Goal: Feedback & Contribution: Submit feedback/report problem

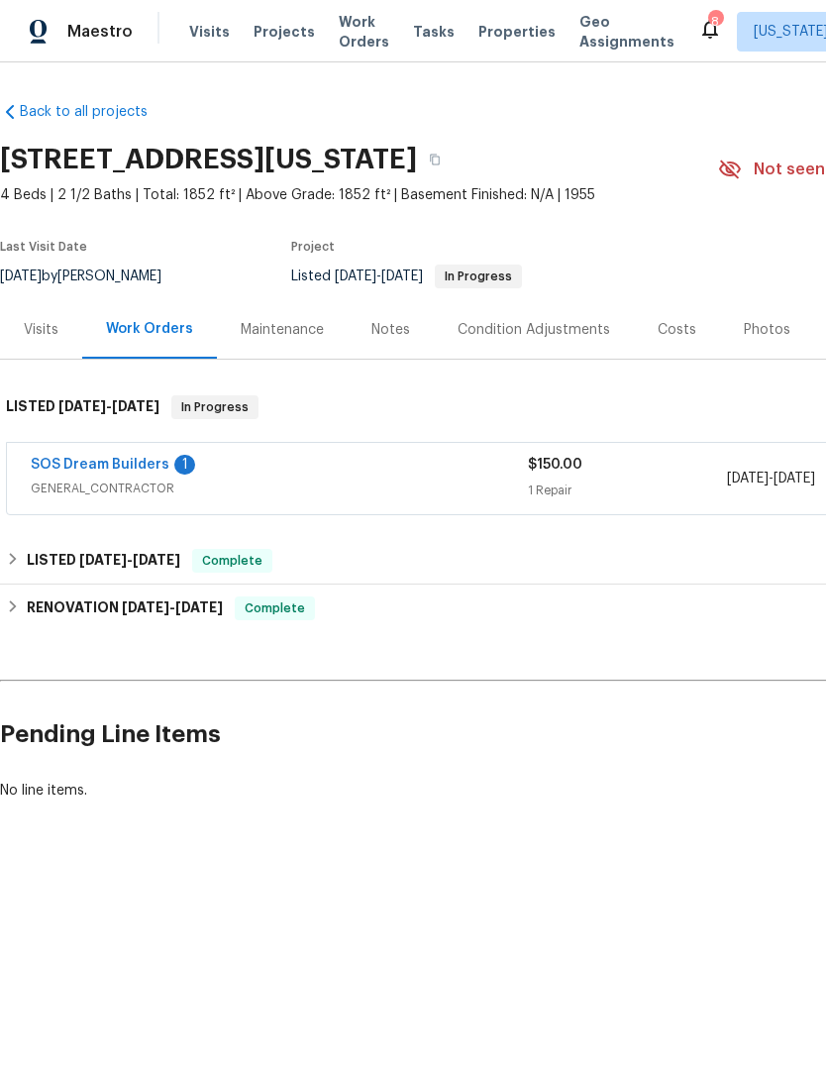
click at [145, 463] on link "SOS Dream Builders" at bounding box center [100, 465] width 139 height 14
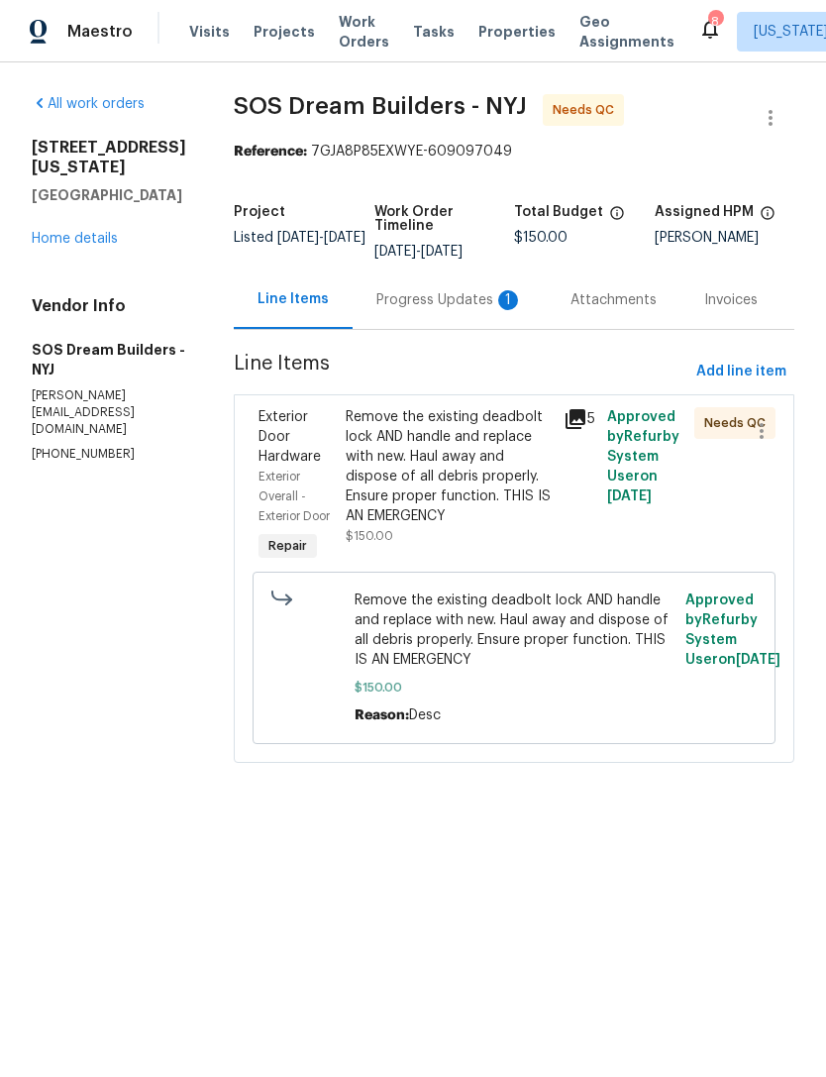
click at [496, 310] on div "Progress Updates 1" at bounding box center [450, 300] width 147 height 20
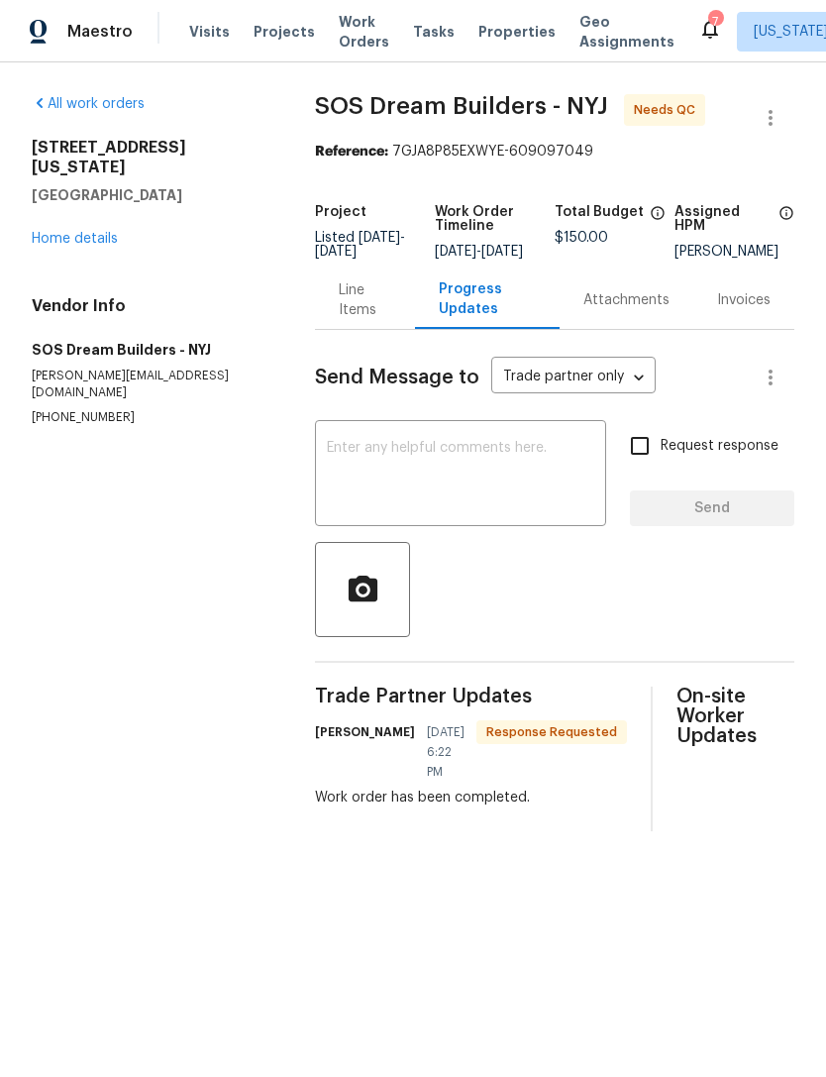
click at [370, 320] on div "Line Items" at bounding box center [365, 300] width 53 height 40
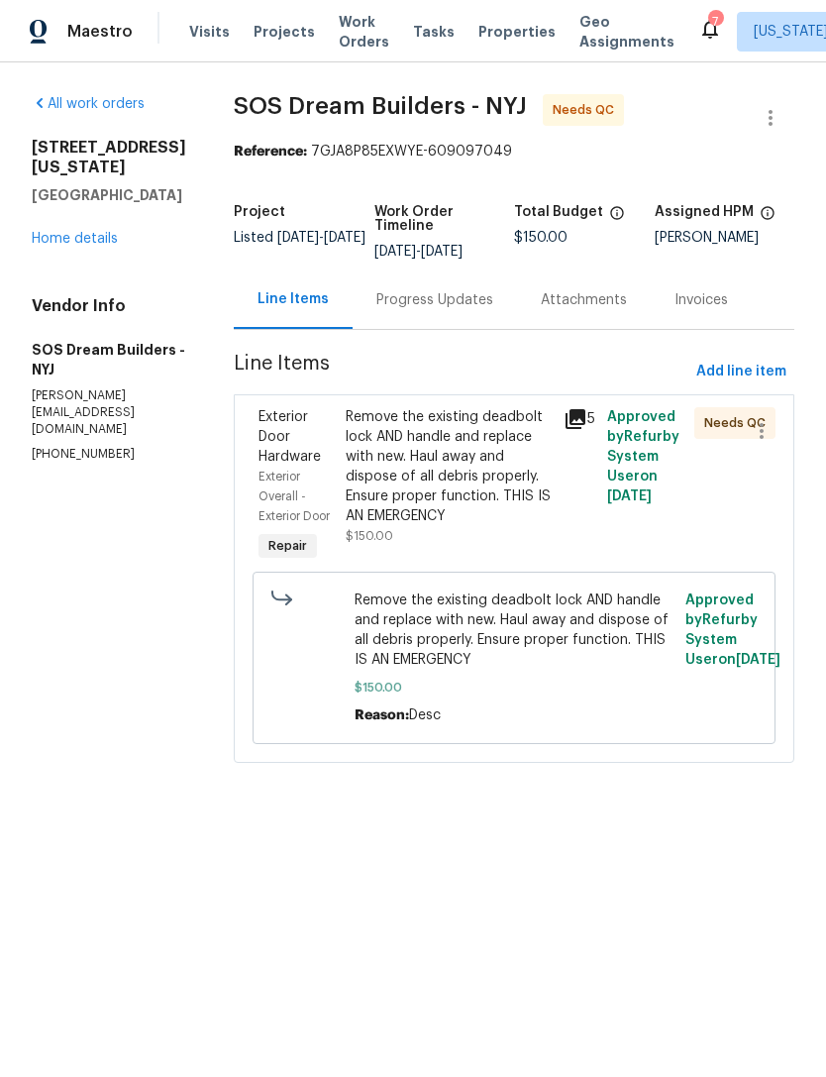
click at [528, 519] on div "Remove the existing deadbolt lock AND handle and replace with new. Haul away an…" at bounding box center [449, 466] width 206 height 119
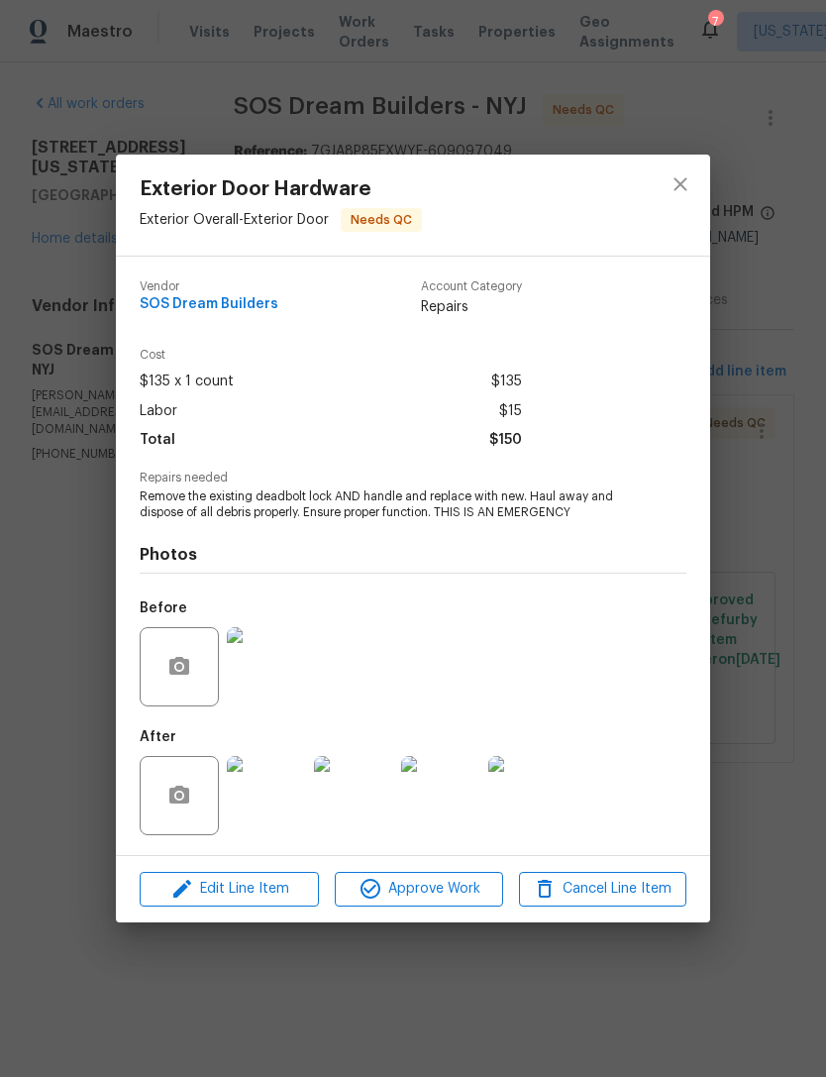
click at [278, 806] on img at bounding box center [266, 795] width 79 height 79
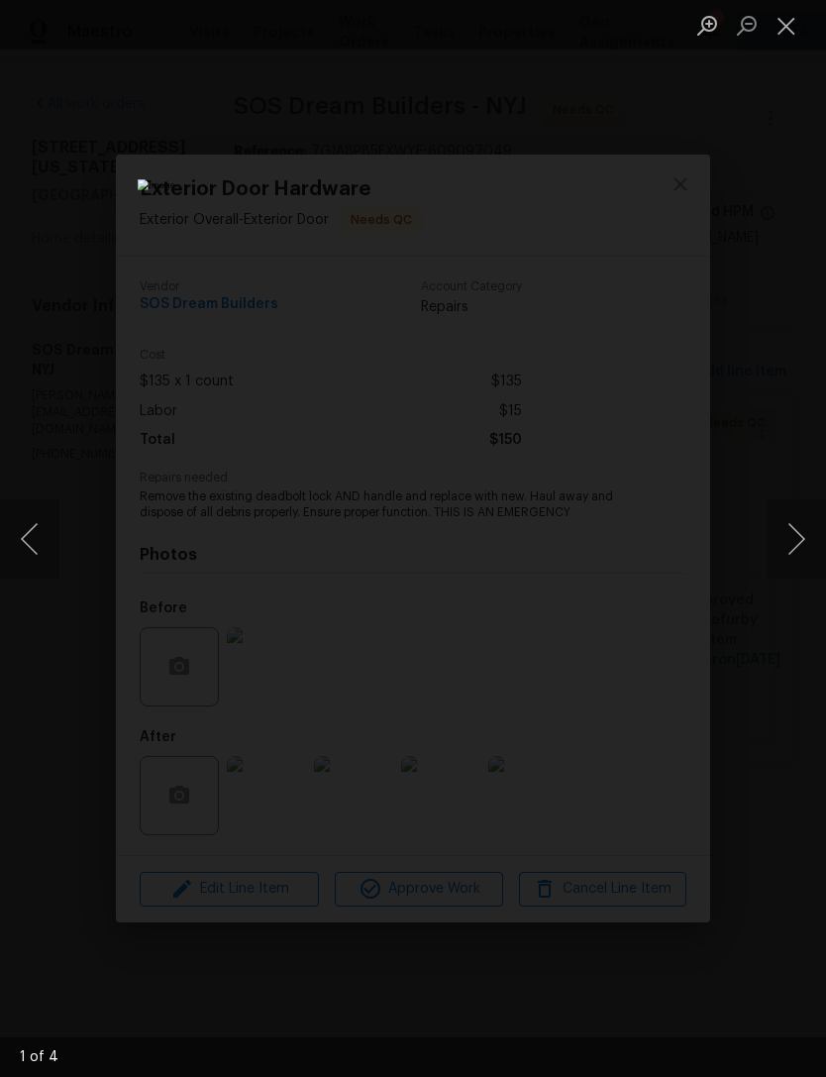
click at [780, 534] on button "Next image" at bounding box center [796, 538] width 59 height 79
click at [787, 537] on button "Next image" at bounding box center [796, 538] width 59 height 79
click at [792, 547] on button "Next image" at bounding box center [796, 538] width 59 height 79
click at [789, 541] on button "Next image" at bounding box center [796, 538] width 59 height 79
click at [793, 539] on button "Next image" at bounding box center [796, 538] width 59 height 79
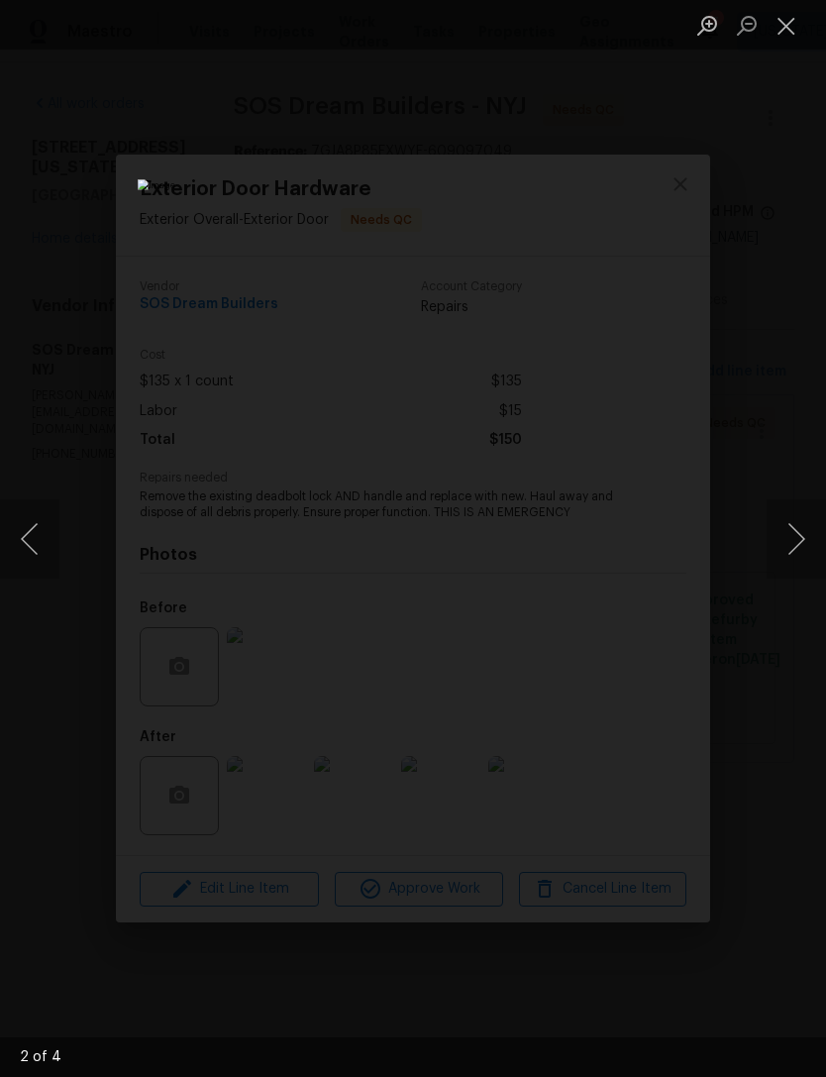
click at [787, 25] on button "Close lightbox" at bounding box center [787, 25] width 40 height 35
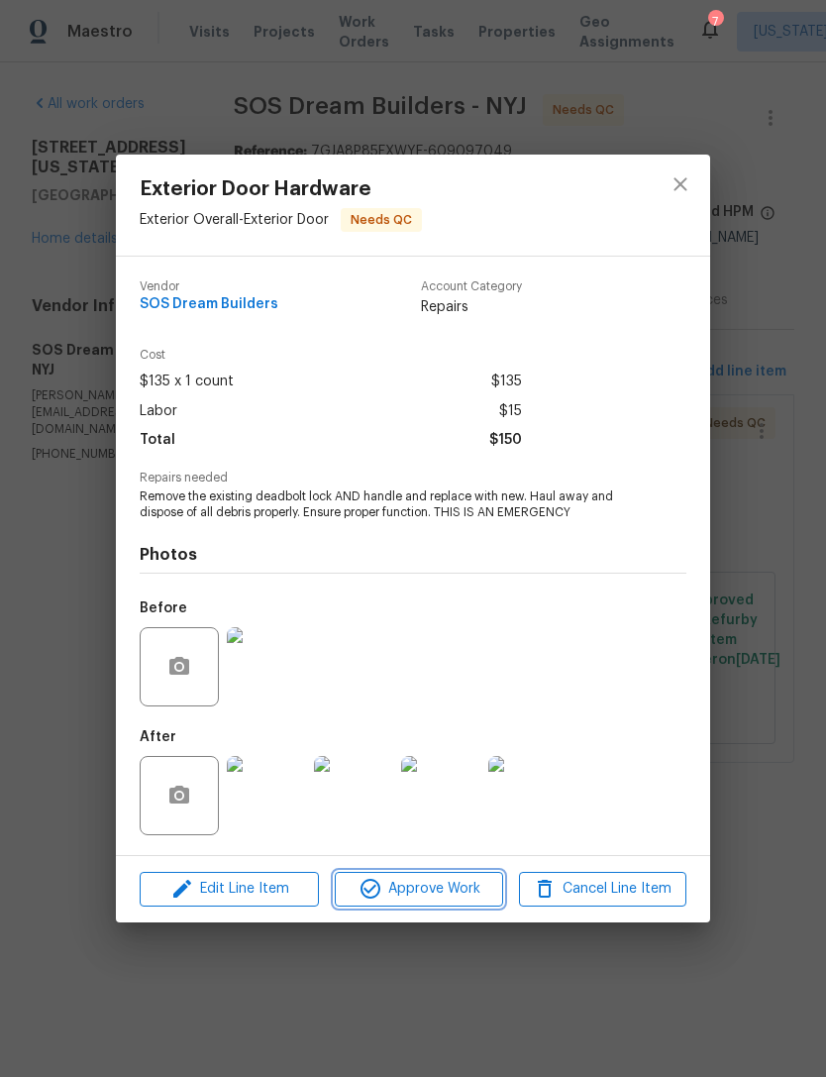
click at [430, 894] on span "Approve Work" at bounding box center [419, 889] width 156 height 25
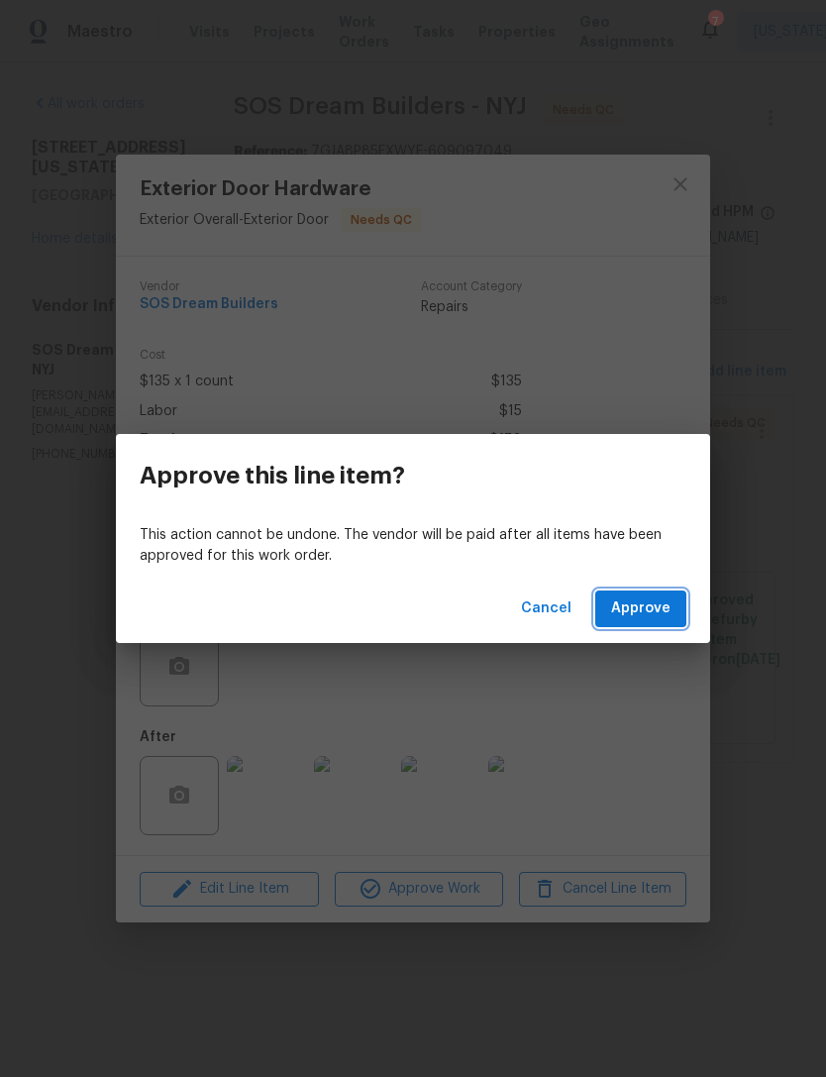
click at [663, 617] on span "Approve" at bounding box center [640, 608] width 59 height 25
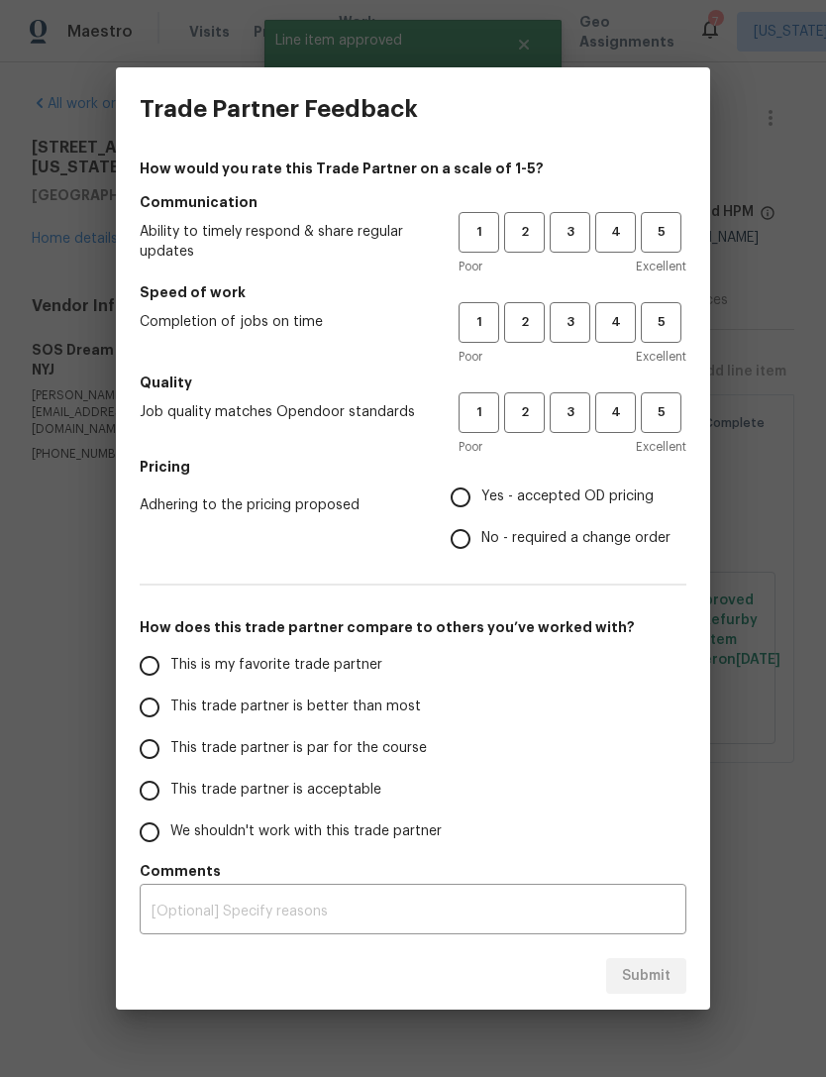
click at [691, 217] on div "How would you rate this Trade Partner on a scale of 1-5? Communication Ability …" at bounding box center [413, 547] width 594 height 792
click at [670, 243] on span "5" at bounding box center [661, 232] width 37 height 23
click at [618, 337] on button "4" at bounding box center [615, 322] width 41 height 41
click at [624, 422] on span "4" at bounding box center [615, 412] width 37 height 23
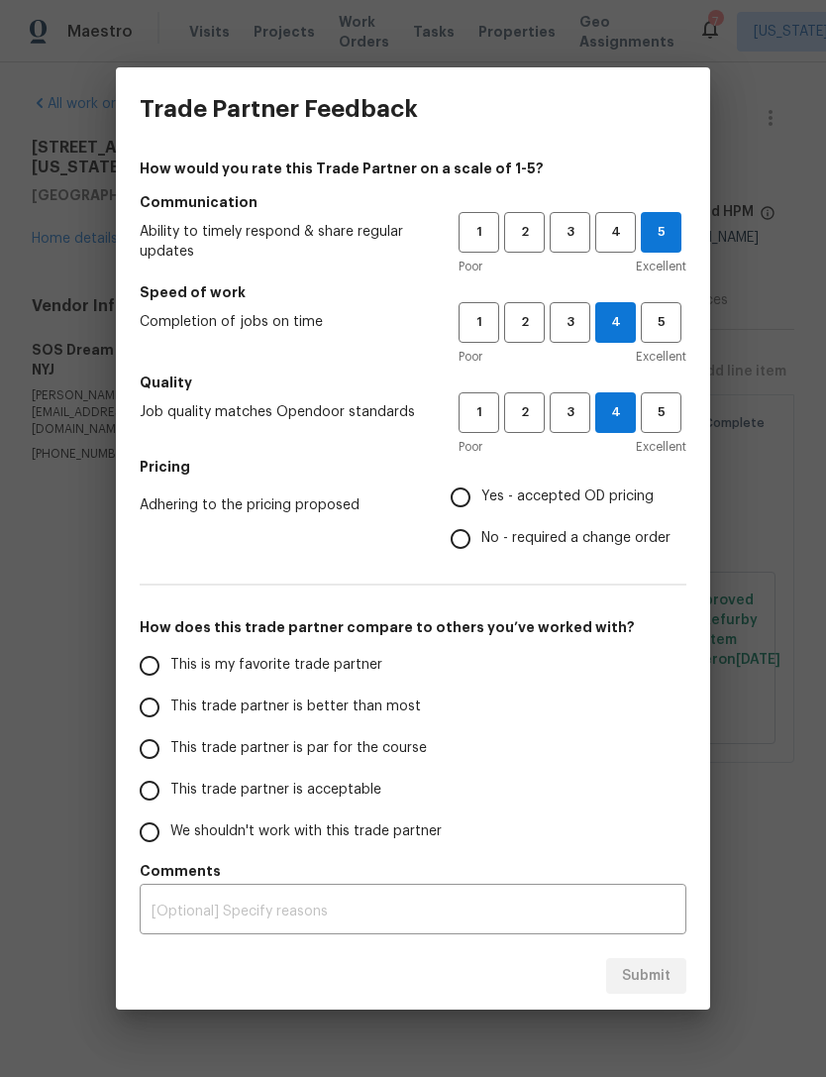
click at [583, 501] on span "Yes - accepted OD pricing" at bounding box center [568, 496] width 172 height 21
click at [482, 501] on input "Yes - accepted OD pricing" at bounding box center [461, 498] width 42 height 42
radio input "true"
click at [427, 708] on label "This trade partner is better than most" at bounding box center [285, 708] width 313 height 42
click at [170, 708] on input "This trade partner is better than most" at bounding box center [150, 708] width 42 height 42
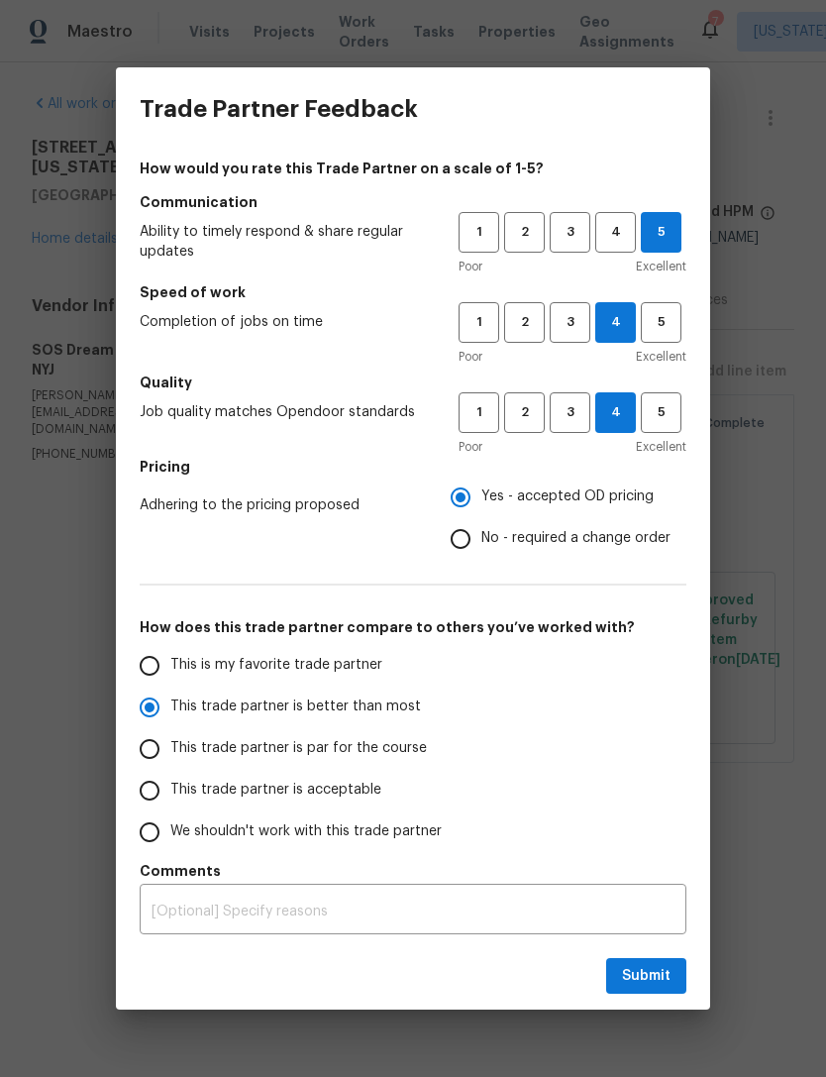
click at [423, 715] on label "This trade partner is better than most" at bounding box center [285, 708] width 313 height 42
click at [170, 715] on input "This trade partner is better than most" at bounding box center [150, 708] width 42 height 42
radio input "true"
click at [672, 977] on button "Submit" at bounding box center [646, 976] width 80 height 37
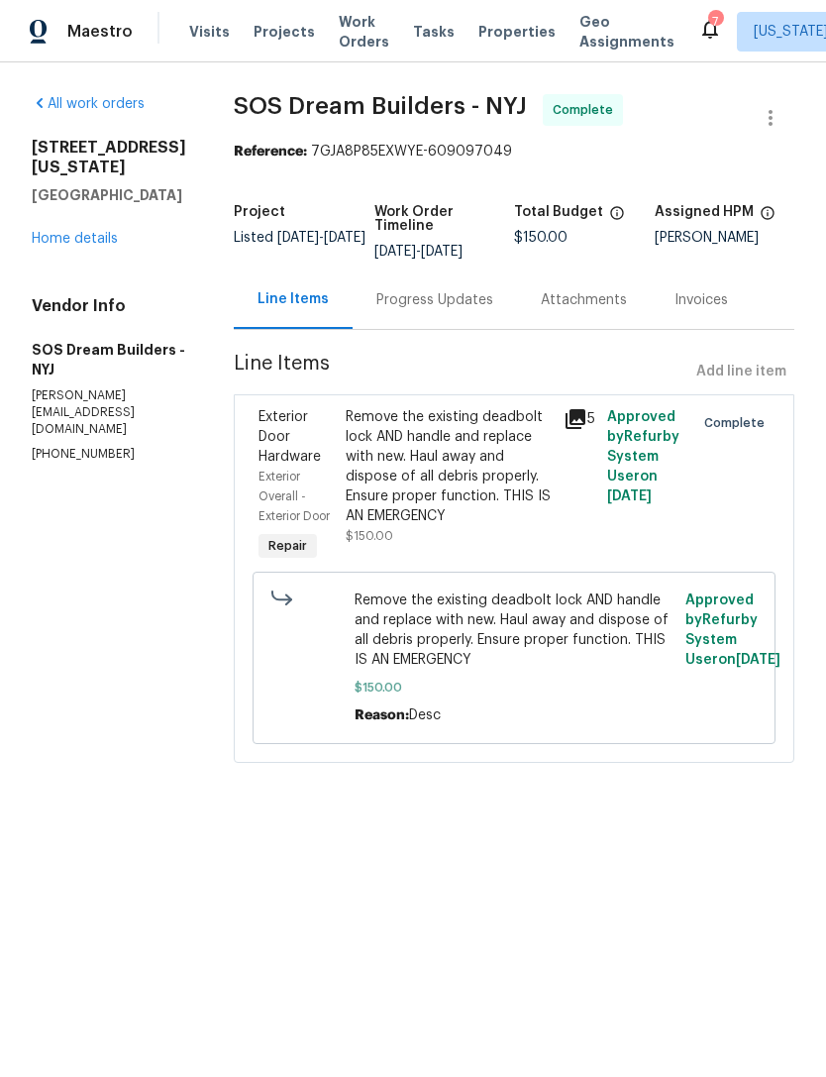
radio input "false"
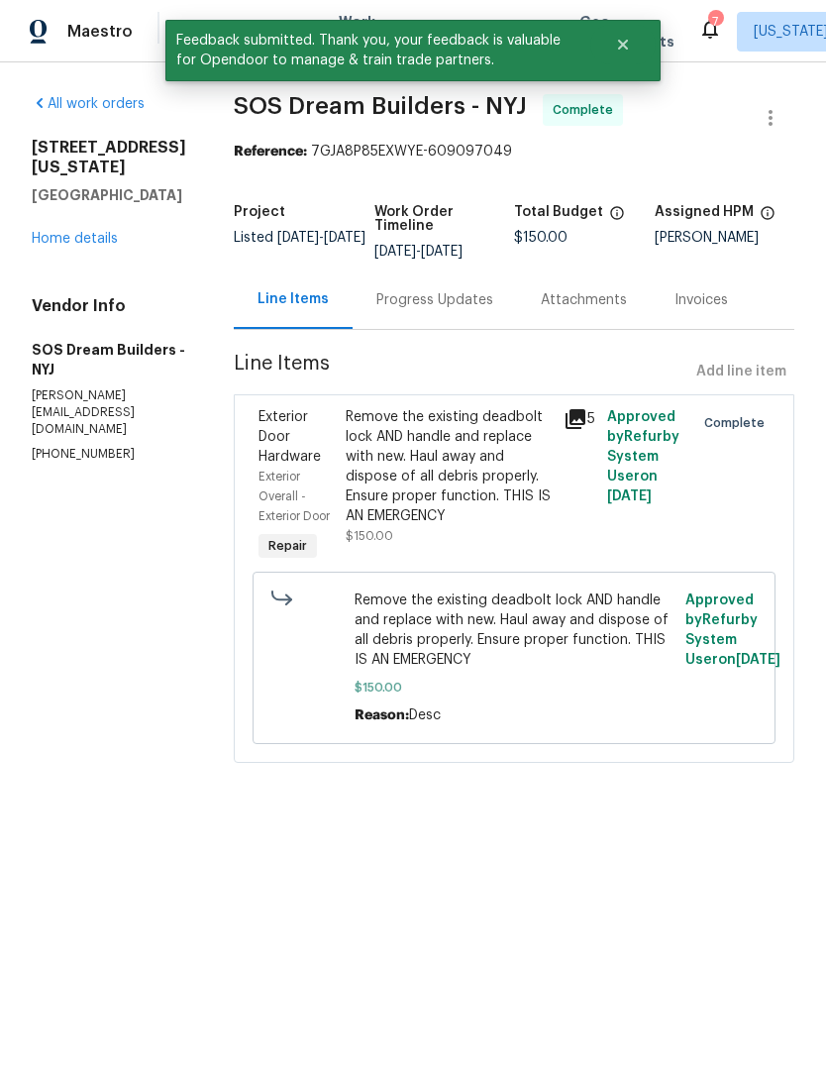
click at [113, 232] on link "Home details" at bounding box center [75, 239] width 86 height 14
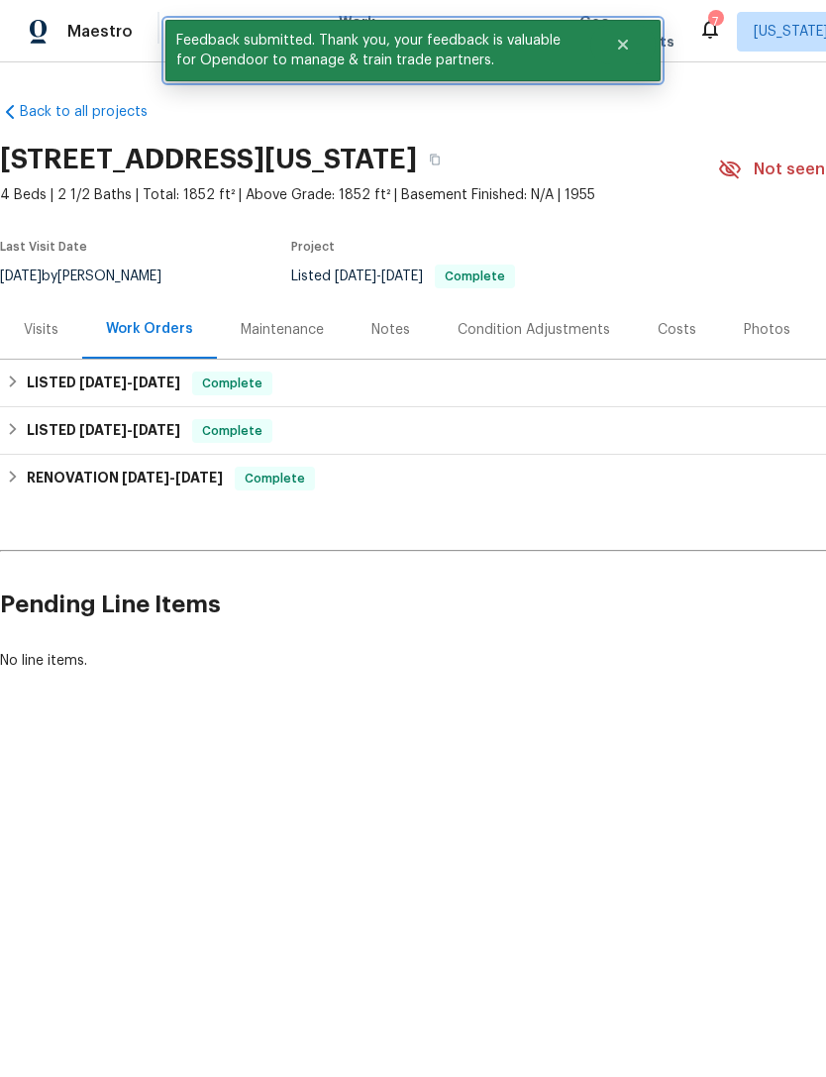
click at [631, 59] on button "Close" at bounding box center [623, 45] width 65 height 40
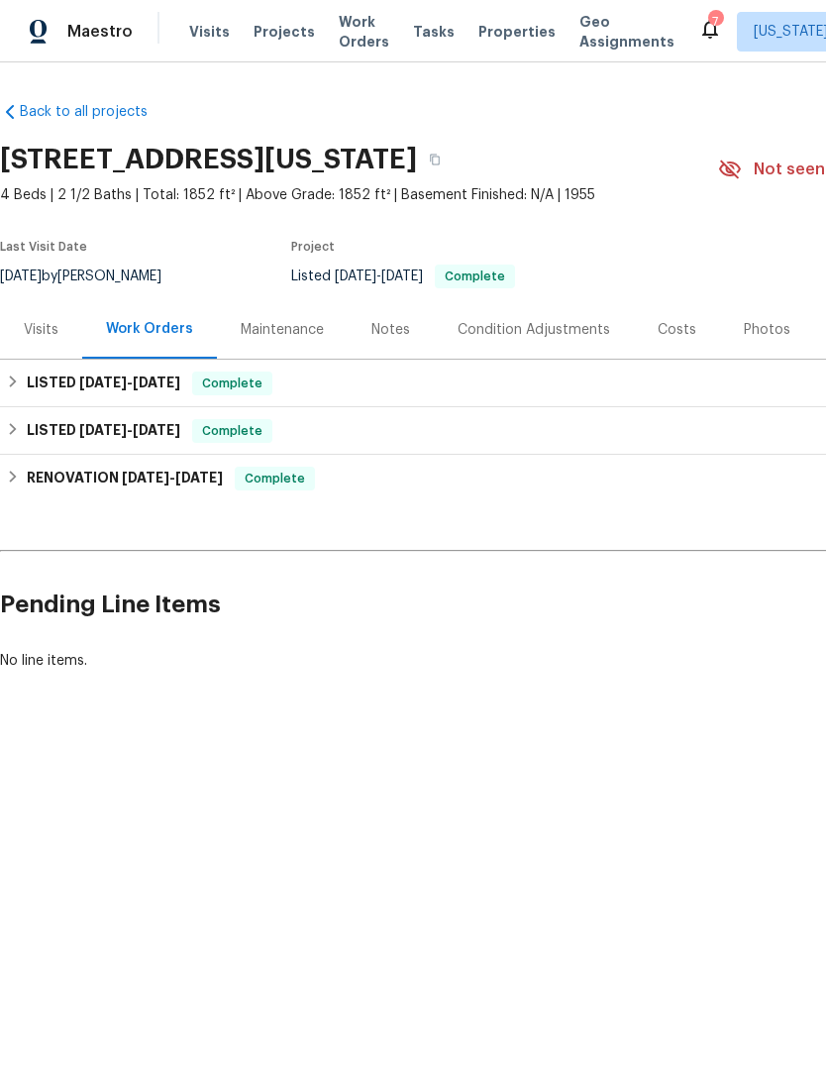
click at [344, 34] on span "Work Orders" at bounding box center [364, 32] width 51 height 40
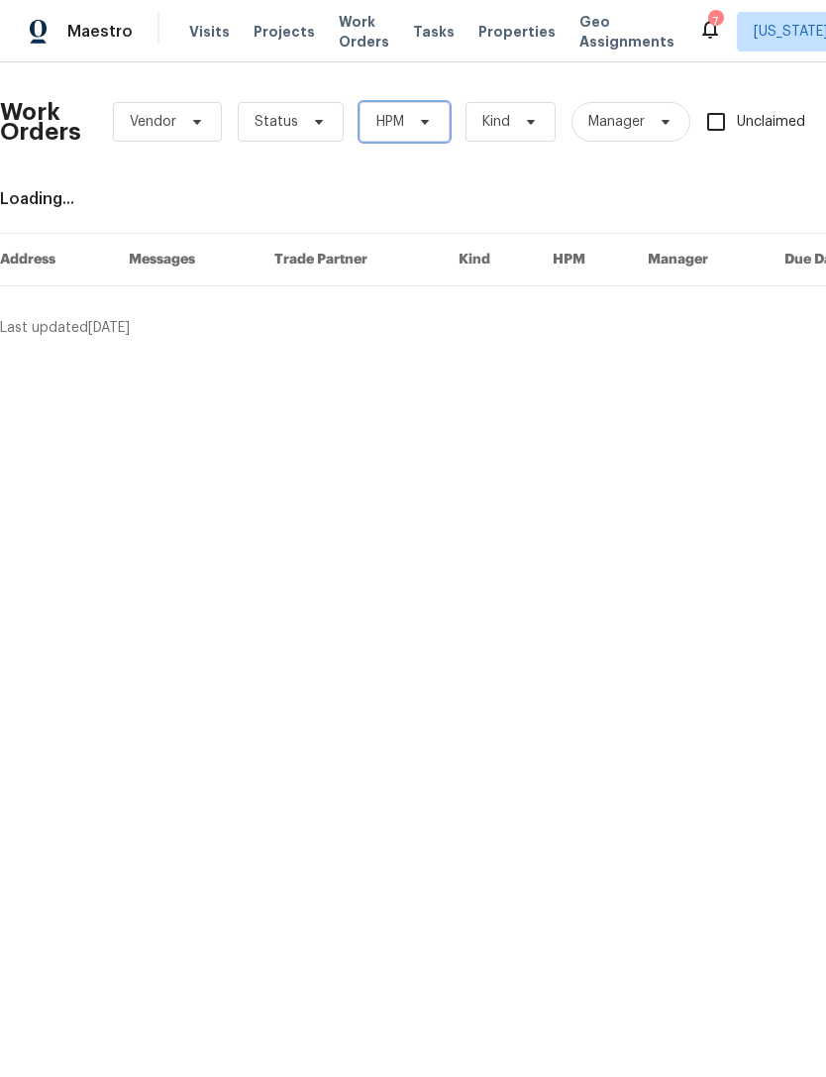
click at [430, 132] on span "HPM" at bounding box center [405, 122] width 90 height 40
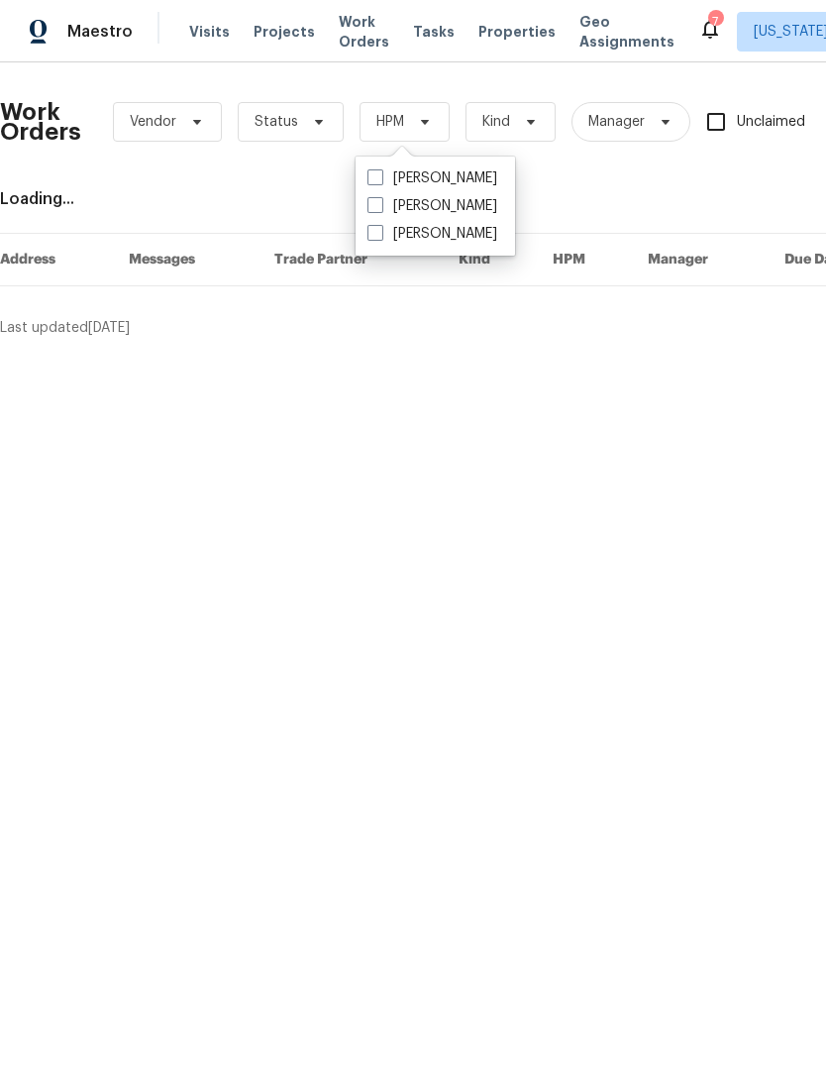
click at [449, 212] on label "[PERSON_NAME]" at bounding box center [433, 206] width 130 height 20
click at [380, 209] on input "[PERSON_NAME]" at bounding box center [374, 202] width 13 height 13
checkbox input "true"
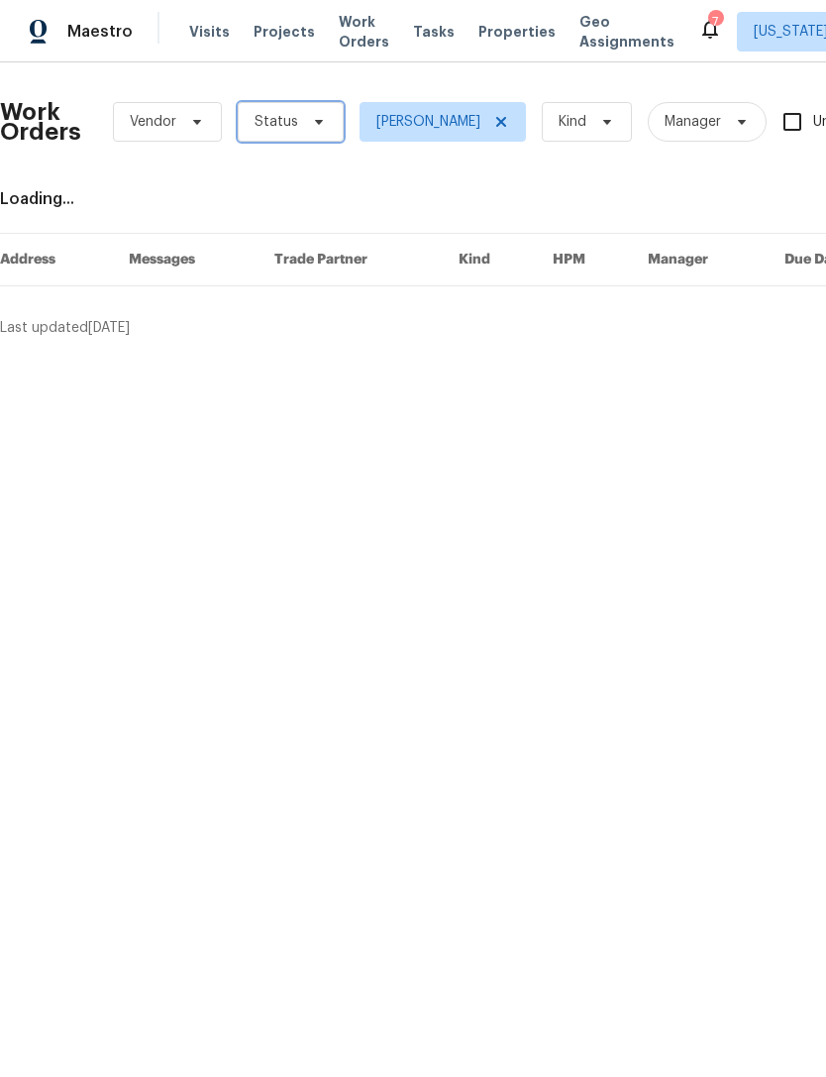
click at [305, 124] on span at bounding box center [316, 122] width 22 height 16
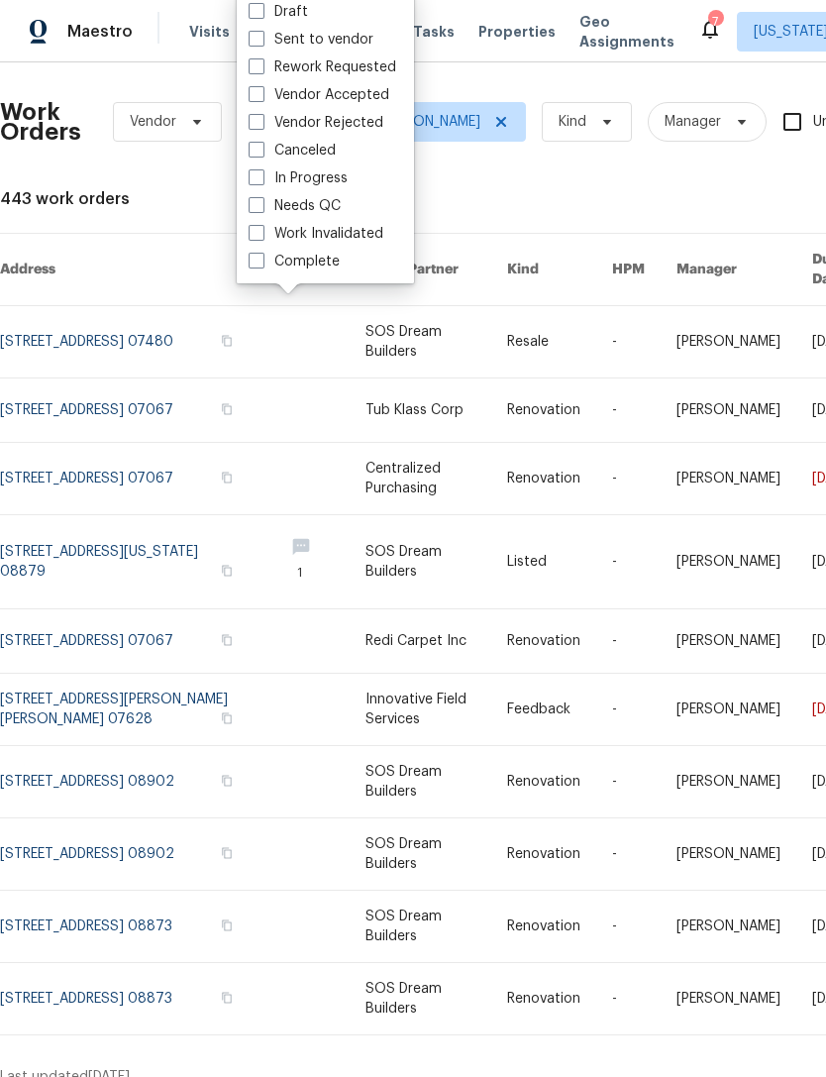
click at [365, 209] on div "Needs QC" at bounding box center [325, 206] width 165 height 28
click at [353, 199] on div "Needs QC" at bounding box center [325, 206] width 165 height 28
click at [362, 213] on div "Needs QC" at bounding box center [325, 206] width 165 height 28
click at [262, 208] on span at bounding box center [257, 205] width 16 height 16
click at [262, 208] on input "Needs QC" at bounding box center [255, 202] width 13 height 13
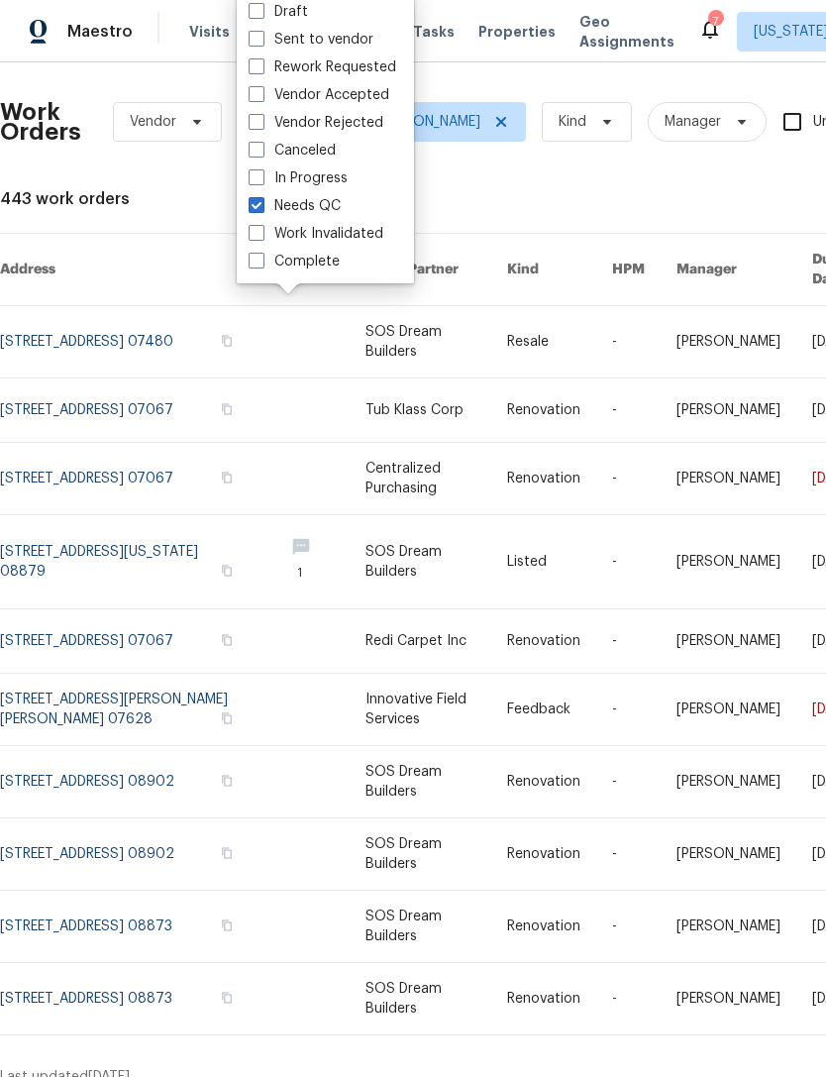
checkbox input "true"
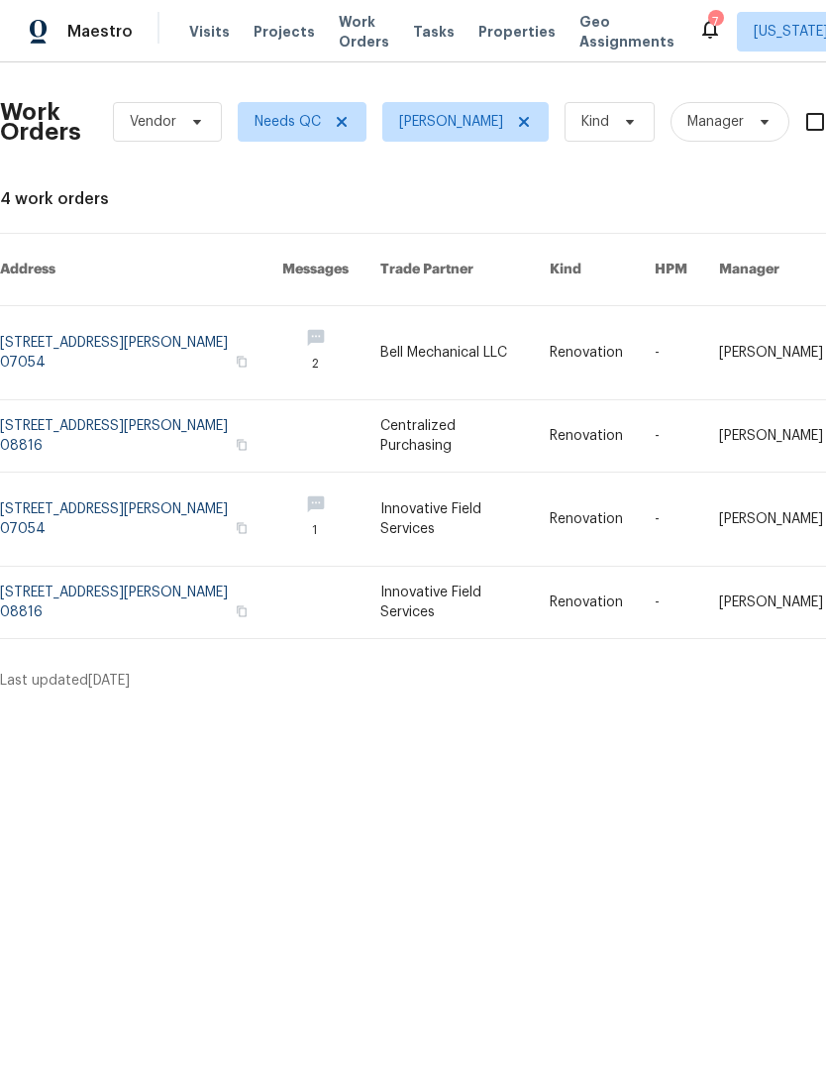
click at [454, 337] on link at bounding box center [464, 352] width 169 height 93
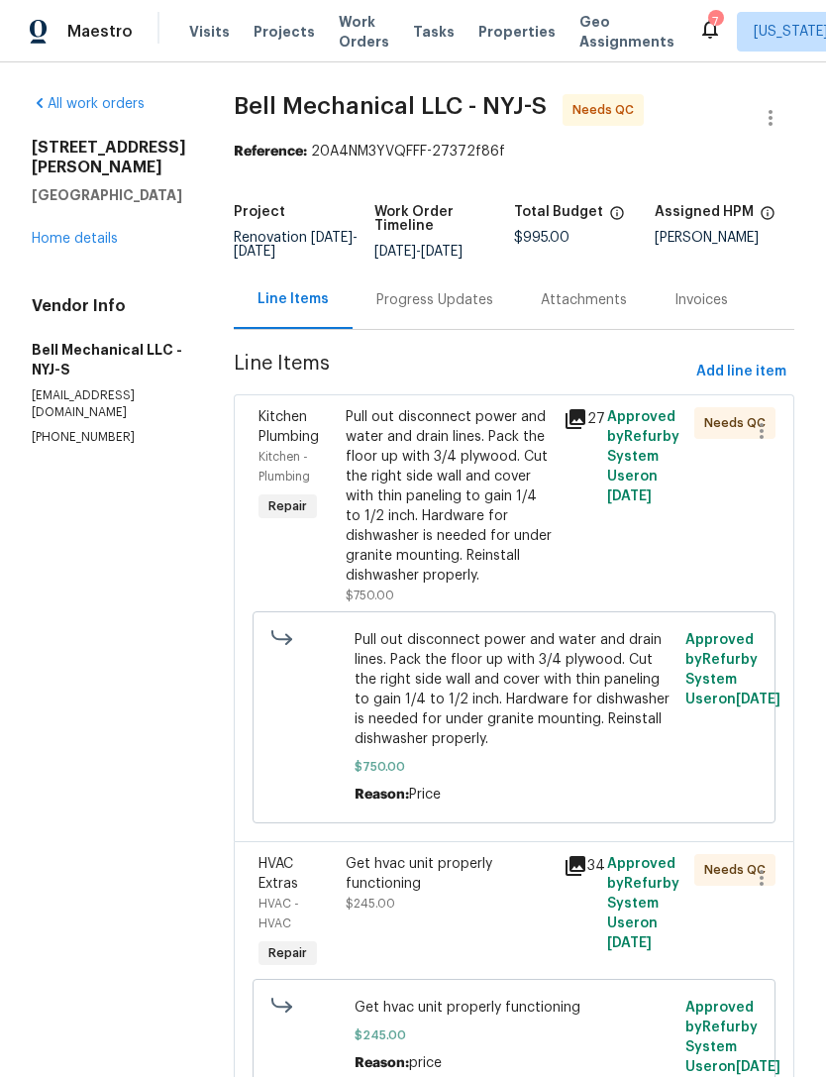
click at [488, 558] on div "Pull out disconnect power and water and drain lines. Pack the floor up with 3/4…" at bounding box center [449, 496] width 206 height 178
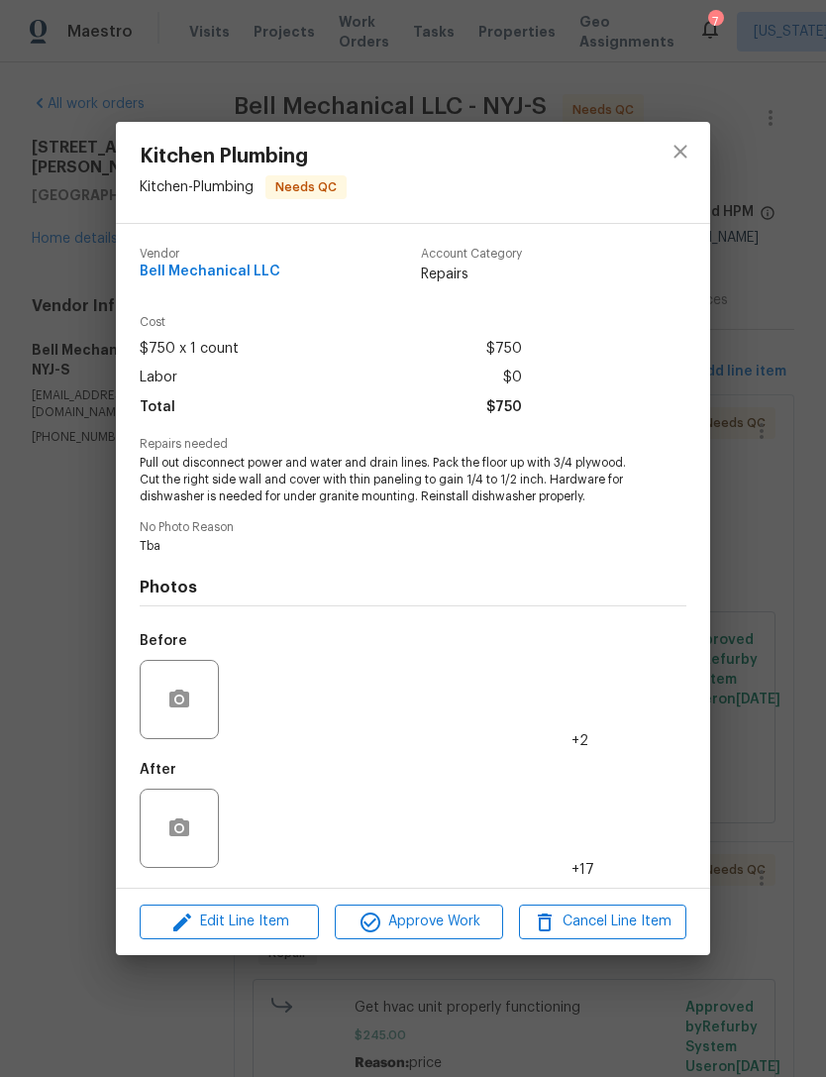
click at [276, 839] on img at bounding box center [266, 828] width 79 height 79
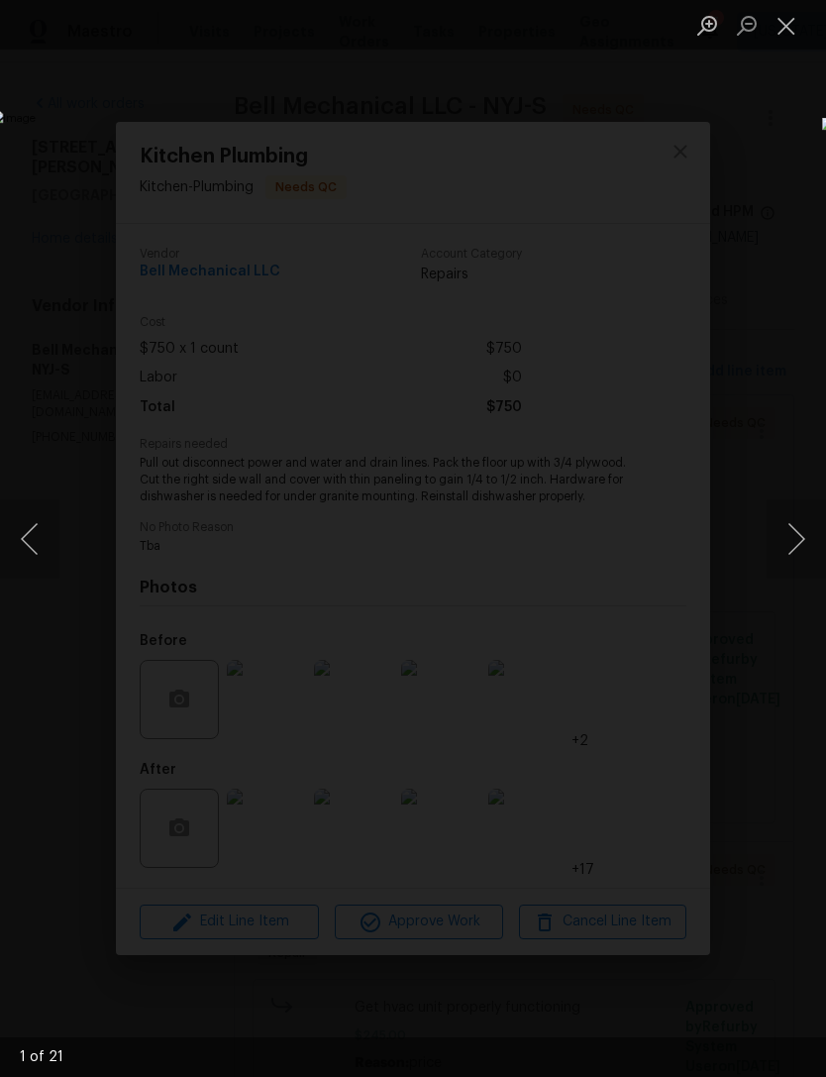
click at [817, 539] on button "Next image" at bounding box center [796, 538] width 59 height 79
click at [805, 527] on button "Next image" at bounding box center [796, 538] width 59 height 79
click at [803, 532] on button "Next image" at bounding box center [796, 538] width 59 height 79
click at [805, 536] on button "Next image" at bounding box center [796, 538] width 59 height 79
click at [790, 539] on button "Next image" at bounding box center [796, 538] width 59 height 79
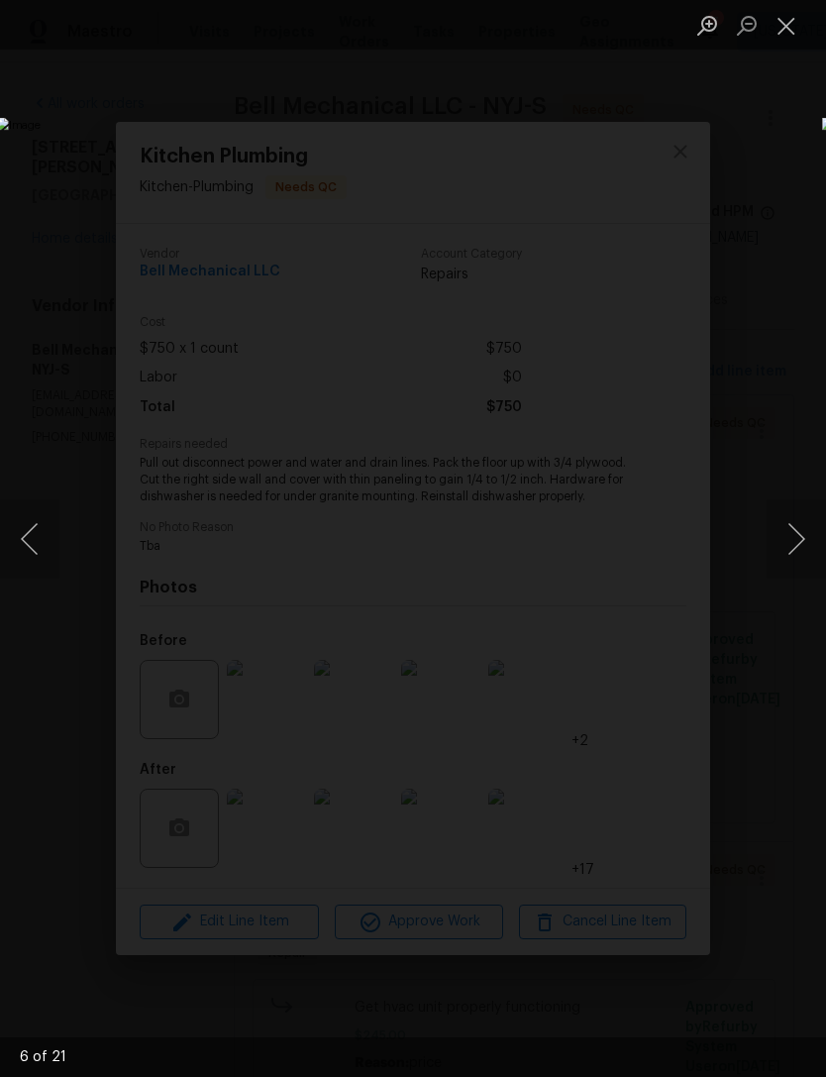
click at [793, 534] on button "Next image" at bounding box center [796, 538] width 59 height 79
click at [789, 537] on button "Next image" at bounding box center [796, 538] width 59 height 79
click at [785, 536] on button "Next image" at bounding box center [796, 538] width 59 height 79
click at [780, 540] on button "Next image" at bounding box center [796, 538] width 59 height 79
click at [795, 532] on button "Next image" at bounding box center [796, 538] width 59 height 79
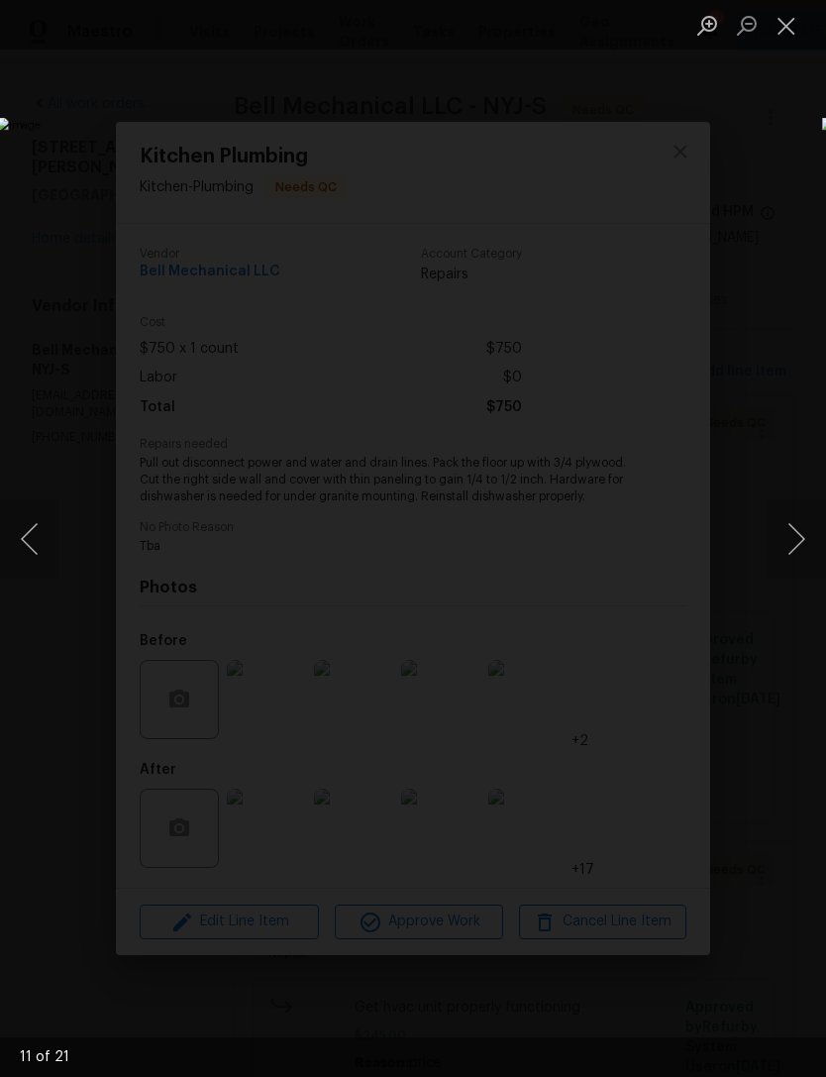
click at [786, 546] on button "Next image" at bounding box center [796, 538] width 59 height 79
click at [793, 532] on button "Next image" at bounding box center [796, 538] width 59 height 79
click at [805, 548] on button "Next image" at bounding box center [796, 538] width 59 height 79
click at [799, 558] on button "Next image" at bounding box center [796, 538] width 59 height 79
click at [790, 544] on button "Next image" at bounding box center [796, 538] width 59 height 79
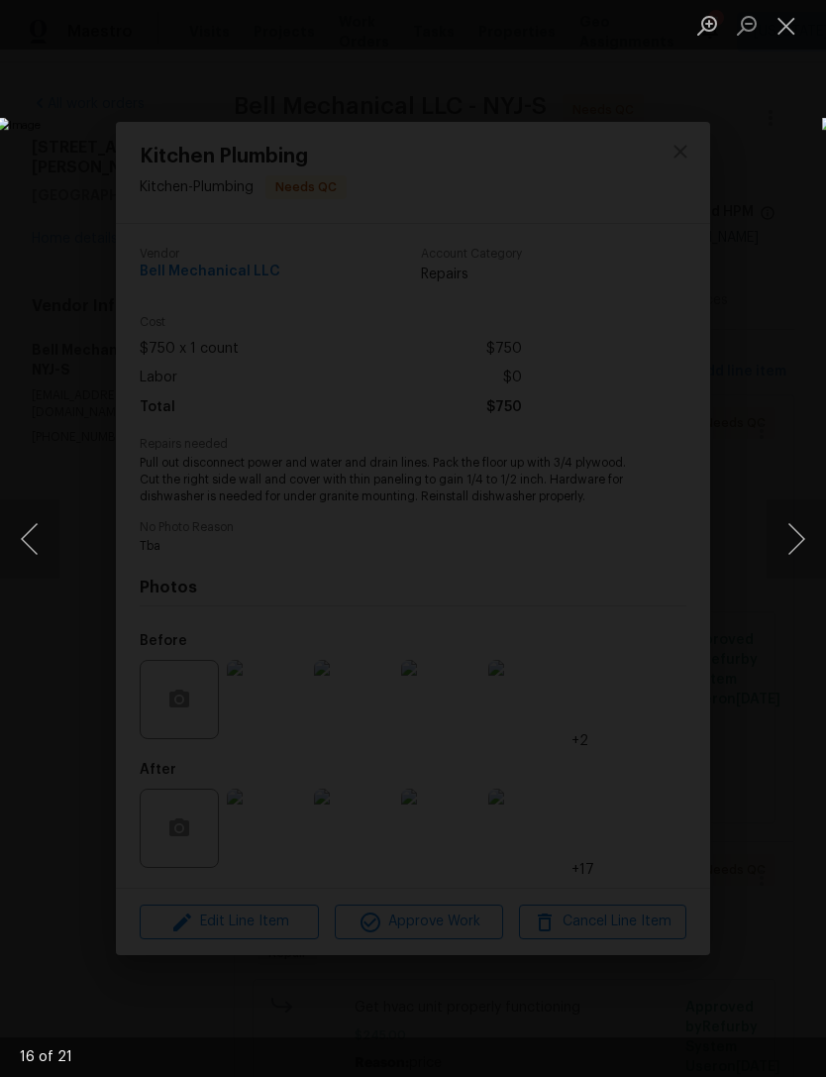
click at [792, 547] on button "Next image" at bounding box center [796, 538] width 59 height 79
click at [31, 551] on button "Previous image" at bounding box center [29, 538] width 59 height 79
click at [805, 533] on button "Next image" at bounding box center [796, 538] width 59 height 79
click at [806, 544] on button "Next image" at bounding box center [796, 538] width 59 height 79
click at [800, 548] on button "Next image" at bounding box center [796, 538] width 59 height 79
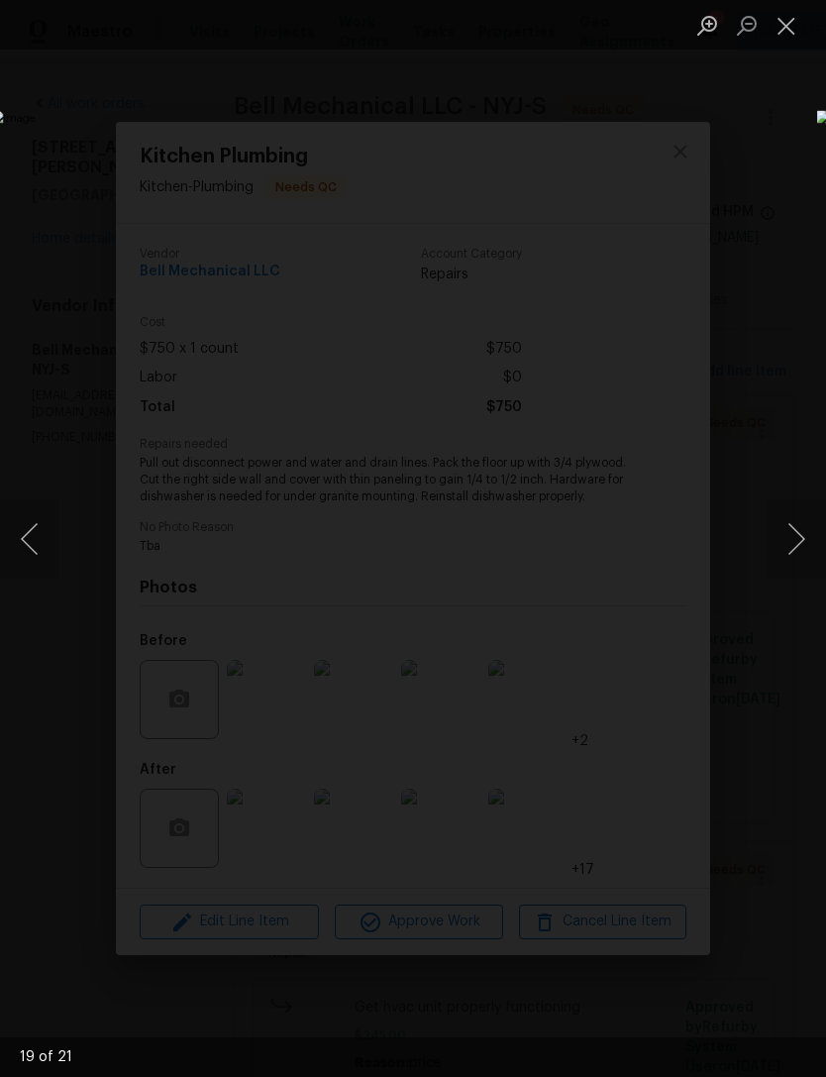
click at [805, 545] on button "Next image" at bounding box center [796, 538] width 59 height 79
click at [799, 545] on button "Next image" at bounding box center [796, 538] width 59 height 79
click at [520, 884] on div "Lightbox" at bounding box center [413, 538] width 826 height 1077
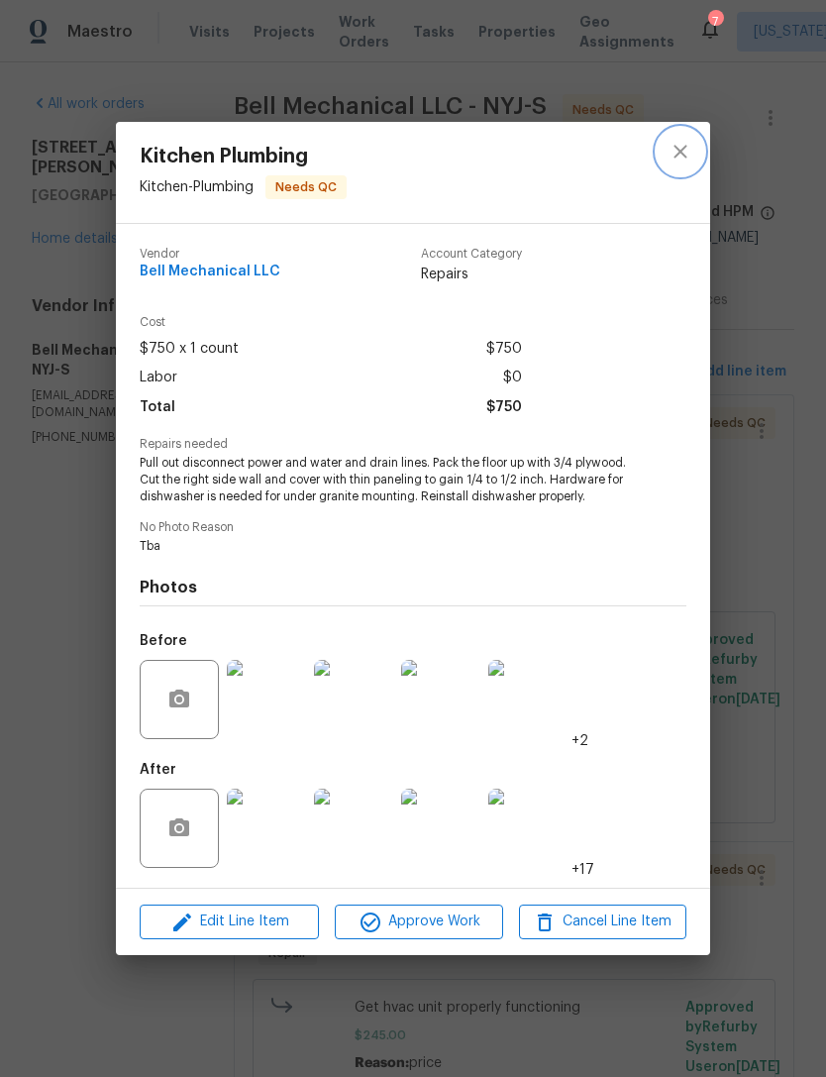
click at [686, 149] on icon "close" at bounding box center [681, 152] width 24 height 24
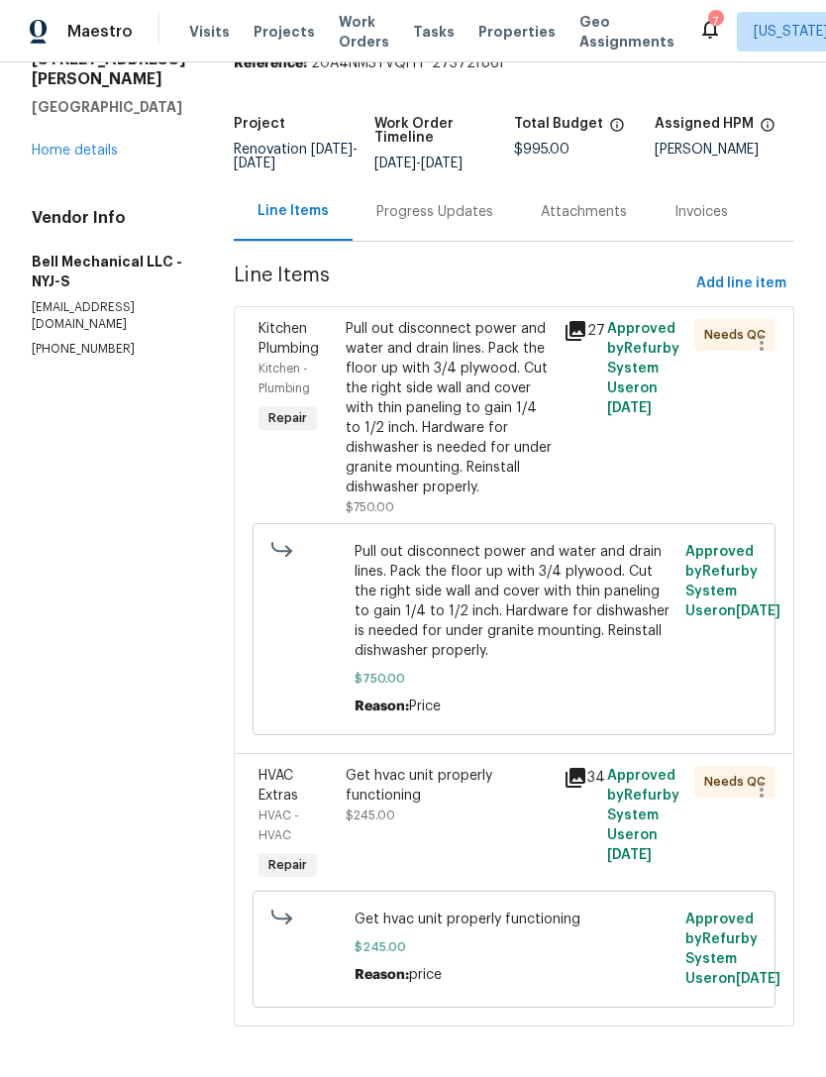
scroll to position [87, 0]
click at [498, 847] on div "Get hvac unit properly functioning $245.00" at bounding box center [449, 826] width 218 height 131
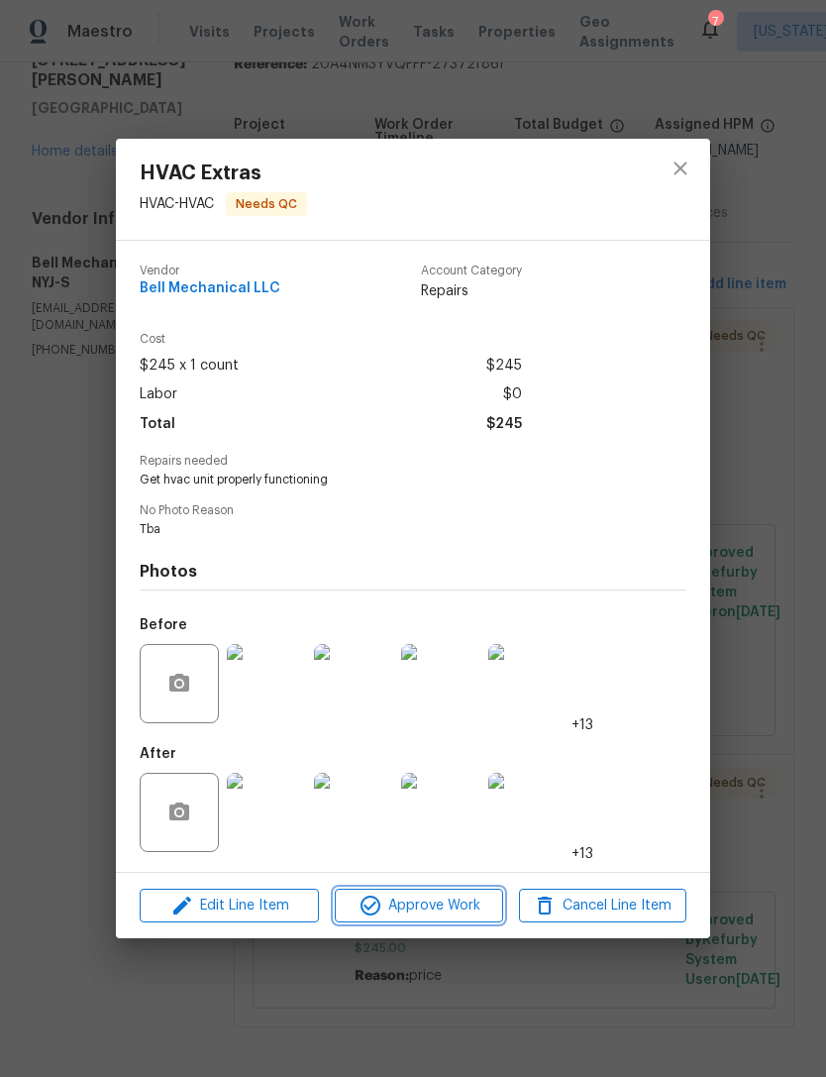
click at [465, 904] on span "Approve Work" at bounding box center [419, 906] width 156 height 25
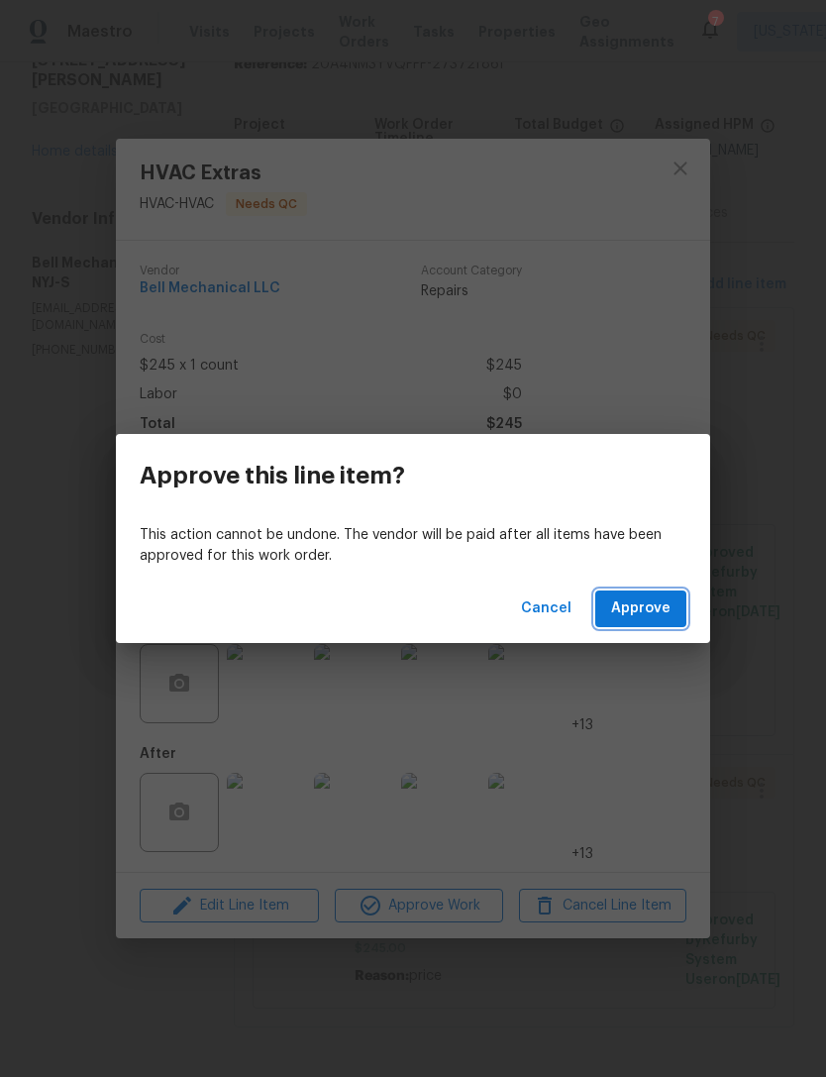
click at [630, 610] on span "Approve" at bounding box center [640, 608] width 59 height 25
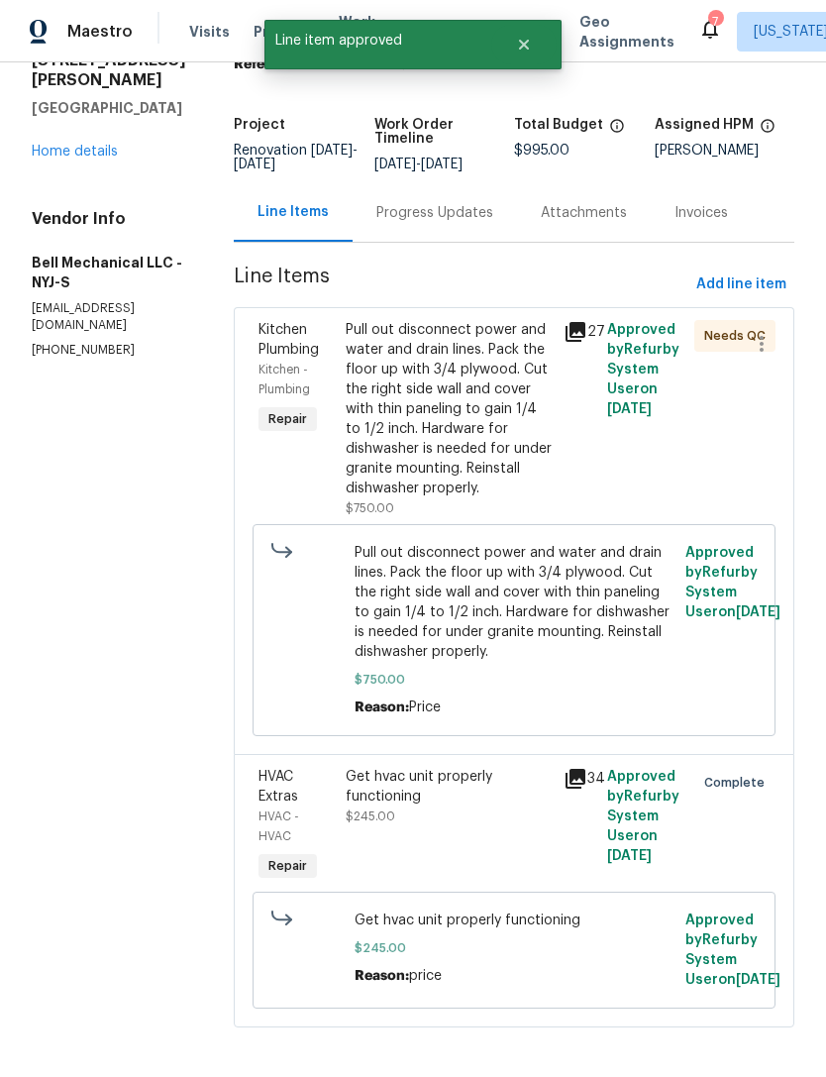
click at [519, 472] on div "Pull out disconnect power and water and drain lines. Pack the floor up with 3/4…" at bounding box center [449, 409] width 206 height 178
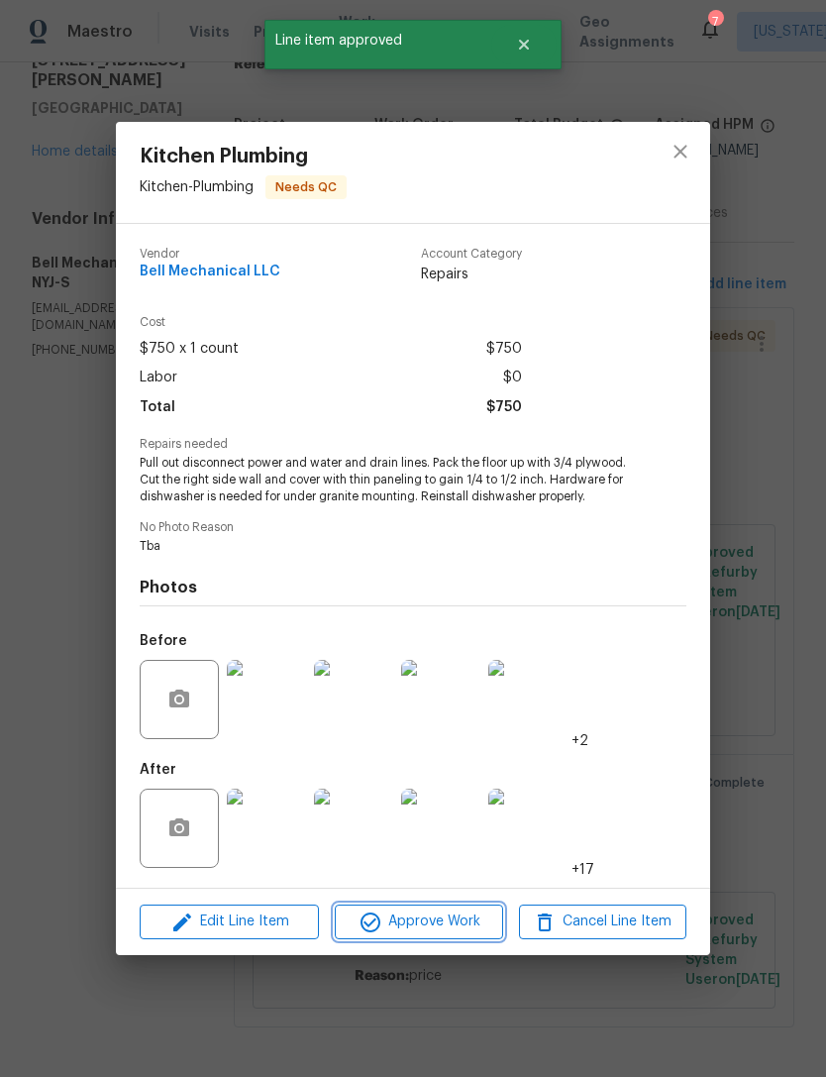
click at [454, 924] on span "Approve Work" at bounding box center [419, 922] width 156 height 25
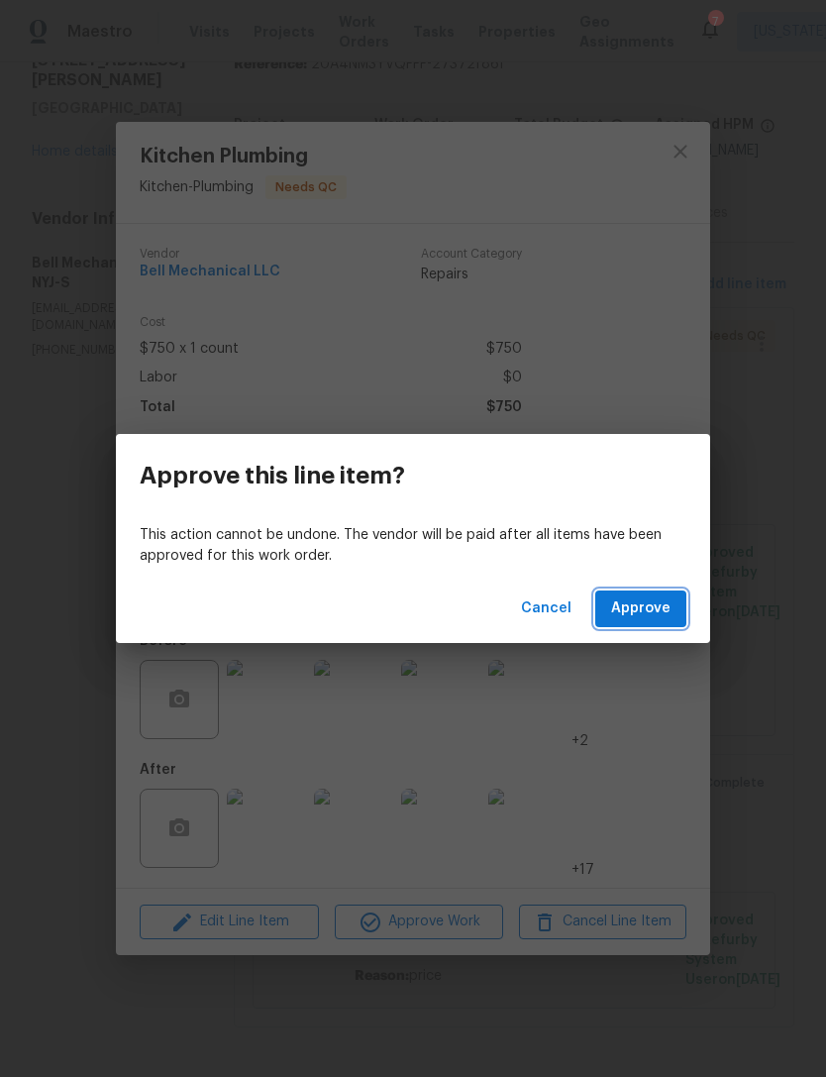
click at [655, 606] on span "Approve" at bounding box center [640, 608] width 59 height 25
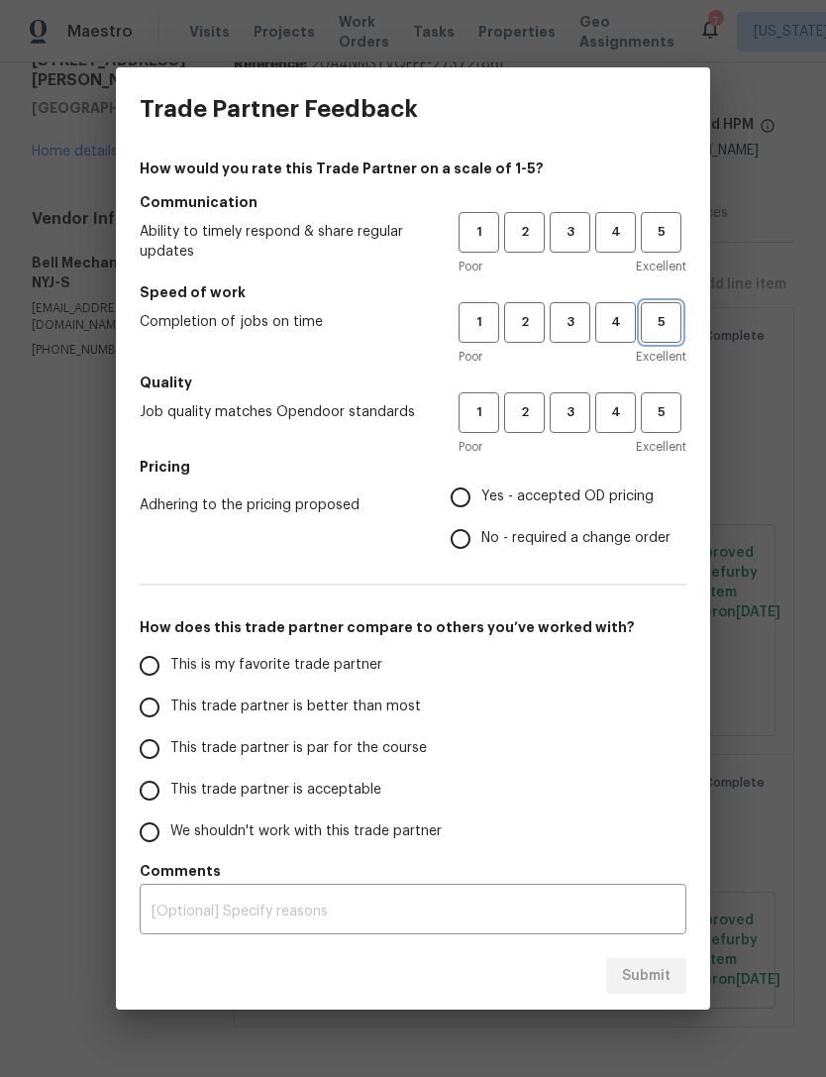
click at [641, 340] on button "5" at bounding box center [661, 322] width 41 height 41
click at [640, 339] on div "1 2 3 4 5" at bounding box center [573, 322] width 228 height 41
click at [623, 341] on button "4" at bounding box center [615, 322] width 41 height 41
click at [637, 506] on span "Yes - accepted OD pricing" at bounding box center [568, 496] width 172 height 21
click at [482, 506] on input "Yes - accepted OD pricing" at bounding box center [461, 498] width 42 height 42
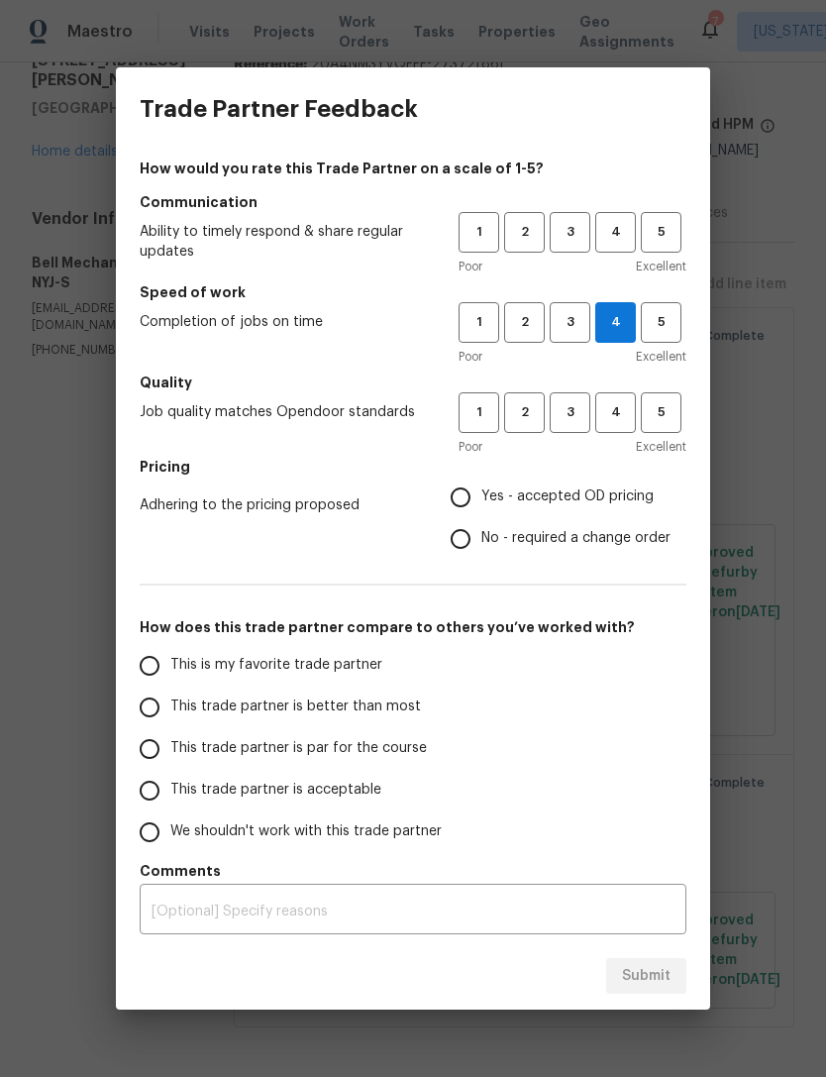
radio input "true"
click at [615, 545] on span "No - required a change order" at bounding box center [576, 538] width 189 height 21
click at [482, 545] on input "No - required a change order" at bounding box center [461, 539] width 42 height 42
radio input "true"
click at [397, 710] on span "This trade partner is better than most" at bounding box center [295, 707] width 251 height 21
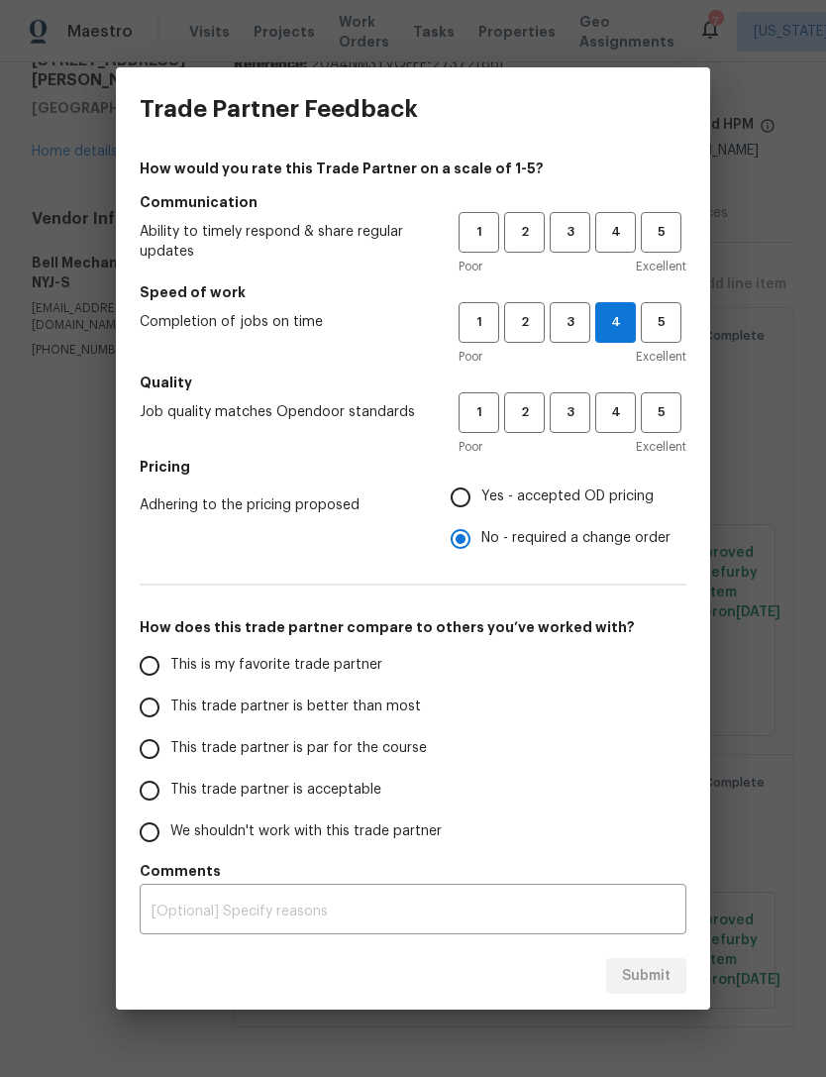
click at [170, 710] on input "This trade partner is better than most" at bounding box center [150, 708] width 42 height 42
click at [663, 247] on button "5" at bounding box center [661, 232] width 41 height 41
radio input "true"
click at [626, 419] on span "4" at bounding box center [615, 412] width 37 height 23
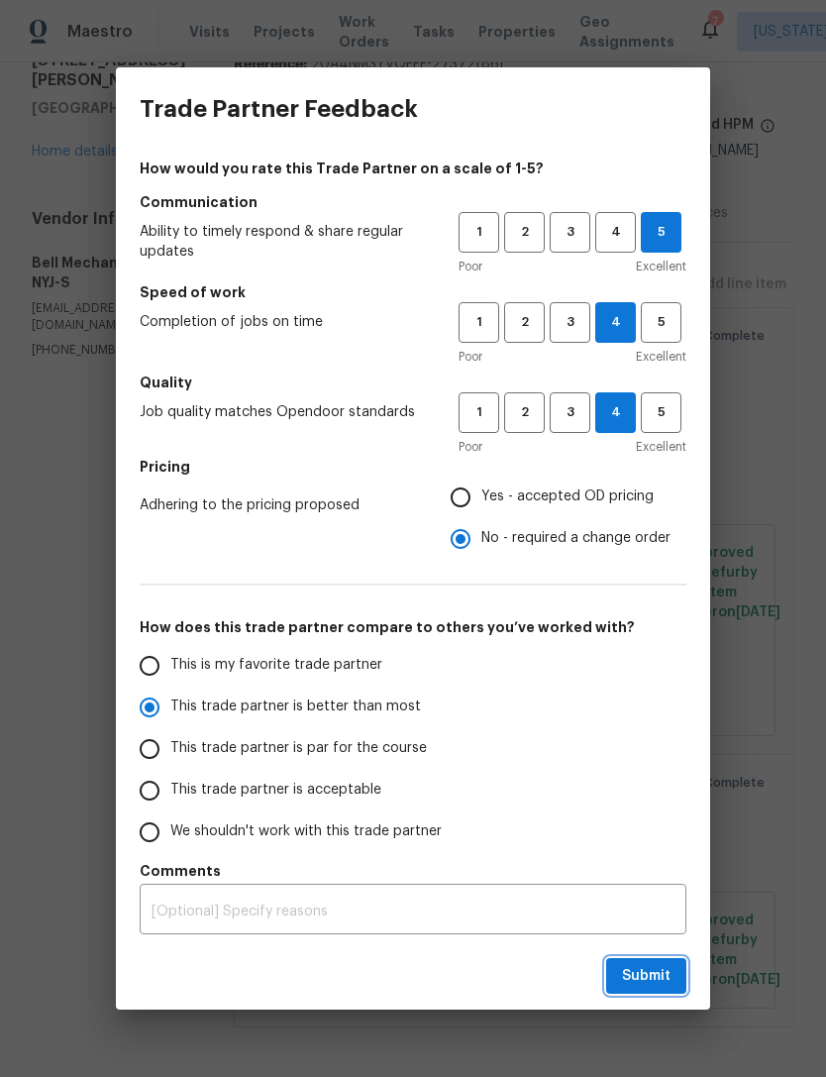
click at [653, 980] on span "Submit" at bounding box center [646, 976] width 49 height 25
radio input "false"
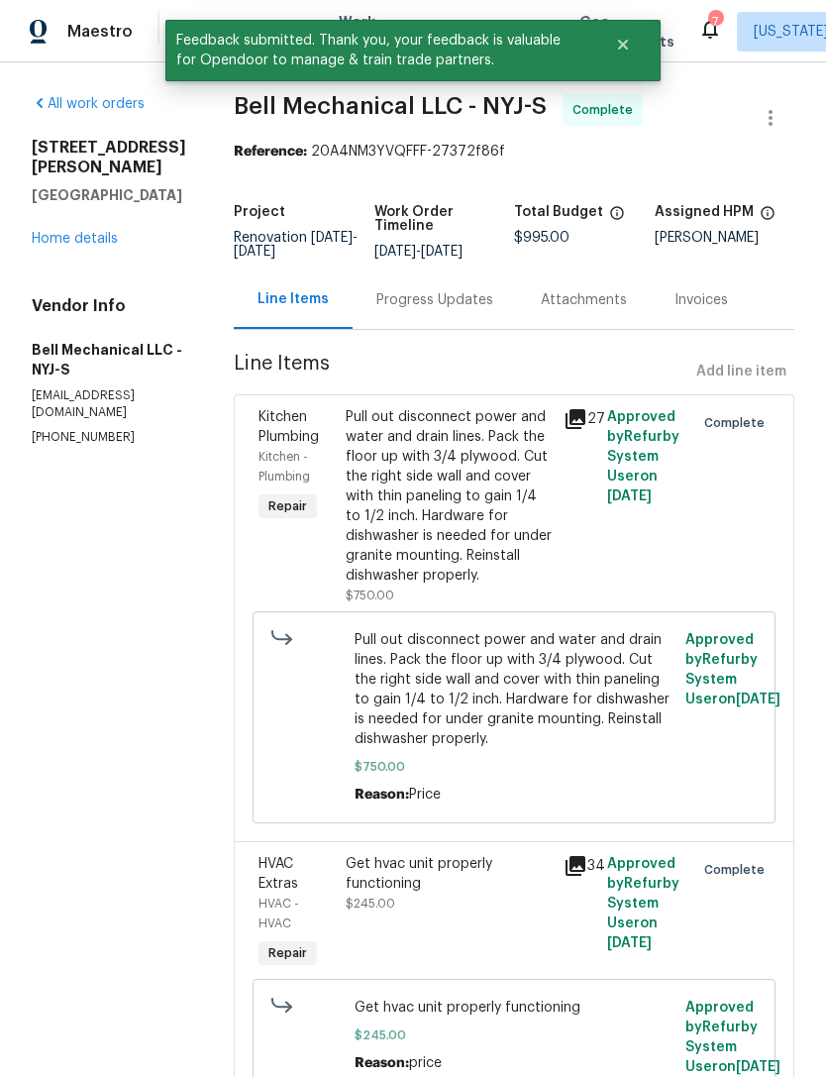
scroll to position [0, 0]
click at [97, 232] on link "Home details" at bounding box center [75, 239] width 86 height 14
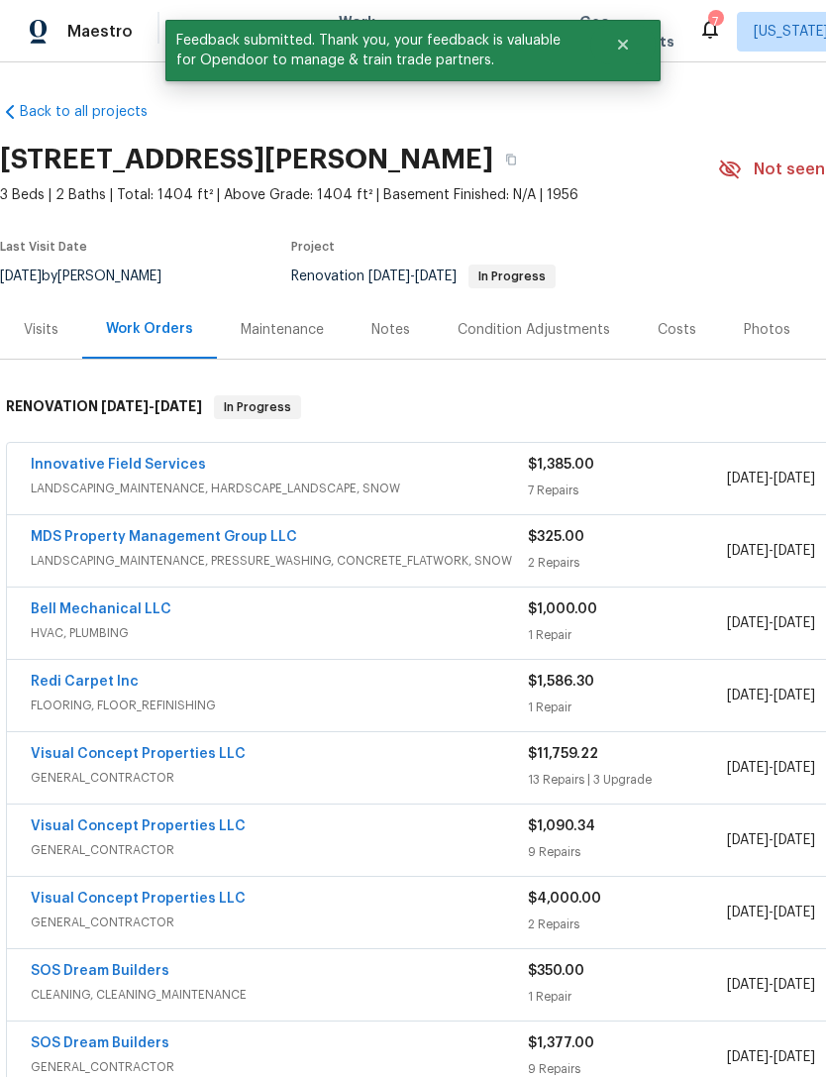
click at [411, 335] on div "Notes" at bounding box center [391, 329] width 86 height 58
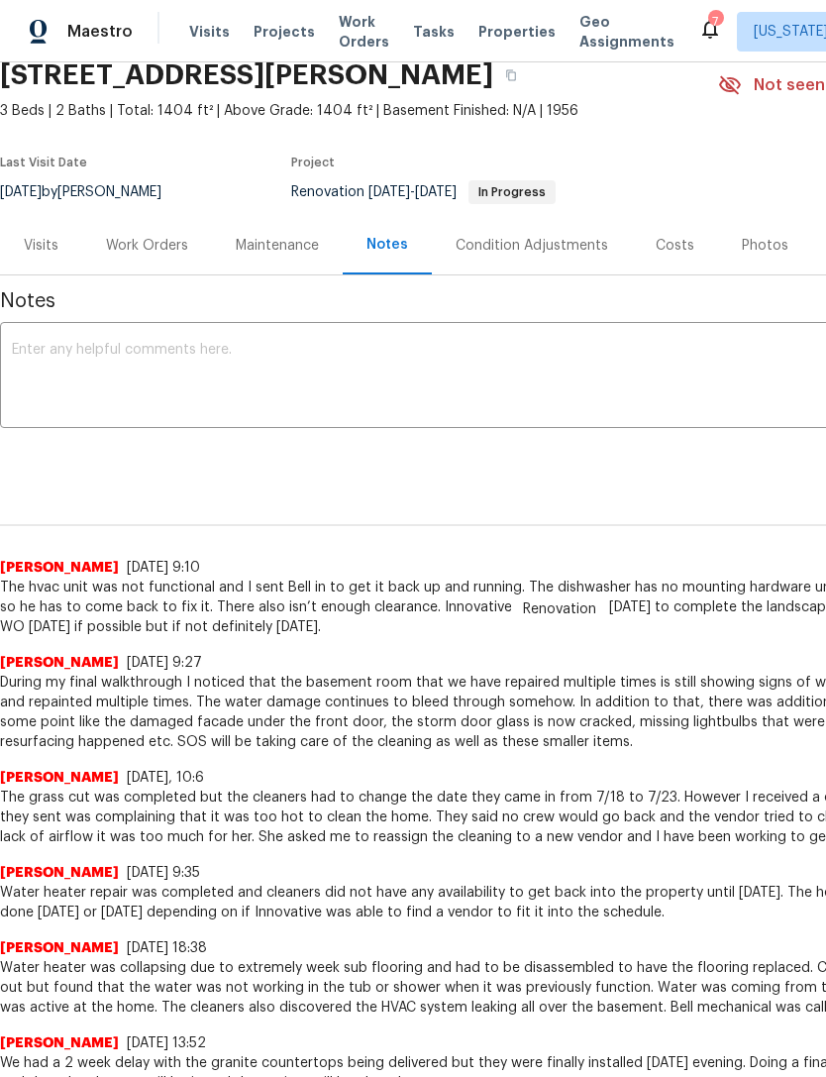
scroll to position [85, 0]
click at [663, 368] on textarea at bounding box center [560, 376] width 1096 height 69
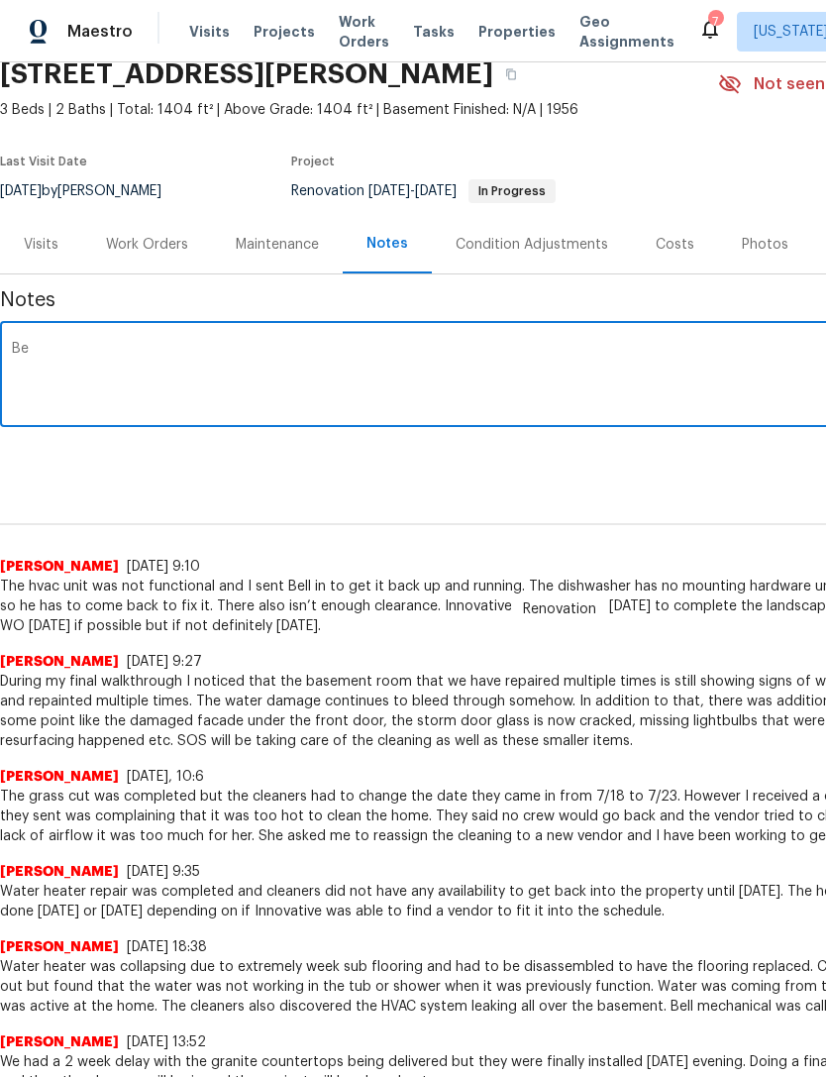
type textarea "B"
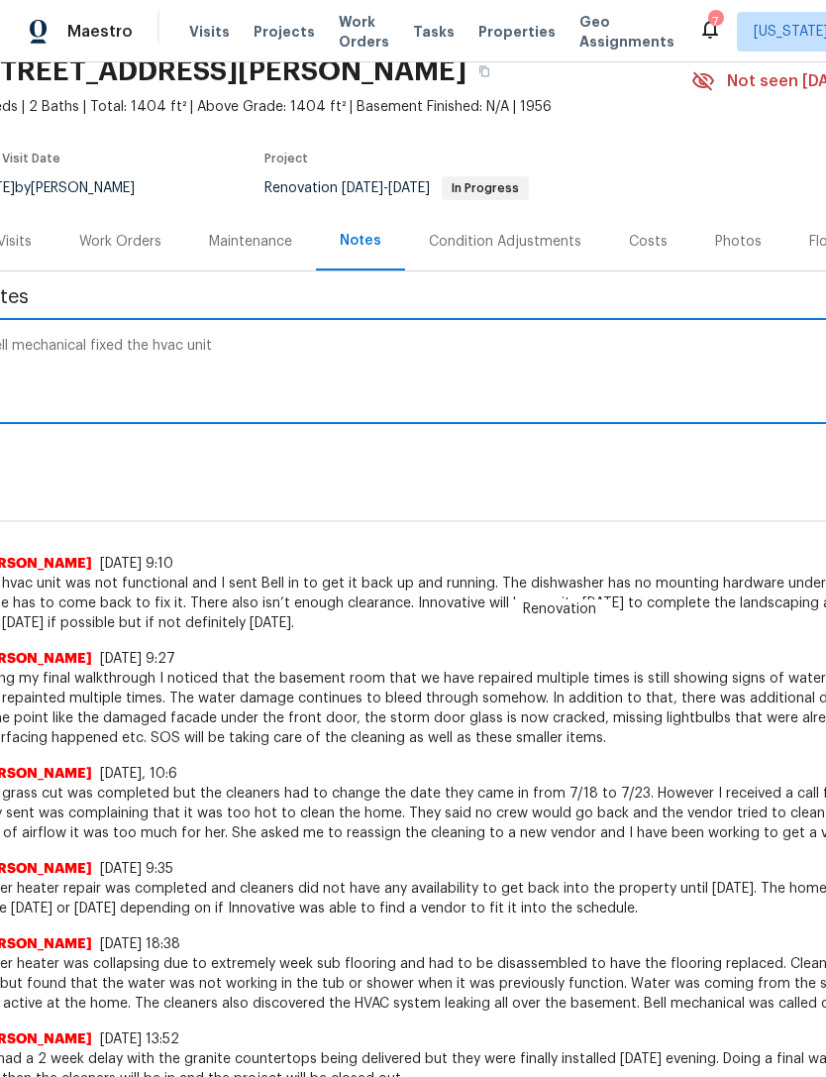
scroll to position [74, 58]
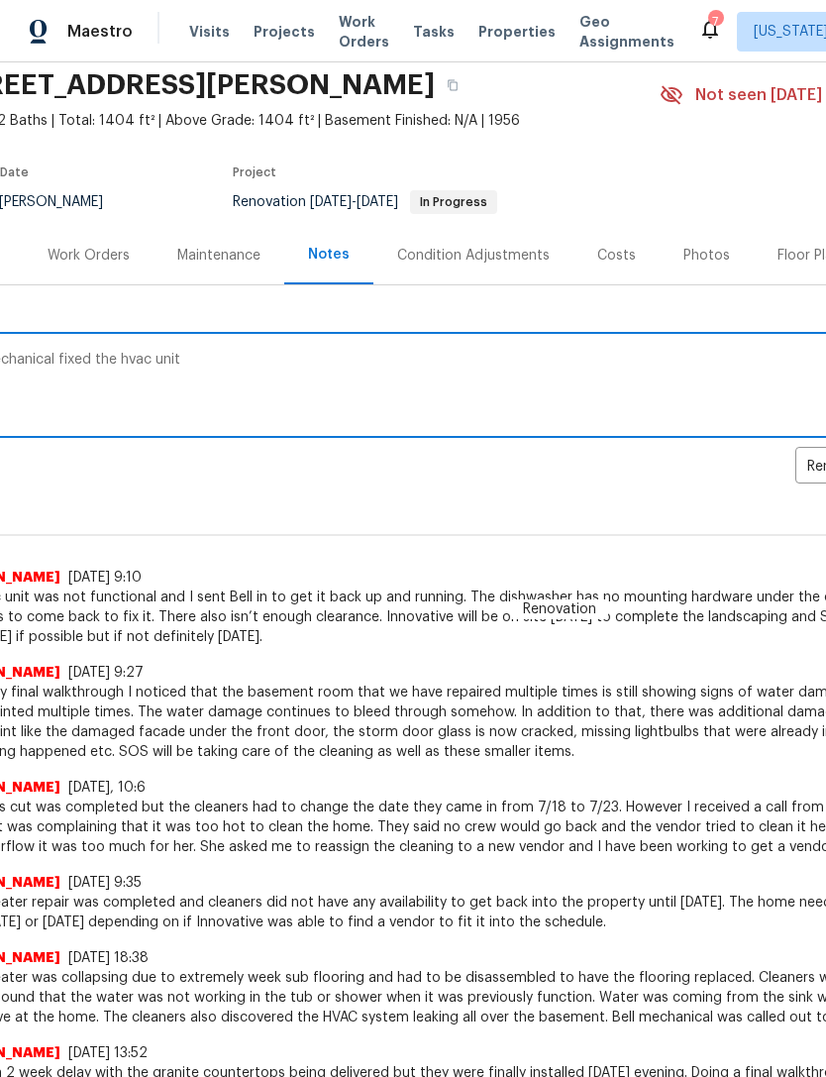
click at [600, 654] on div "Ryan Johnson 7/29/25, 9:27 During my final walkthrough I noticed that the basem…" at bounding box center [502, 704] width 1120 height 115
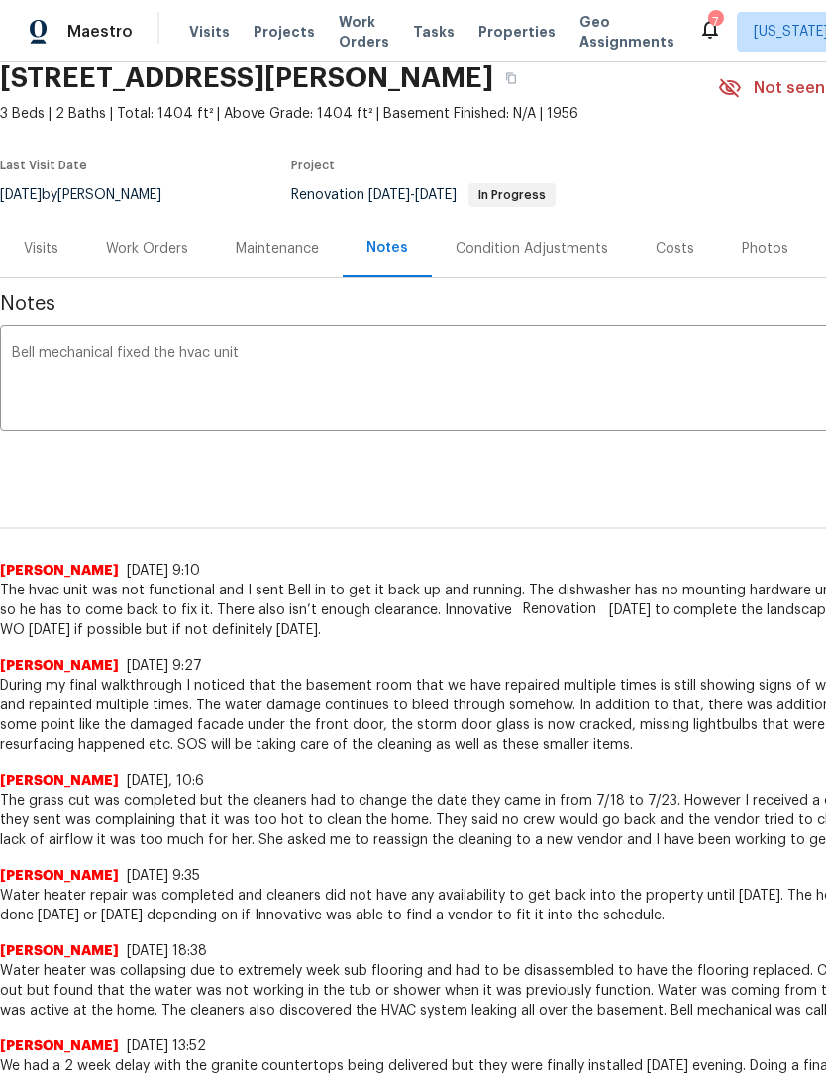
scroll to position [80, 0]
click at [647, 388] on textarea "Bell mechanical fixed the hvac unit" at bounding box center [560, 381] width 1096 height 69
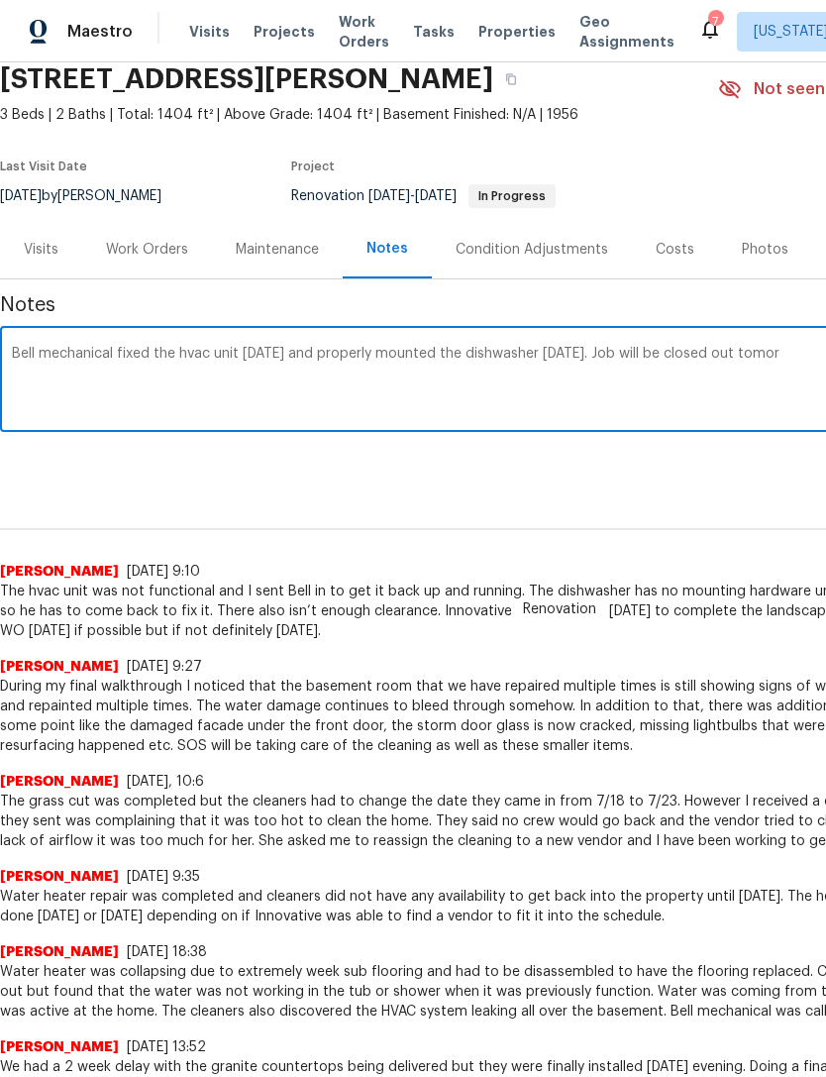
scroll to position [80, 293]
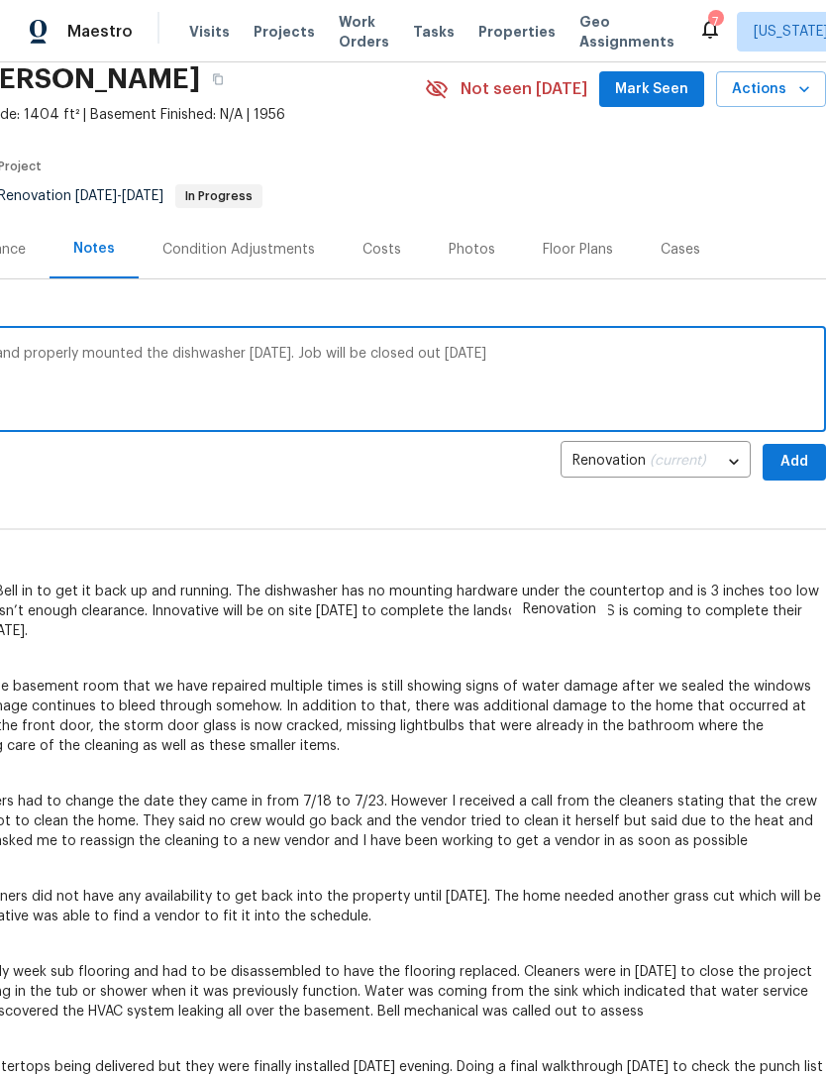
type textarea "Bell mechanical fixed the hvac unit on Tuesday and properly mounted the dishwas…"
click at [808, 469] on span "Add" at bounding box center [795, 462] width 32 height 25
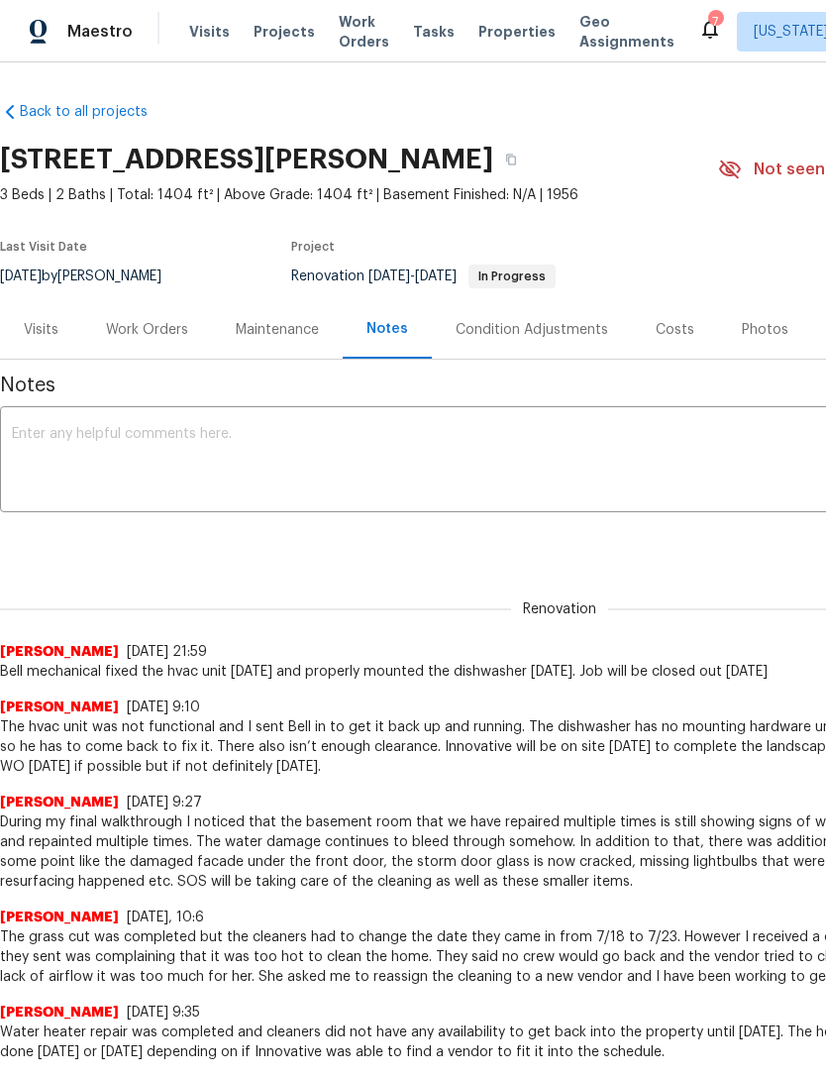
scroll to position [0, 0]
click at [485, 41] on span "Properties" at bounding box center [517, 32] width 77 height 20
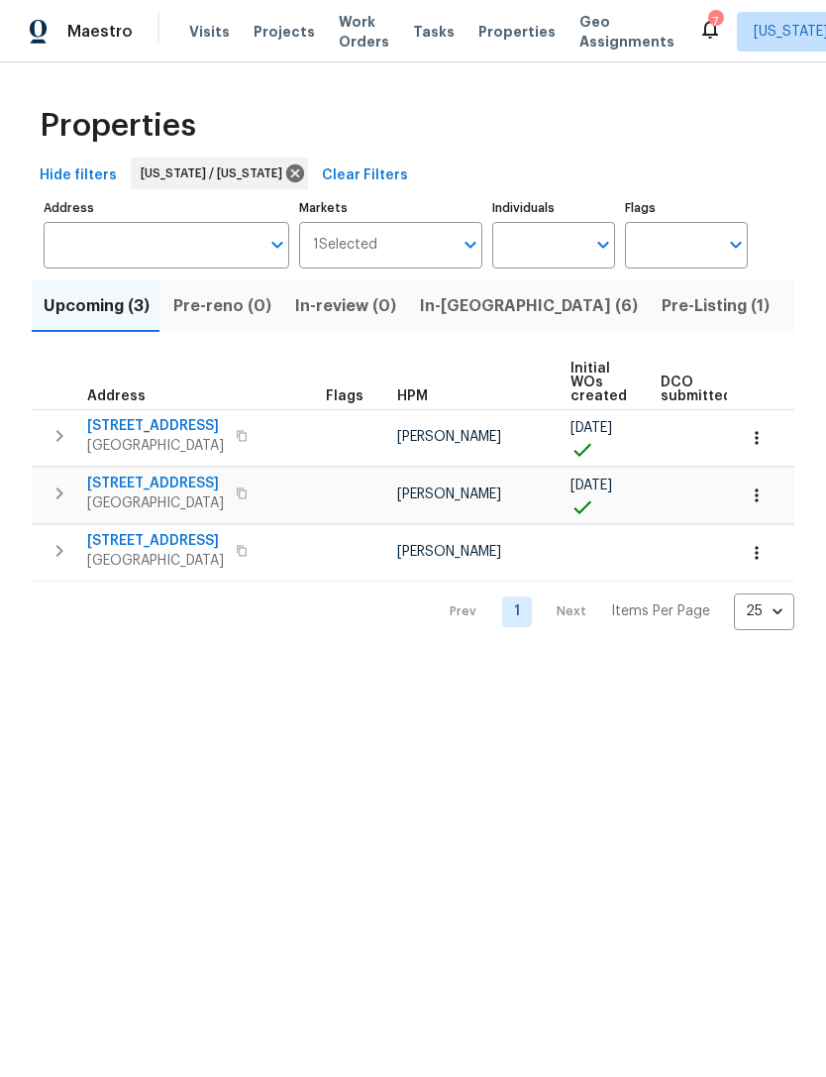
click at [460, 310] on span "In-[GEOGRAPHIC_DATA] (6)" at bounding box center [529, 306] width 218 height 28
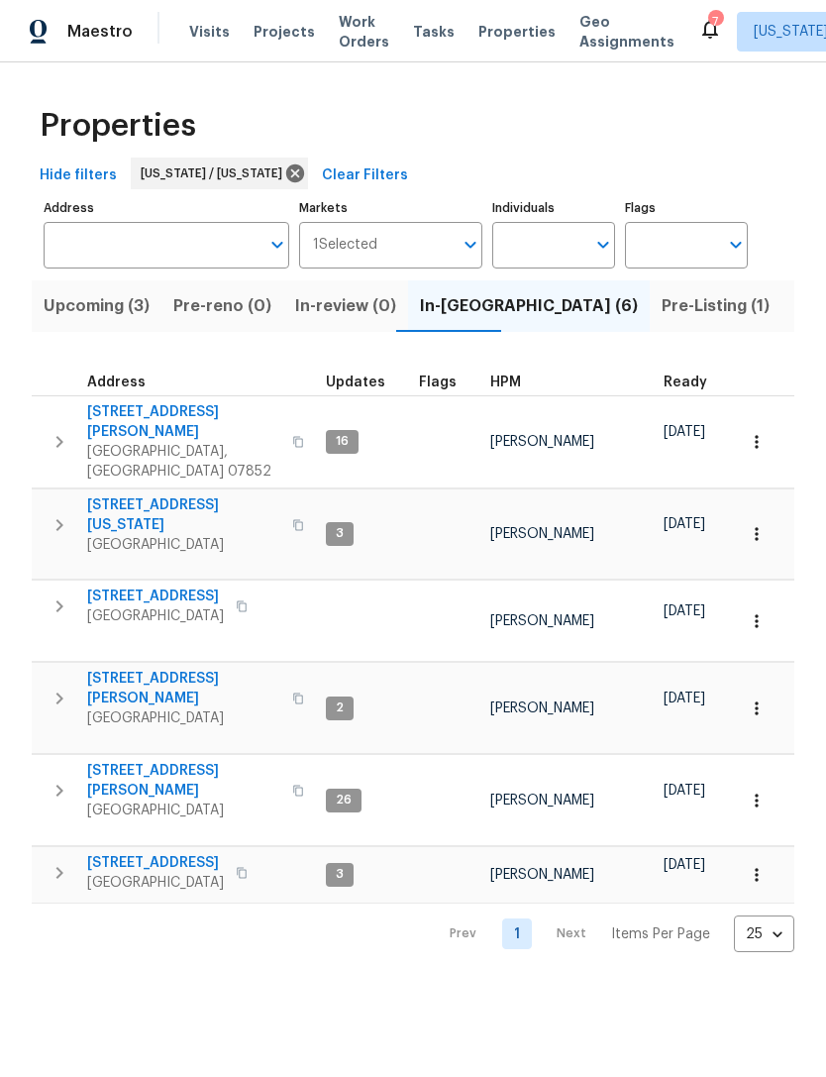
click at [120, 669] on span "[STREET_ADDRESS][PERSON_NAME]" at bounding box center [183, 689] width 193 height 40
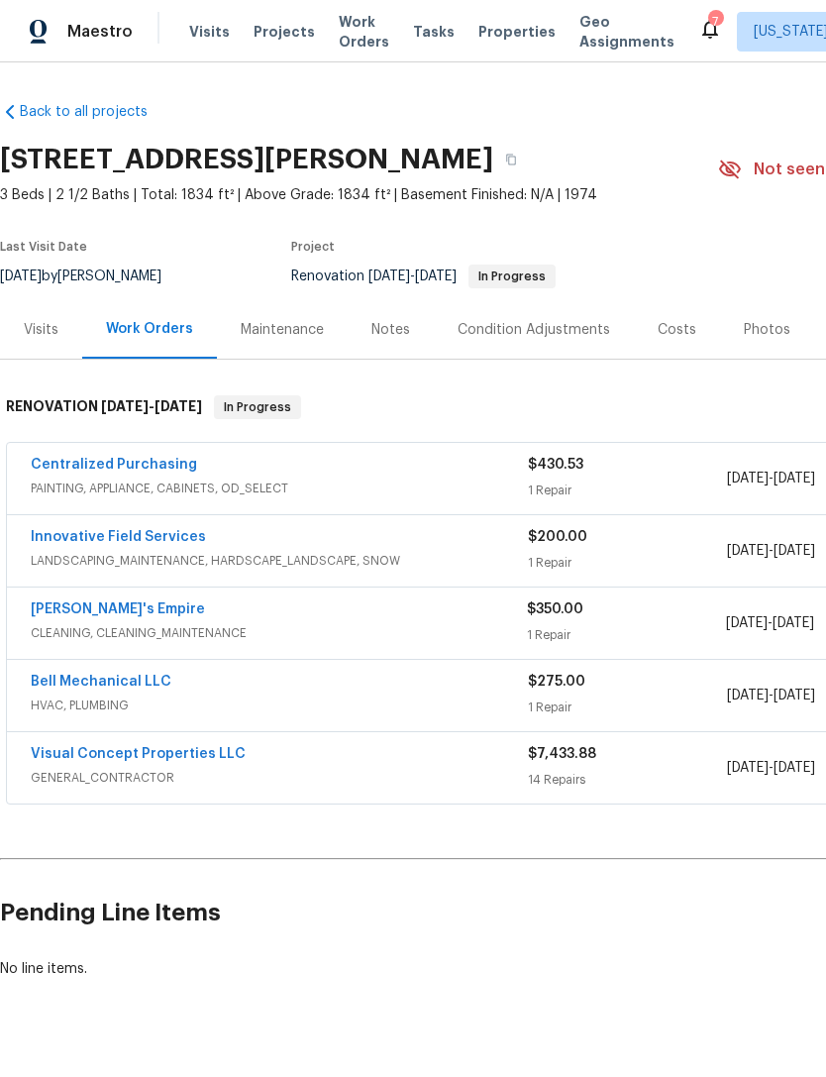
click at [385, 324] on div "Notes" at bounding box center [391, 330] width 39 height 20
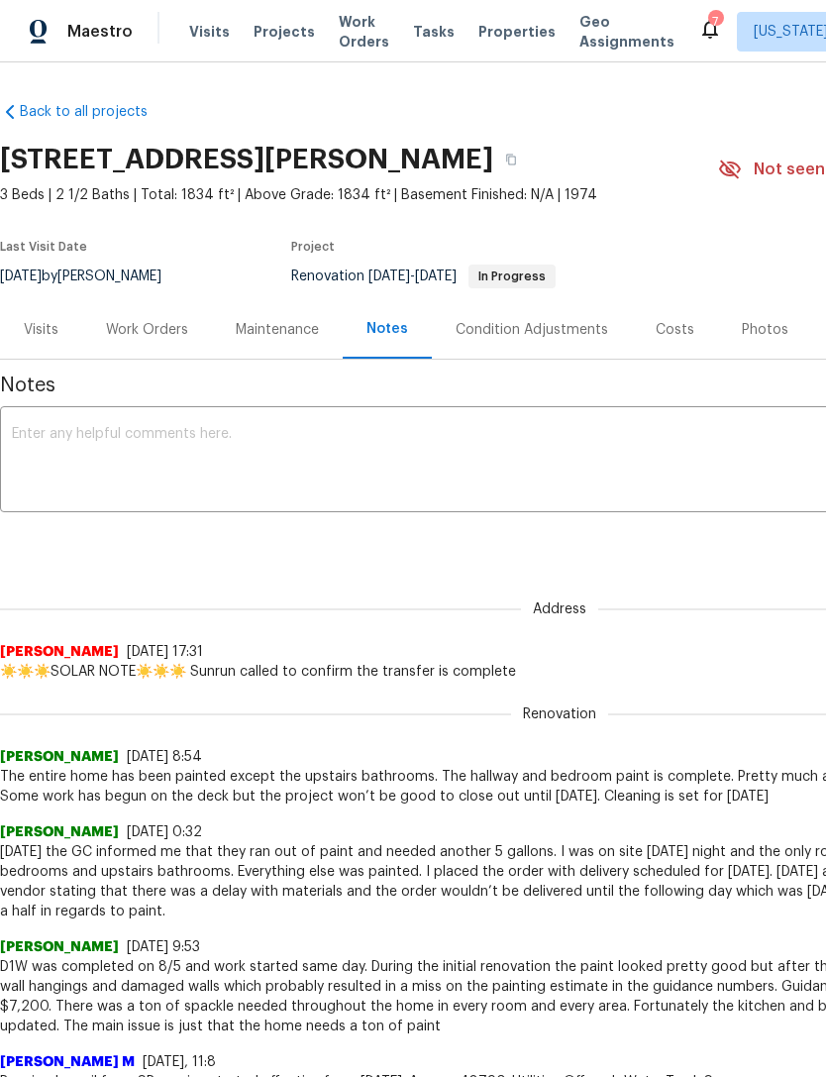
click at [720, 471] on textarea at bounding box center [560, 461] width 1096 height 69
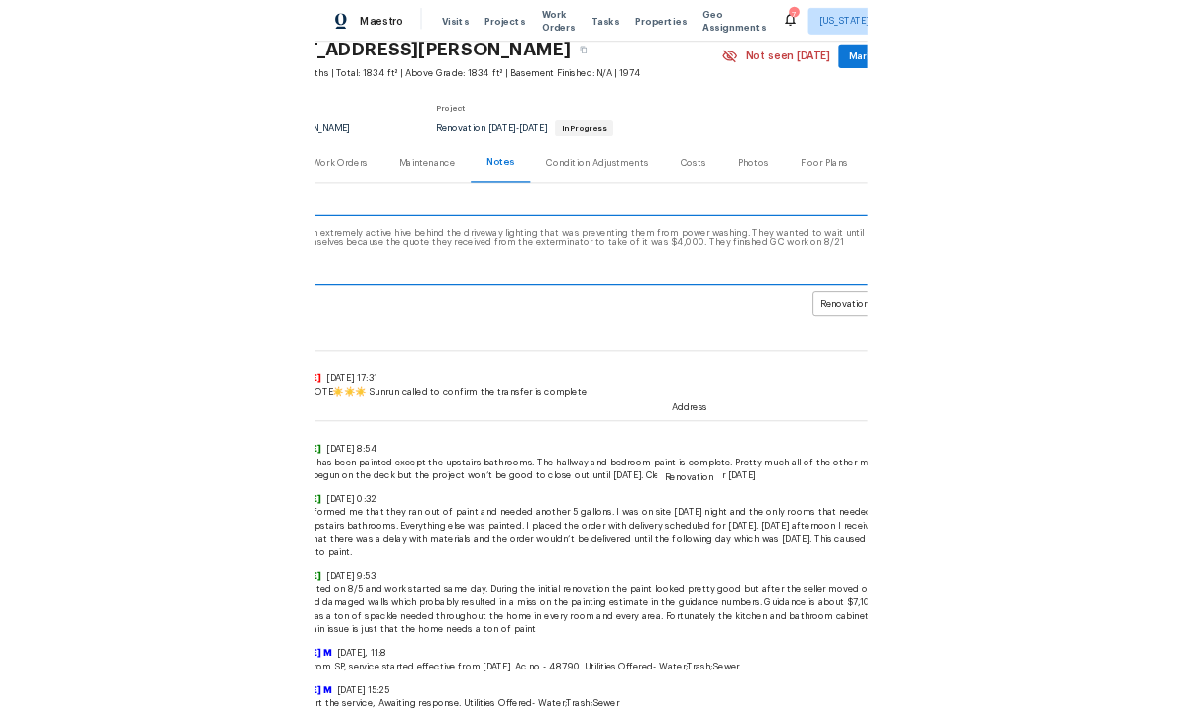
scroll to position [85, 111]
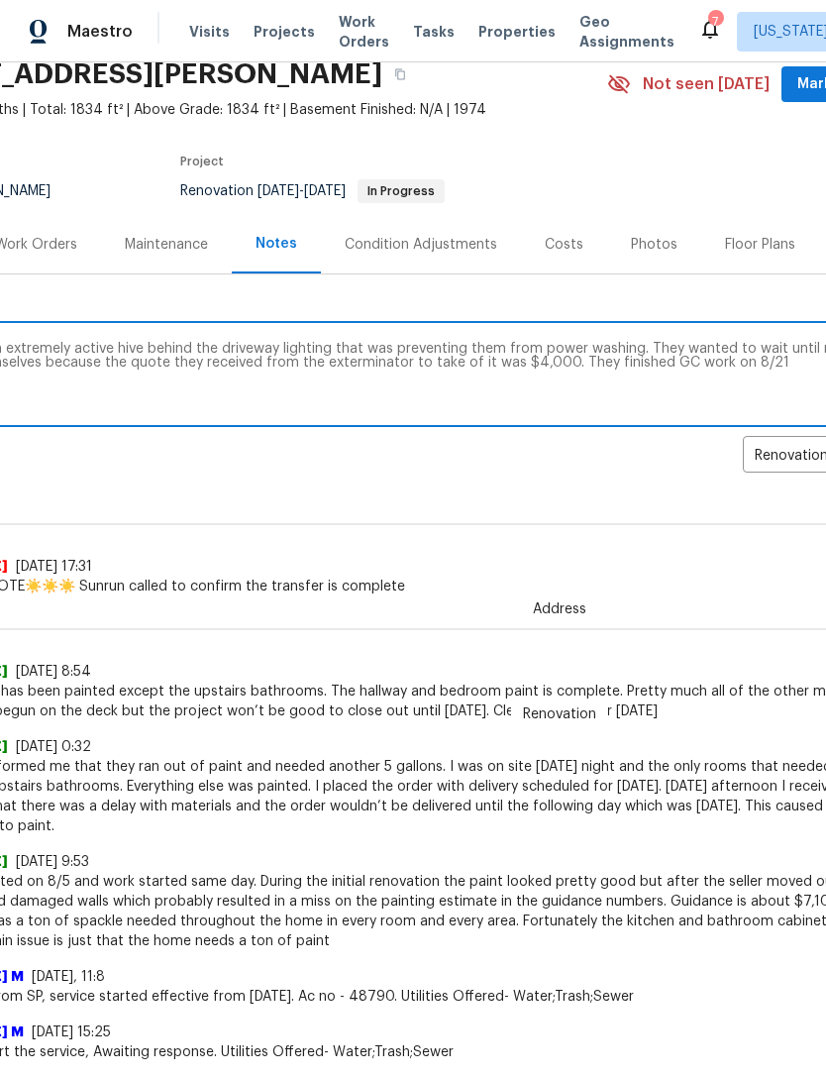
click at [758, 371] on textarea "Visual found an extremely active hive behind the driveway lighting that was pre…" at bounding box center [449, 376] width 1096 height 69
click at [563, 362] on textarea "Visual found an extremely active hive behind the driveway lighting that was pre…" at bounding box center [449, 376] width 1096 height 69
click at [612, 360] on textarea "Visual found an extremely active hive behind the driveway lighting that was pre…" at bounding box center [449, 376] width 1096 height 69
click at [591, 363] on textarea "Visual found an extremely active hive behind the driveway lighting that was pre…" at bounding box center [449, 376] width 1096 height 69
click at [754, 358] on textarea "Visual found an extremely active hive behind the driveway lighting that was pre…" at bounding box center [449, 376] width 1096 height 69
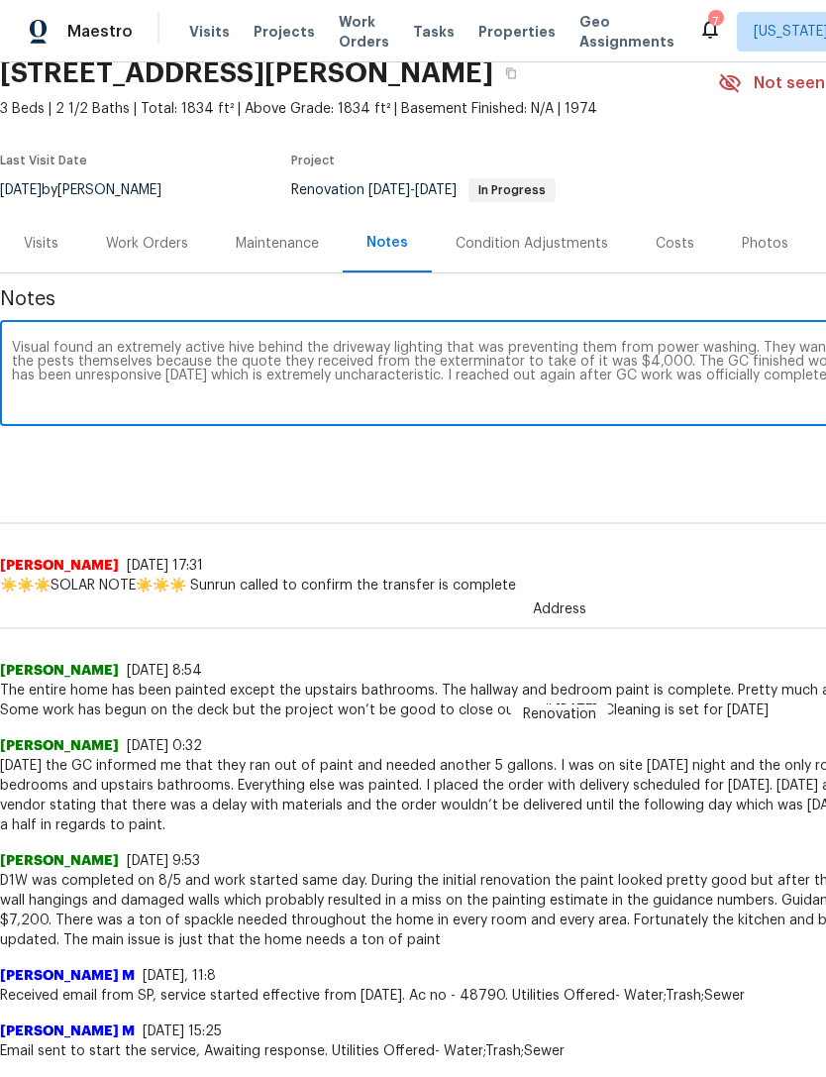
scroll to position [86, 293]
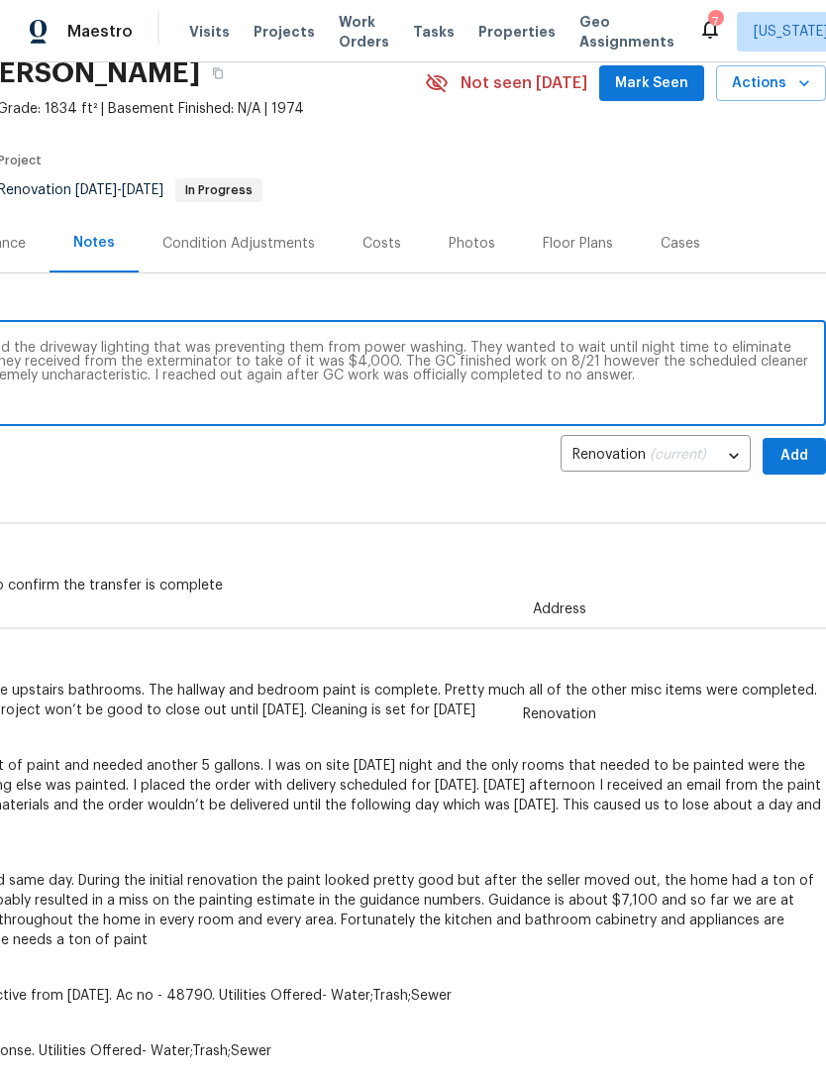
click at [752, 366] on textarea "Visual found an extremely active hive behind the driveway lighting that was pre…" at bounding box center [267, 375] width 1096 height 69
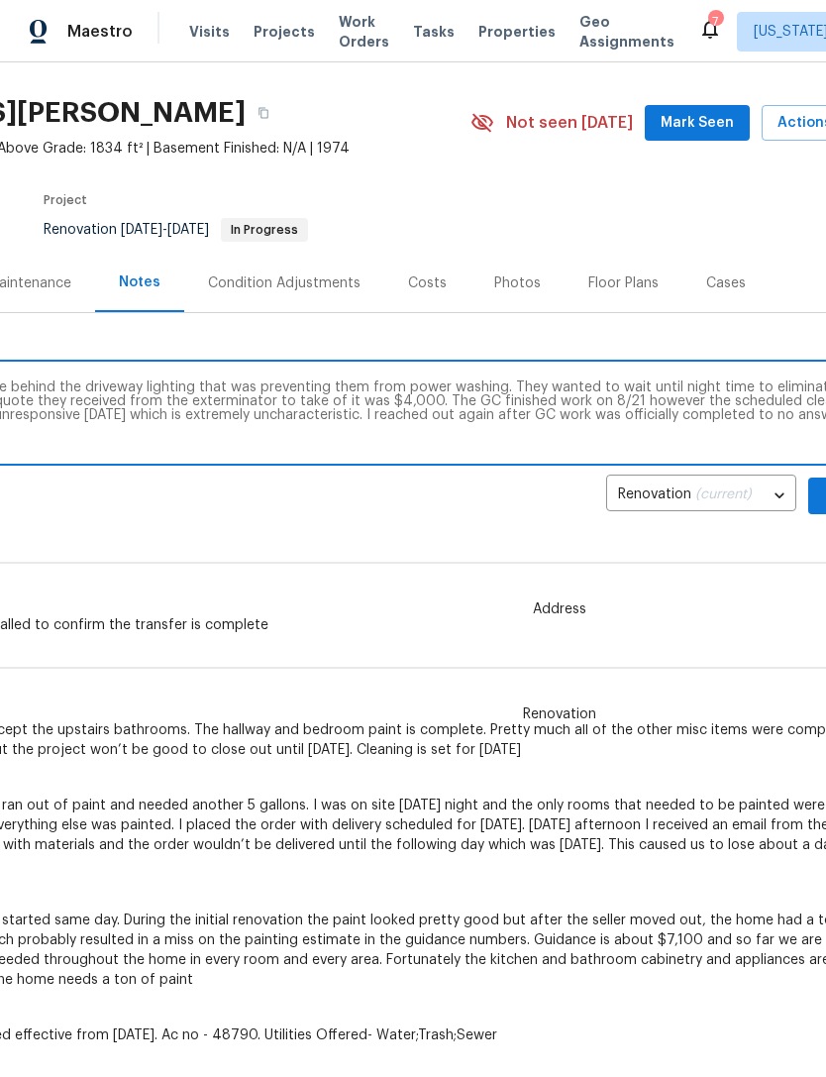
scroll to position [49, 257]
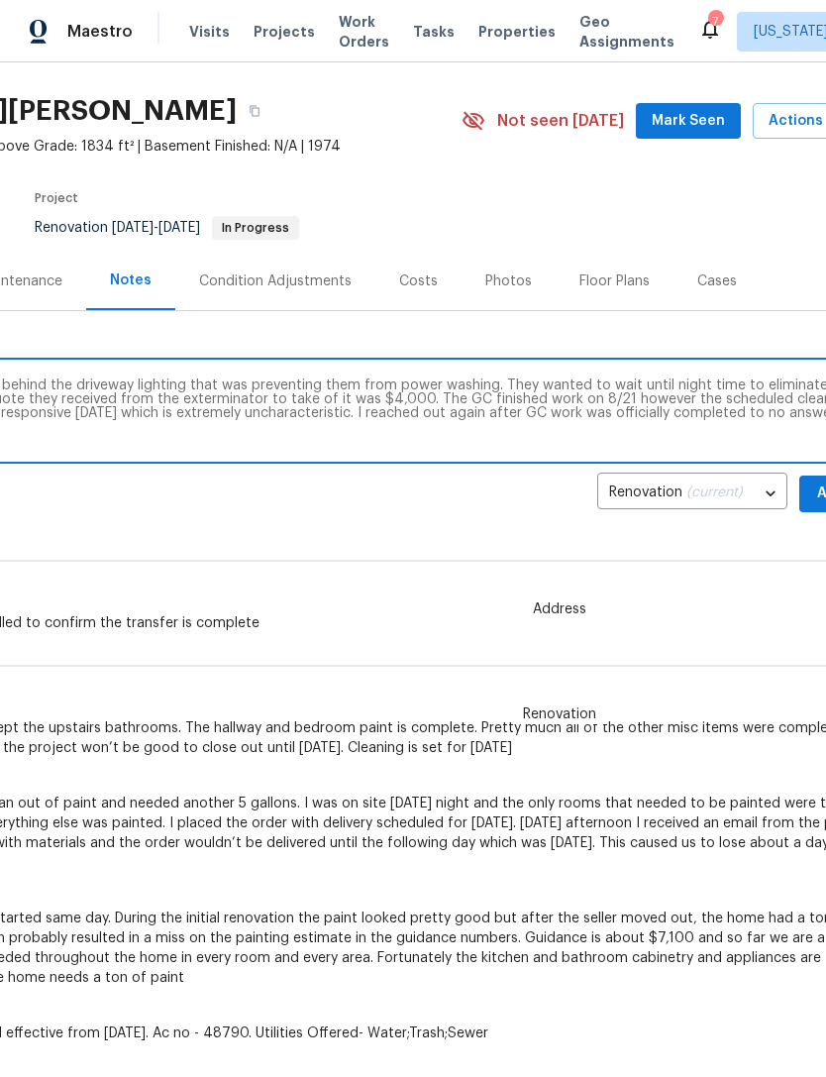
click at [763, 416] on textarea "Visual found an extremely active hive behind the driveway lighting that was pre…" at bounding box center [303, 412] width 1096 height 69
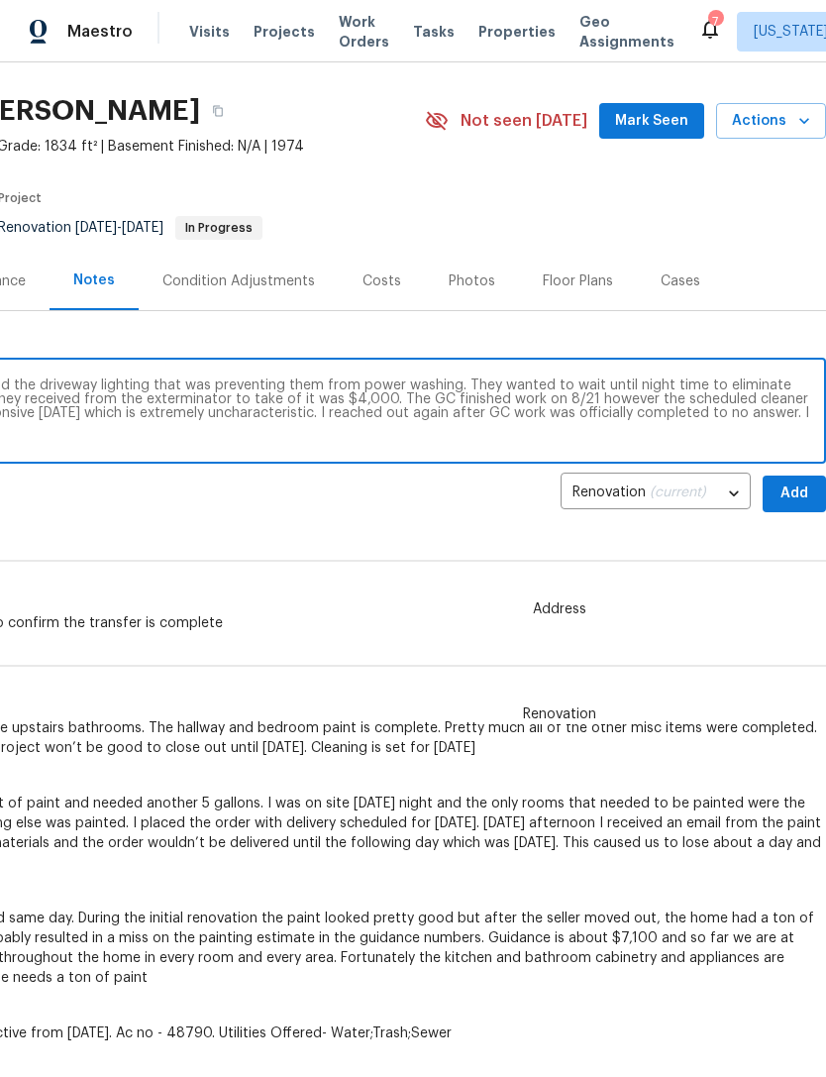
scroll to position [49, 0]
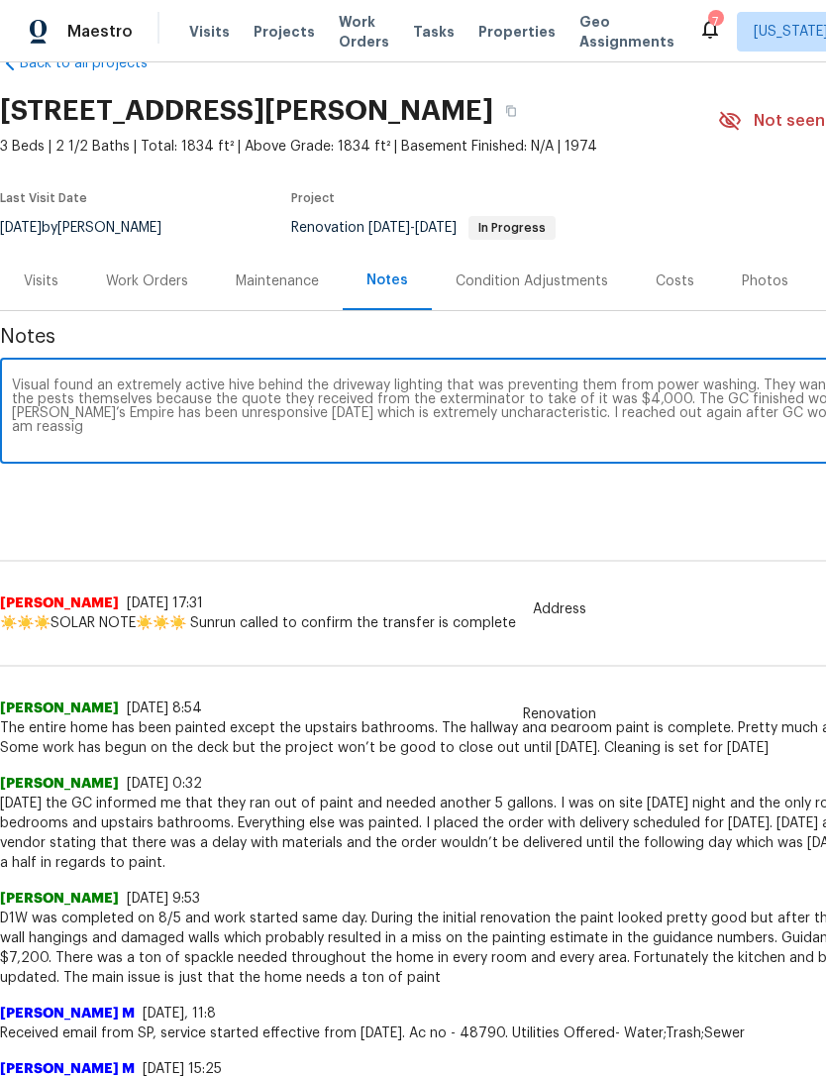
click at [686, 435] on textarea "Visual found an extremely active hive behind the driveway lighting that was pre…" at bounding box center [560, 412] width 1096 height 69
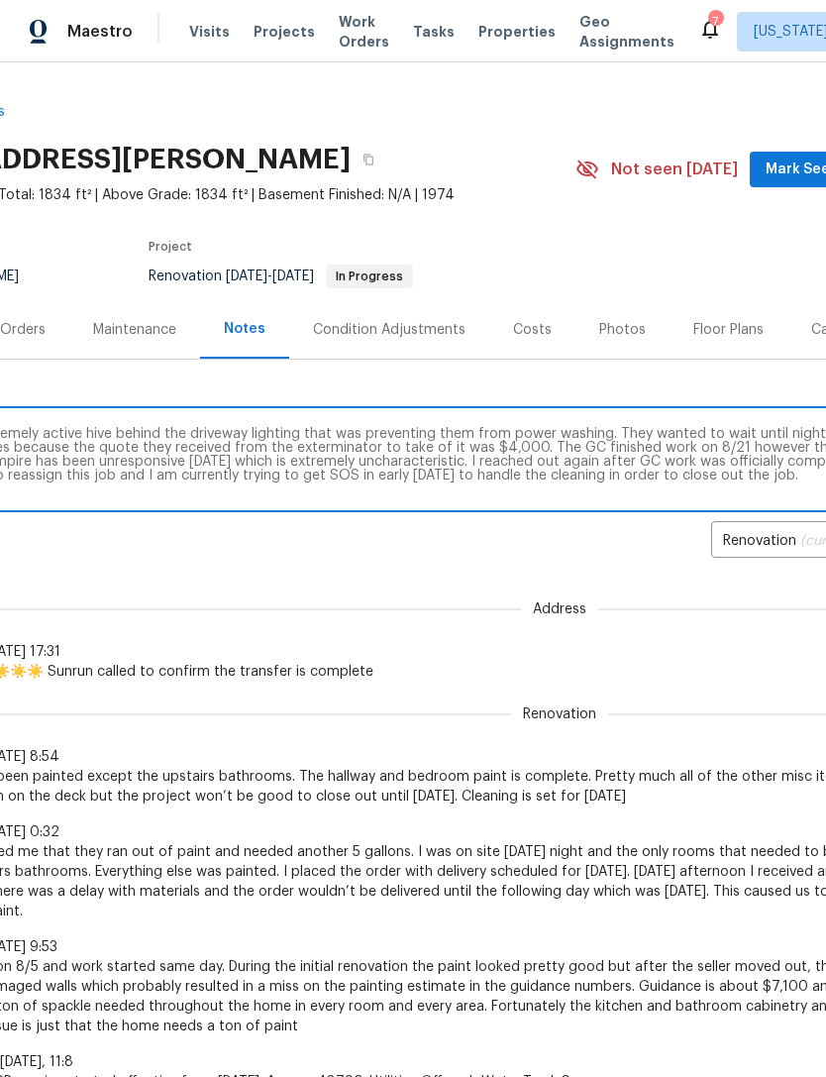
scroll to position [0, 138]
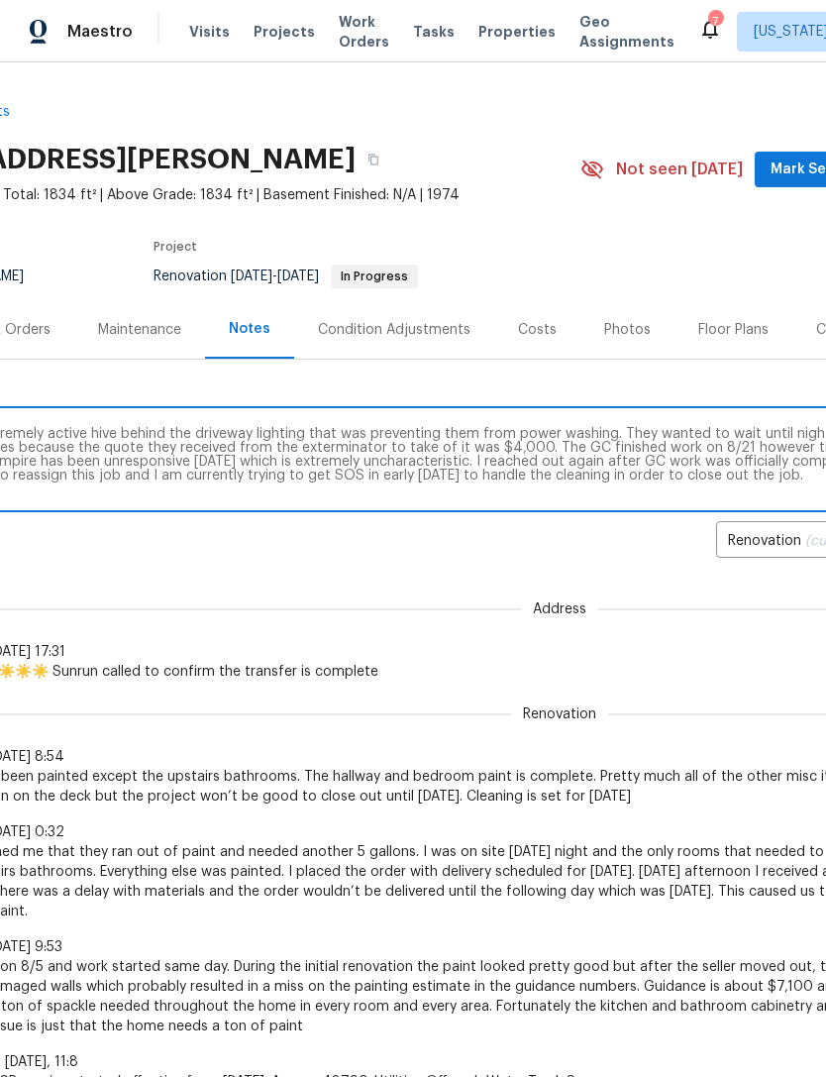
click at [541, 482] on textarea "Visual found an extremely active hive behind the driveway lighting that was pre…" at bounding box center [422, 461] width 1096 height 69
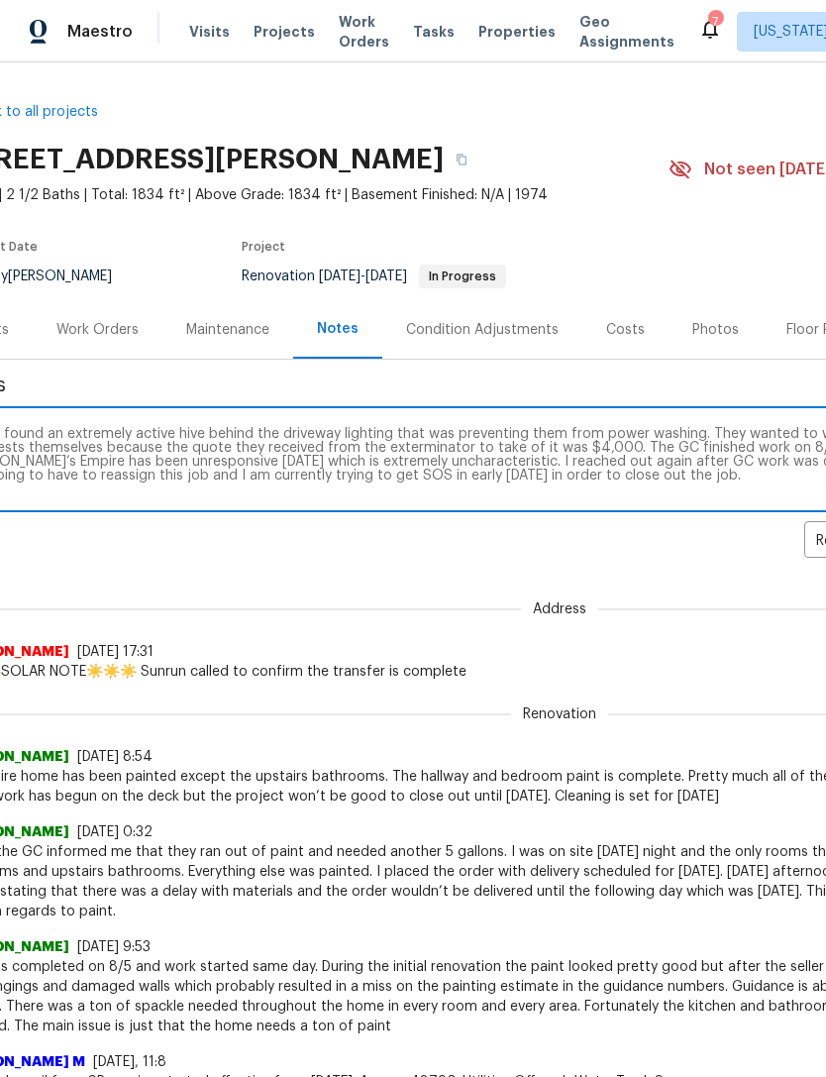
scroll to position [0, 51]
click at [694, 488] on textarea "Visual found an extremely active hive behind the driveway lighting that was pre…" at bounding box center [509, 461] width 1096 height 69
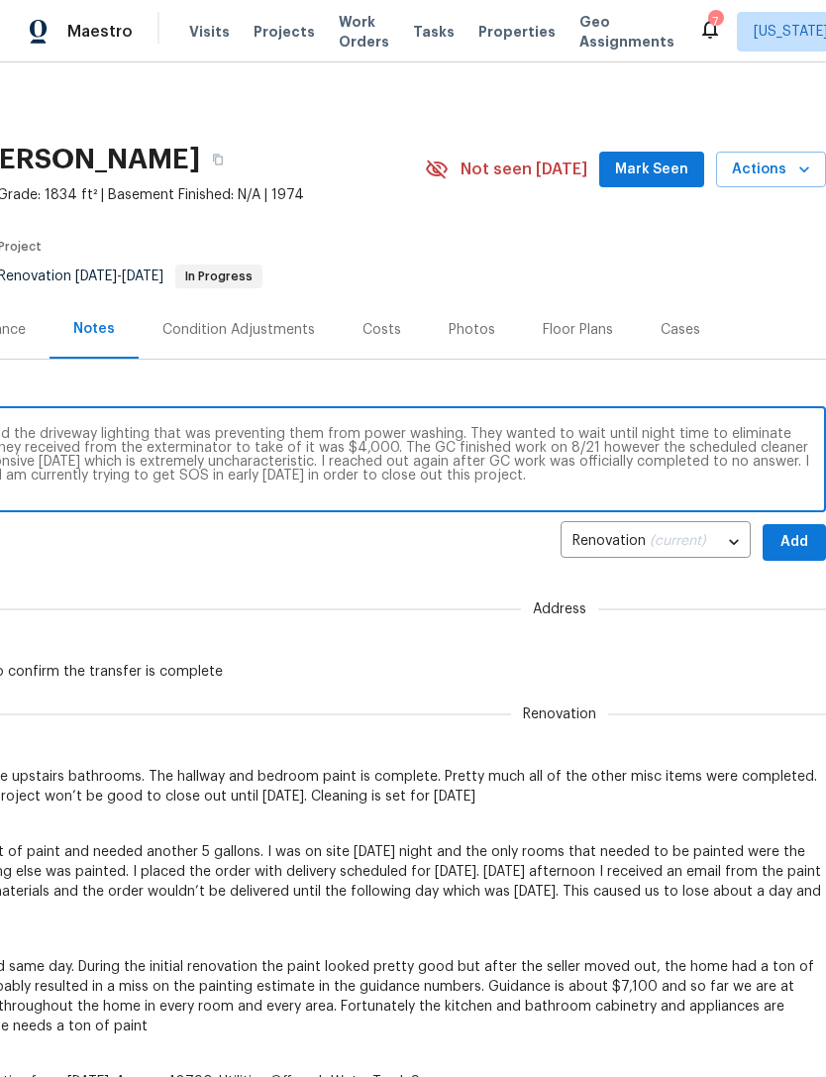
scroll to position [0, 293]
type textarea "Visual found an extremely active hive behind the driveway lighting that was pre…"
click at [792, 537] on span "Add" at bounding box center [795, 542] width 32 height 25
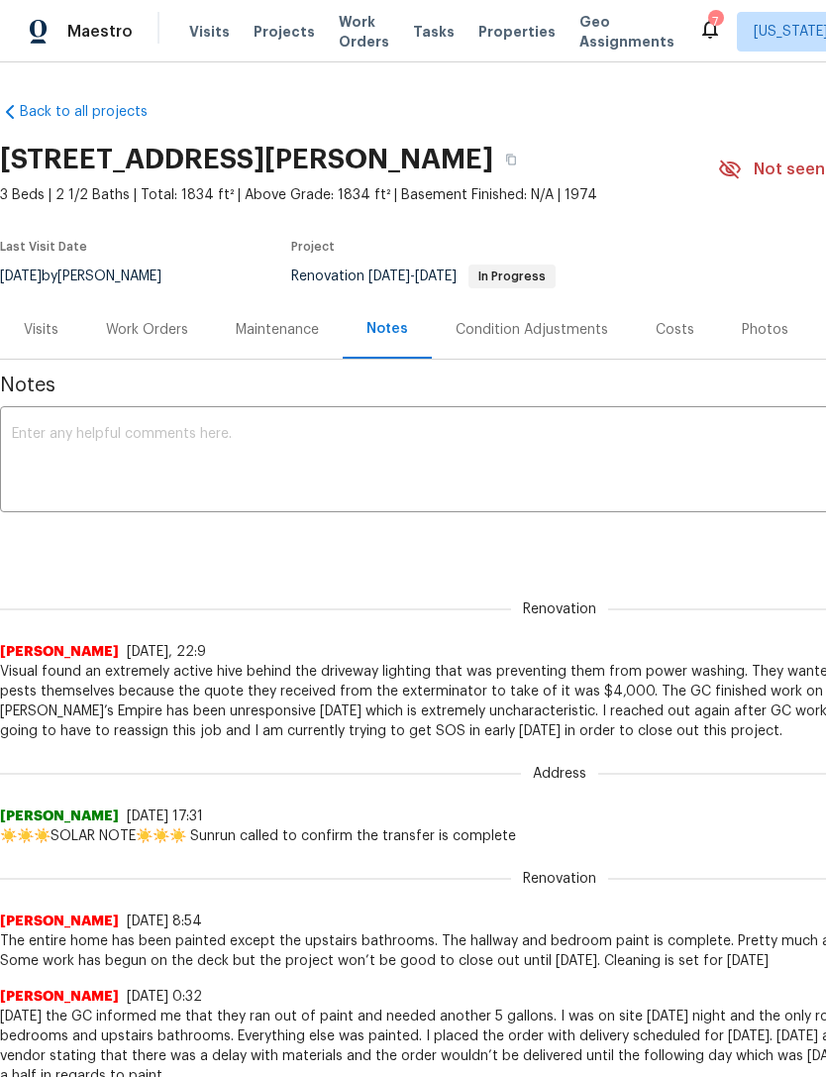
scroll to position [0, 0]
click at [493, 37] on span "Properties" at bounding box center [517, 32] width 77 height 20
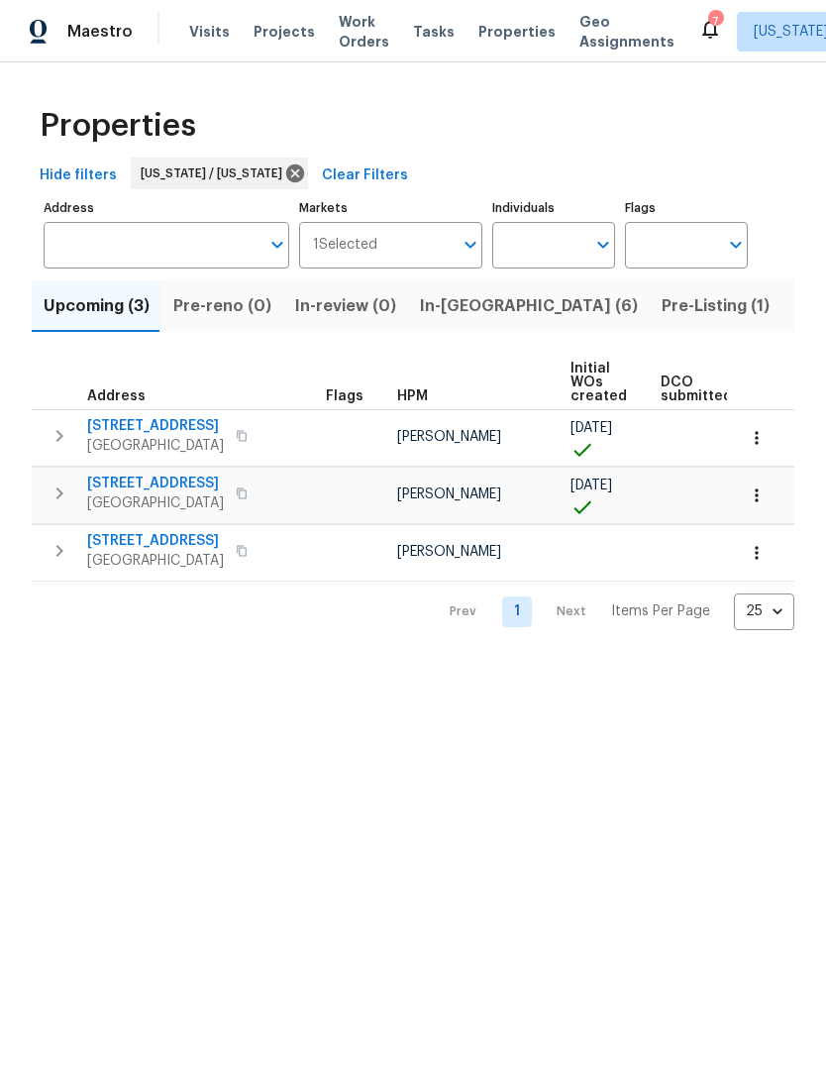
click at [460, 306] on span "In-[GEOGRAPHIC_DATA] (6)" at bounding box center [529, 306] width 218 height 28
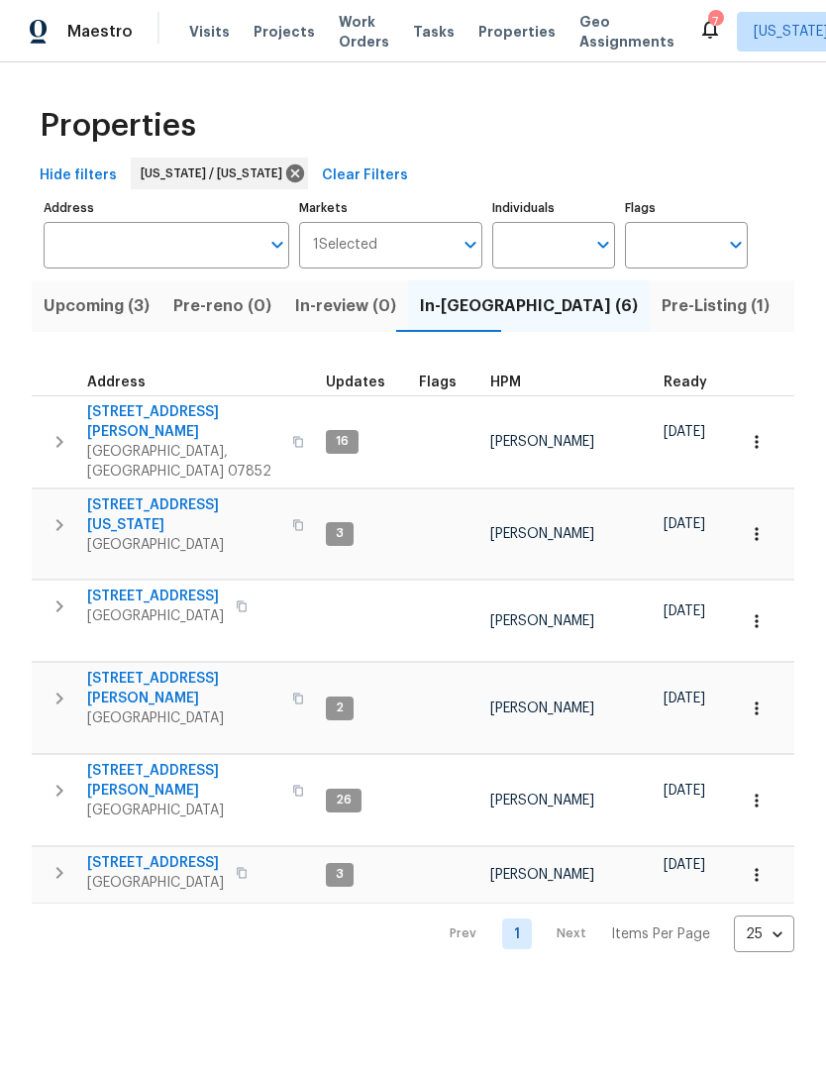
click at [142, 853] on span "[STREET_ADDRESS]" at bounding box center [155, 863] width 137 height 20
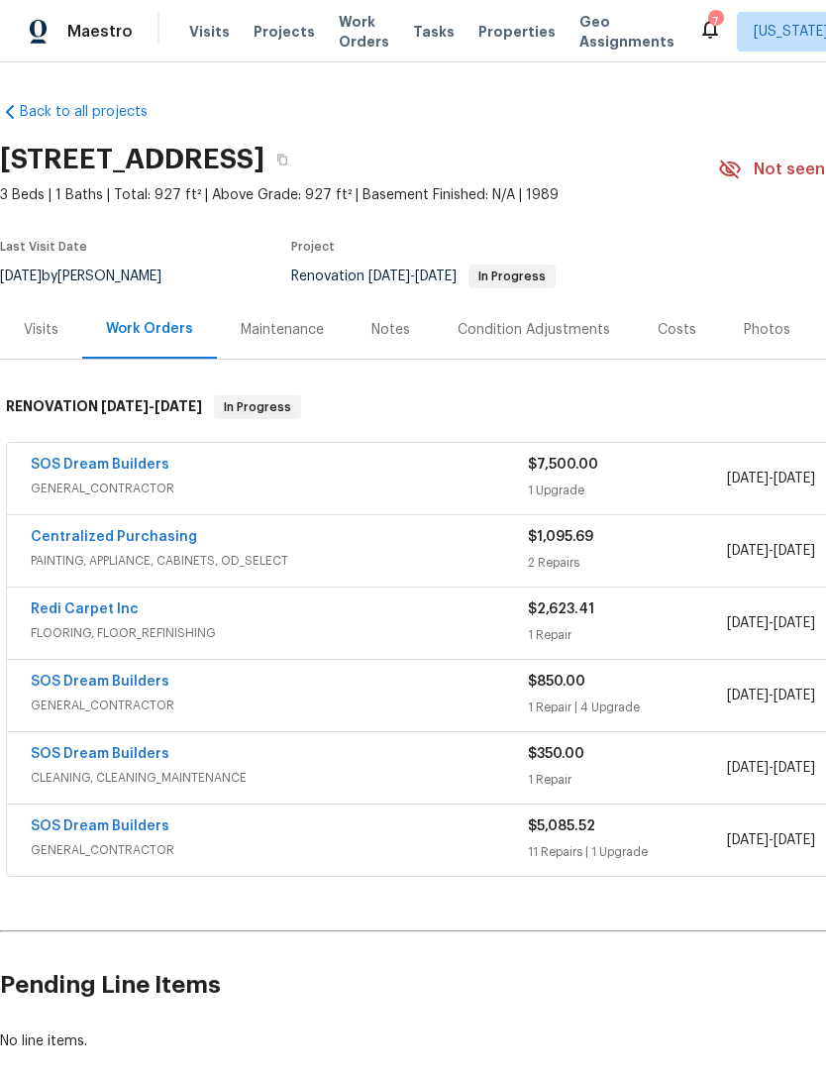
click at [400, 327] on div "Notes" at bounding box center [391, 330] width 39 height 20
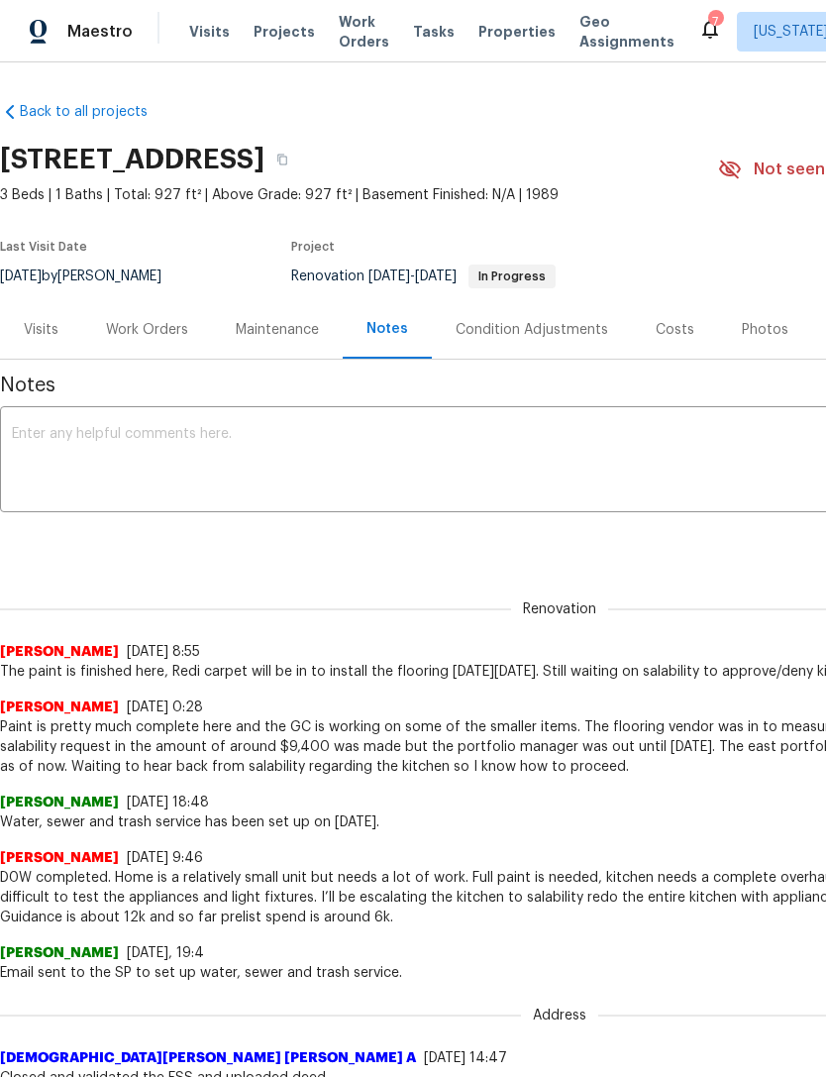
click at [684, 451] on textarea at bounding box center [560, 461] width 1096 height 69
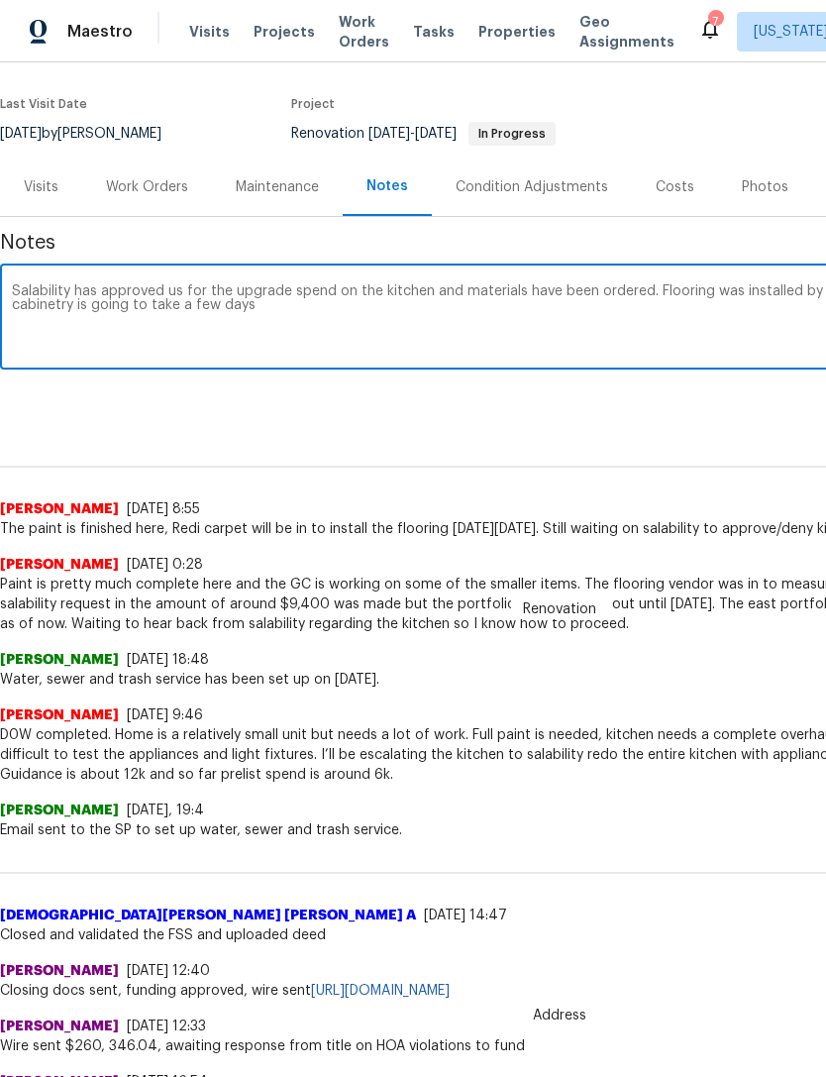
scroll to position [144, 0]
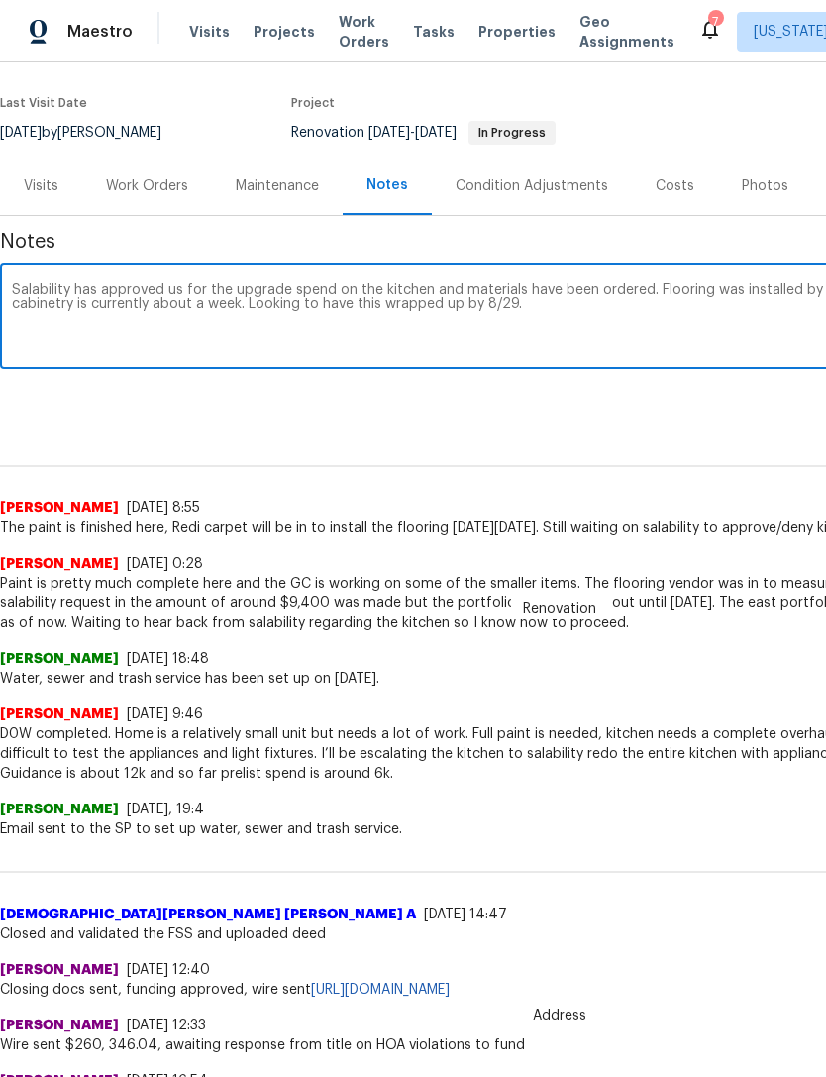
click at [246, 302] on textarea "Salability has approved us for the upgrade spend on the kitchen and materials h…" at bounding box center [560, 317] width 1096 height 69
click at [652, 286] on textarea "Salability has approved us for the upgrade spend on the kitchen and materials h…" at bounding box center [560, 317] width 1096 height 69
click at [246, 310] on textarea "Salability has approved us for the upgrade spend on the kitchen and materials h…" at bounding box center [560, 317] width 1096 height 69
click at [12, 291] on textarea "Salability has approved us for the upgrade spend on the kitchen and materials h…" at bounding box center [560, 317] width 1096 height 69
click at [30, 286] on textarea "Salability has approved us for the upgrade spend on the kitchen and materials h…" at bounding box center [560, 317] width 1096 height 69
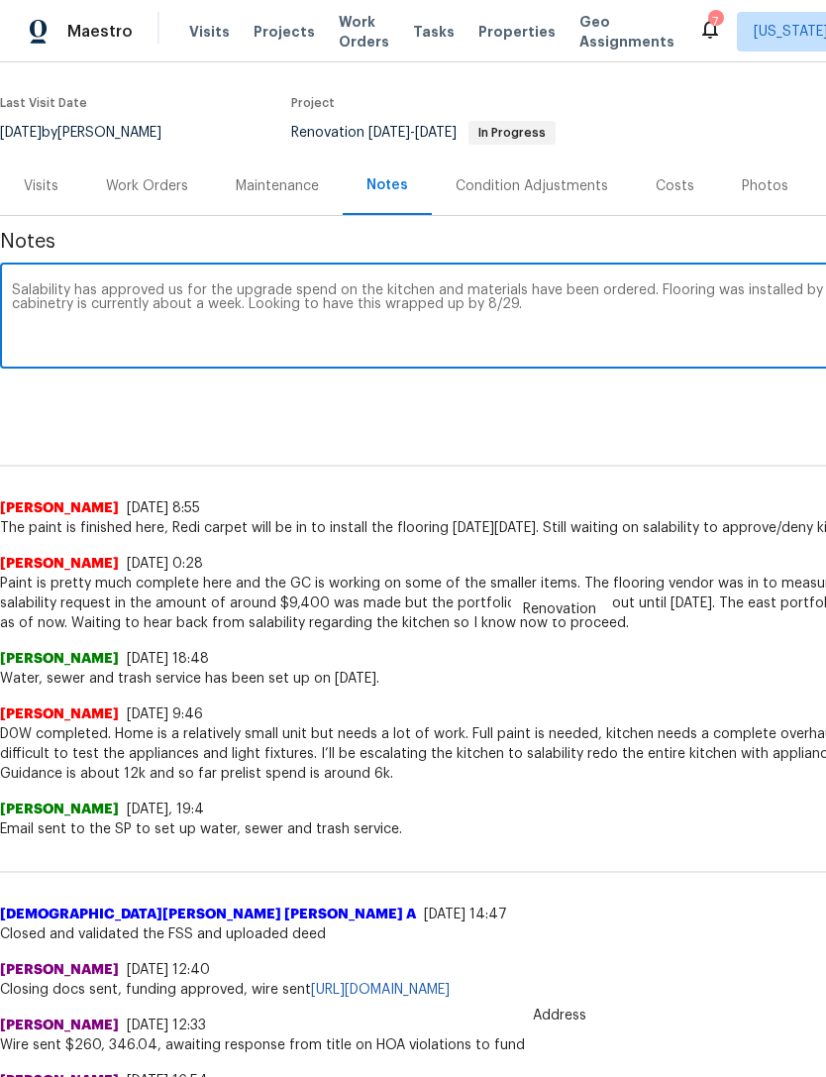
click at [29, 285] on textarea "Salability has approved us for the upgrade spend on the kitchen and materials h…" at bounding box center [560, 317] width 1096 height 69
click at [582, 289] on textarea "Primarily WOs have been completed. Flooring was installed by Redi carpet on Mon…" at bounding box center [560, 317] width 1096 height 69
click at [577, 289] on textarea "Primarily WOs have been completed. Flooring was installed by Redi carpet on Mon…" at bounding box center [560, 317] width 1096 height 69
paste textarea "Salability has approved us for the upgrade spend on the kitchen and materials h…"
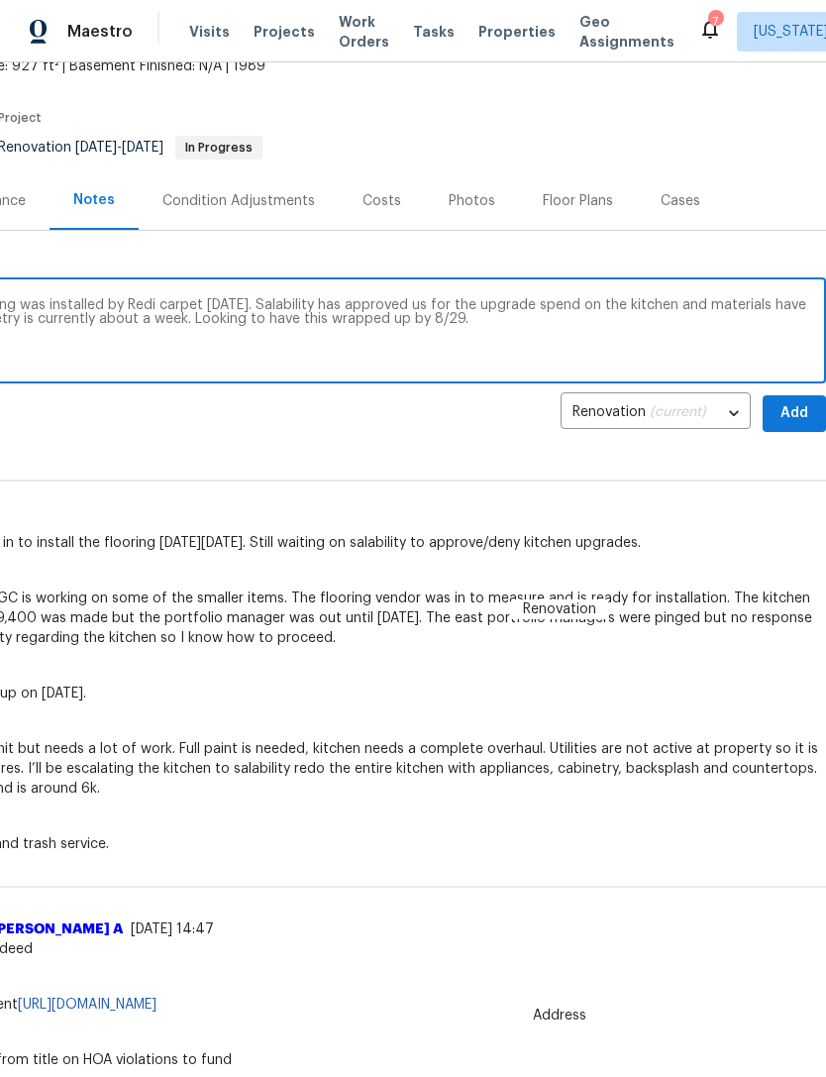
scroll to position [129, 293]
click at [700, 305] on textarea "Primarily WOs have been completed. Flooring was installed by Redi carpet on Mon…" at bounding box center [267, 332] width 1096 height 69
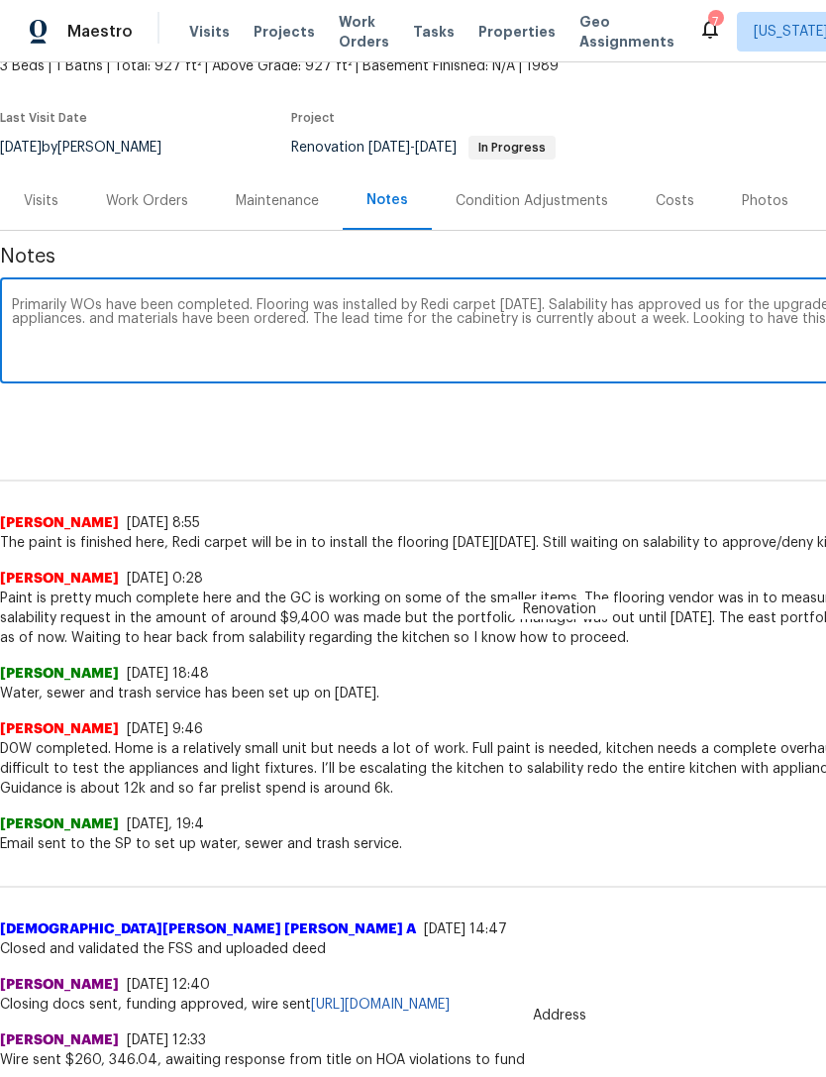
click at [109, 317] on textarea "Primarily WOs have been completed. Flooring was installed by Redi carpet on Mon…" at bounding box center [560, 332] width 1096 height 69
click at [108, 316] on textarea "Primarily WOs have been completed. Flooring was installed by Redi carpet on Mon…" at bounding box center [560, 332] width 1096 height 69
click at [113, 323] on textarea "Primarily WOs have been completed. Flooring was installed by Redi carpet on Mon…" at bounding box center [560, 332] width 1096 height 69
click at [113, 322] on textarea "Primarily WOs have been completed. Flooring was installed by Redi carpet on Mon…" at bounding box center [560, 332] width 1096 height 69
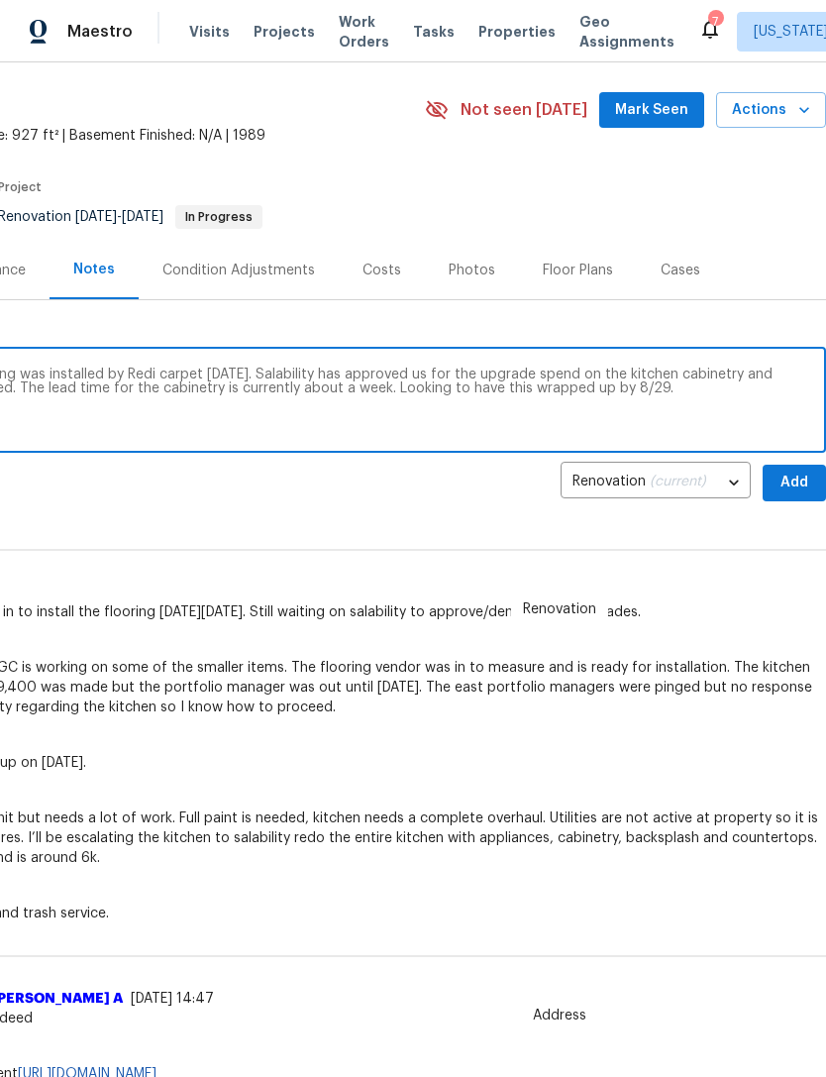
scroll to position [61, 293]
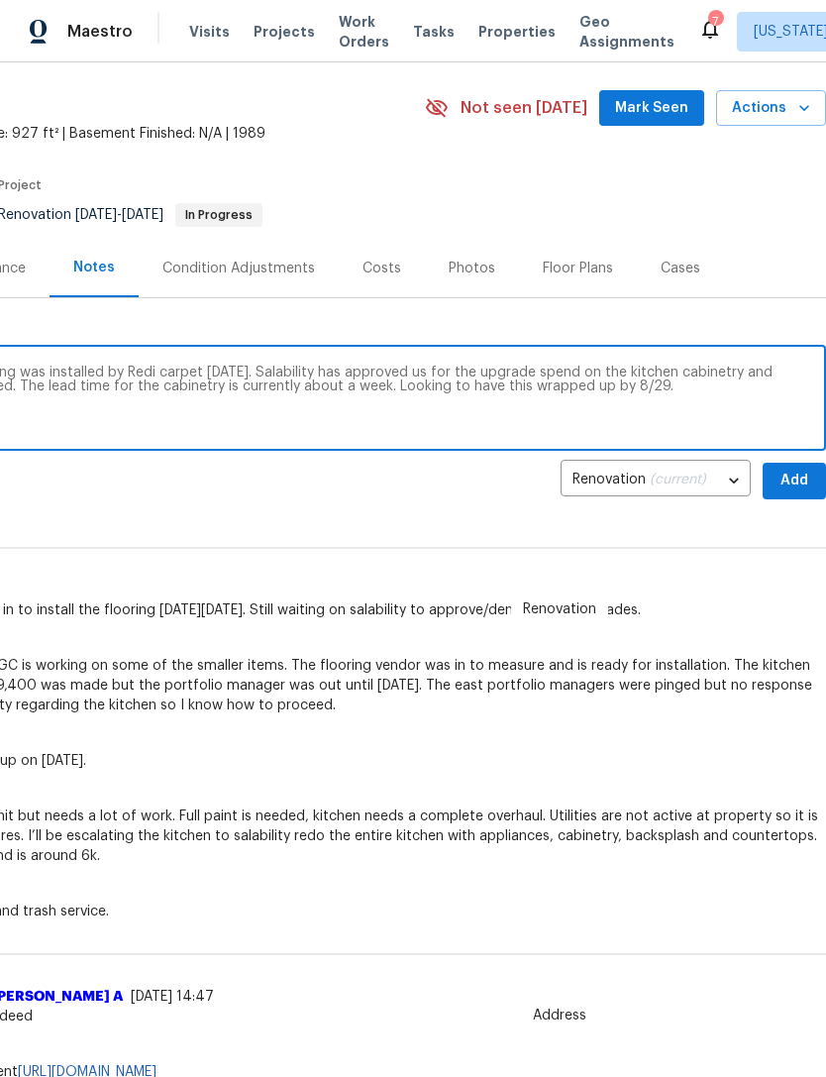
click at [625, 387] on textarea "Primarily WOs have been completed. Flooring was installed by Redi carpet on Mon…" at bounding box center [267, 400] width 1096 height 69
type textarea "Primarily WOs have been completed. Flooring was installed by Redi carpet on Mon…"
click at [801, 478] on span "Add" at bounding box center [795, 481] width 32 height 25
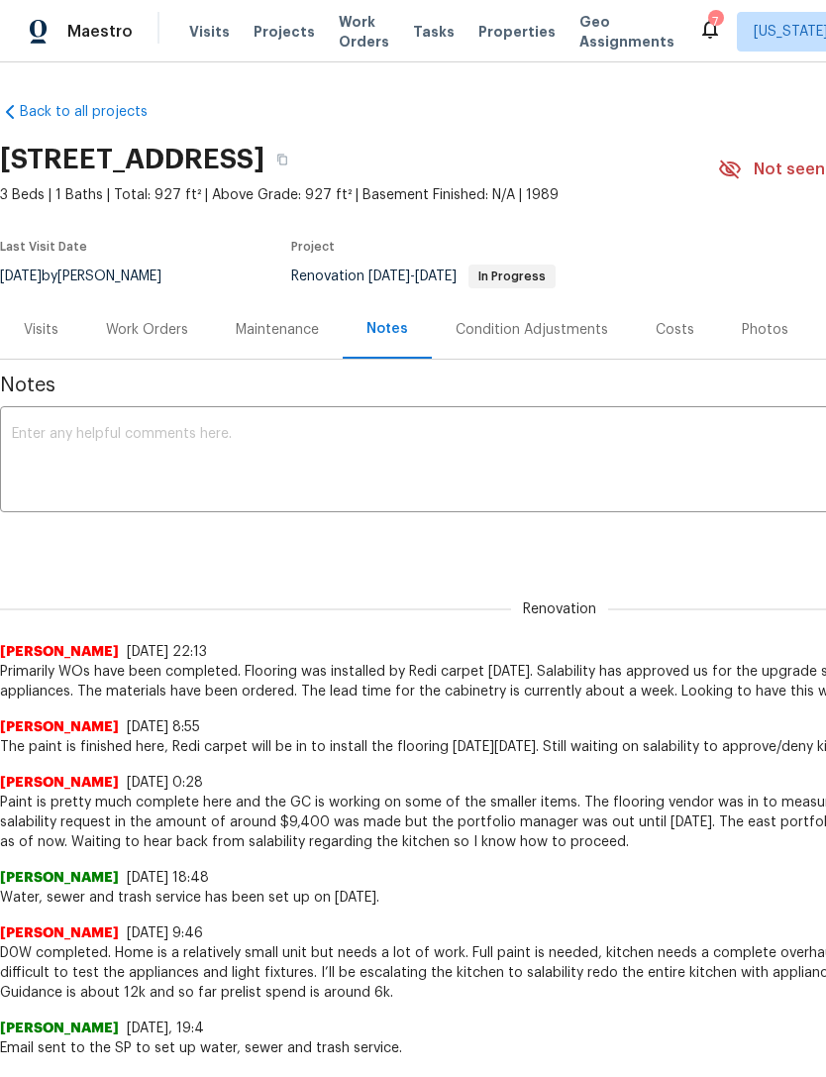
scroll to position [0, 0]
click at [496, 28] on span "Properties" at bounding box center [517, 32] width 77 height 20
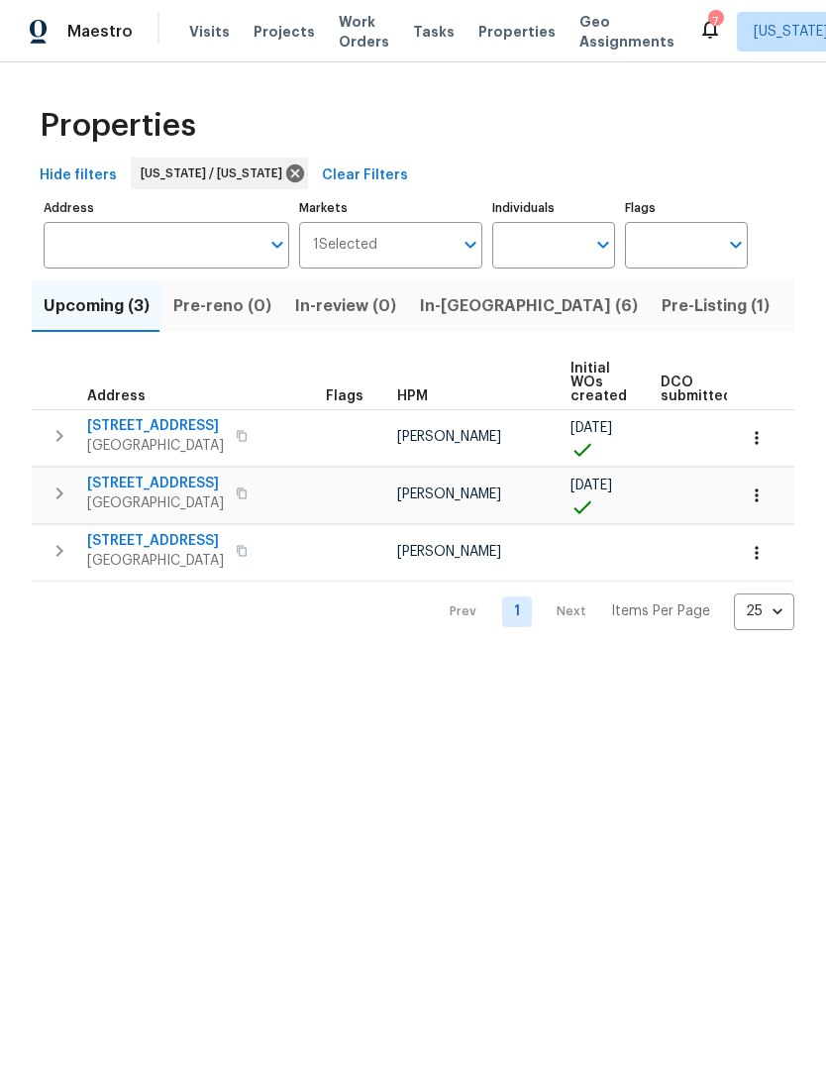
click at [459, 313] on span "In-[GEOGRAPHIC_DATA] (6)" at bounding box center [529, 306] width 218 height 28
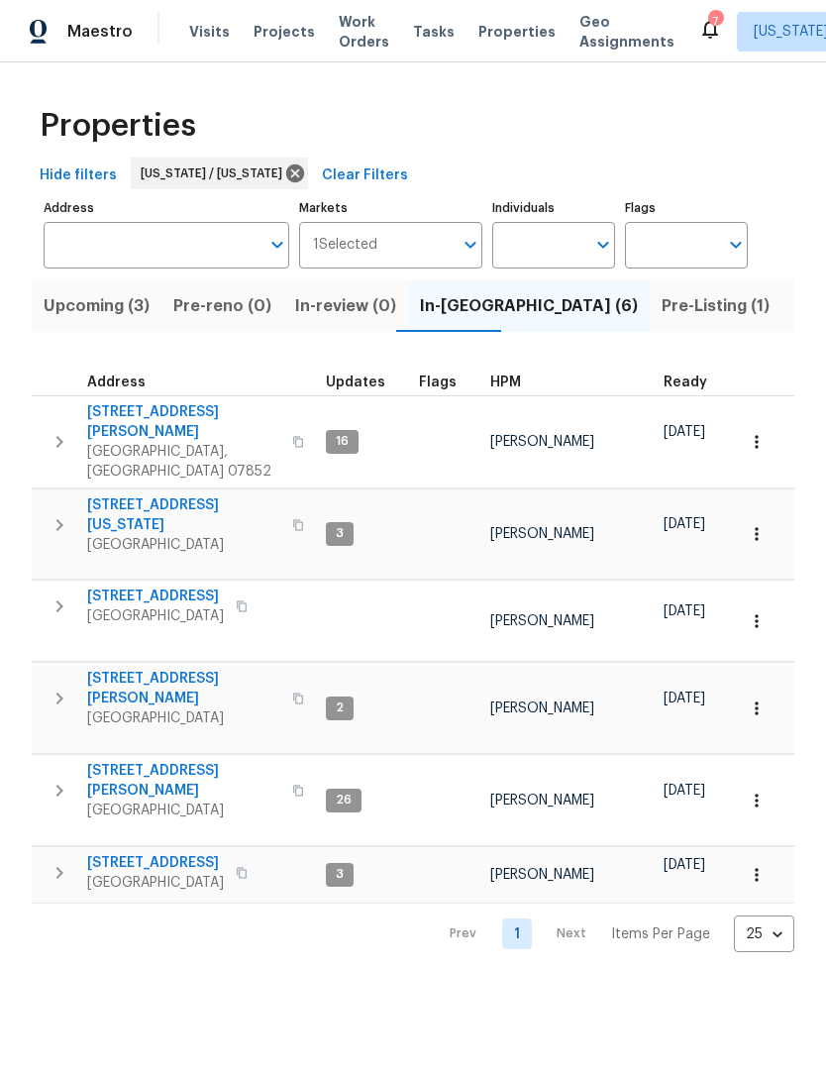
click at [136, 418] on span "[STREET_ADDRESS][PERSON_NAME]" at bounding box center [183, 422] width 193 height 40
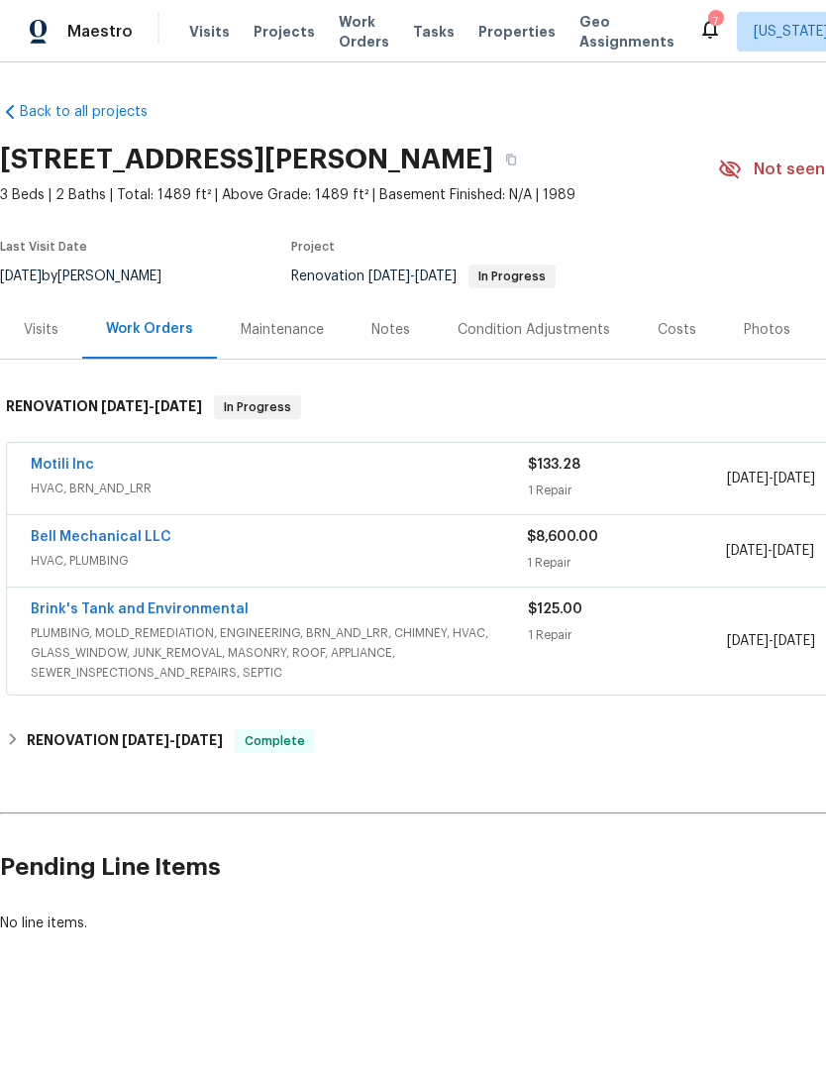
click at [403, 332] on div "Notes" at bounding box center [391, 330] width 39 height 20
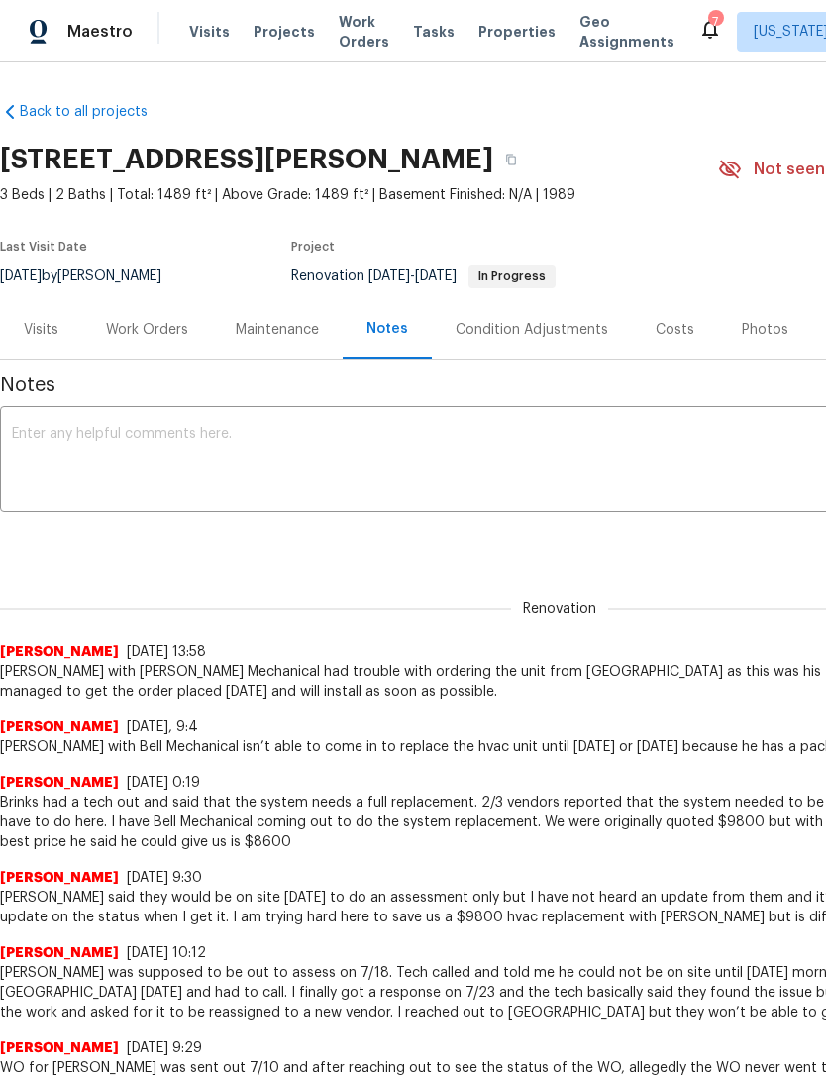
click at [706, 464] on textarea at bounding box center [560, 461] width 1096 height 69
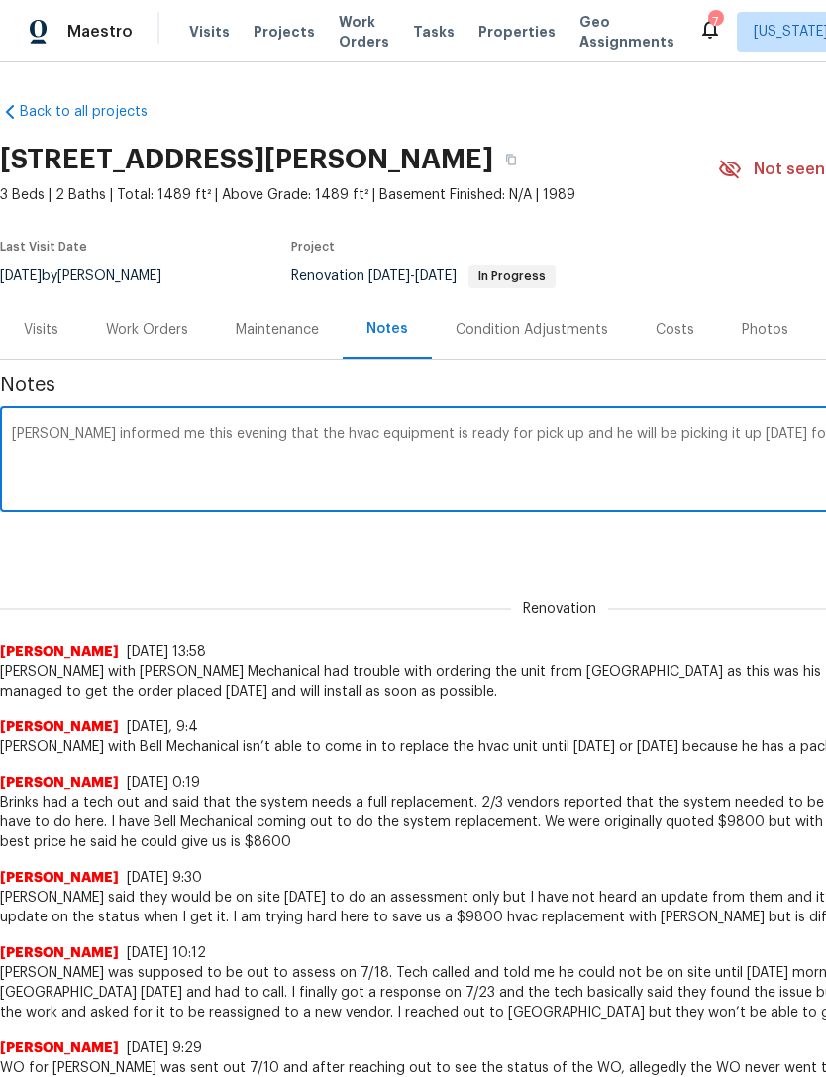
scroll to position [0, 293]
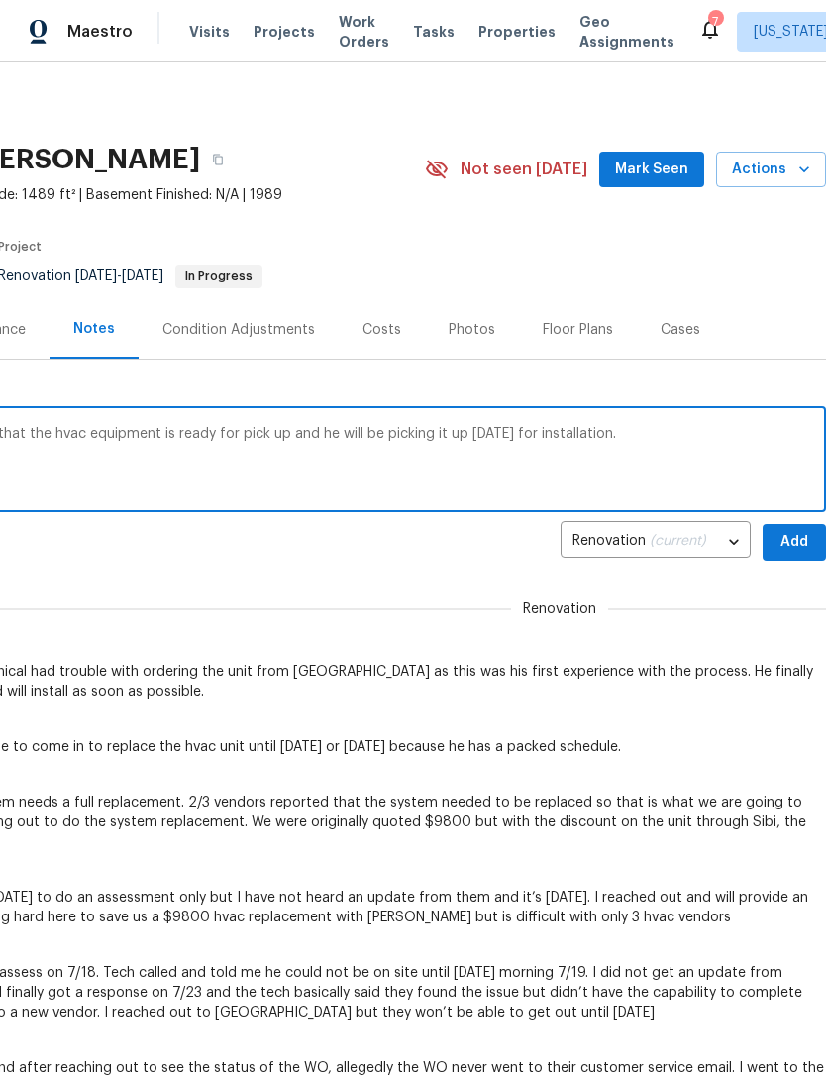
type textarea "Bell informed me this evening that the hvac equipment is ready for pick up and …"
click at [800, 541] on span "Add" at bounding box center [795, 542] width 32 height 25
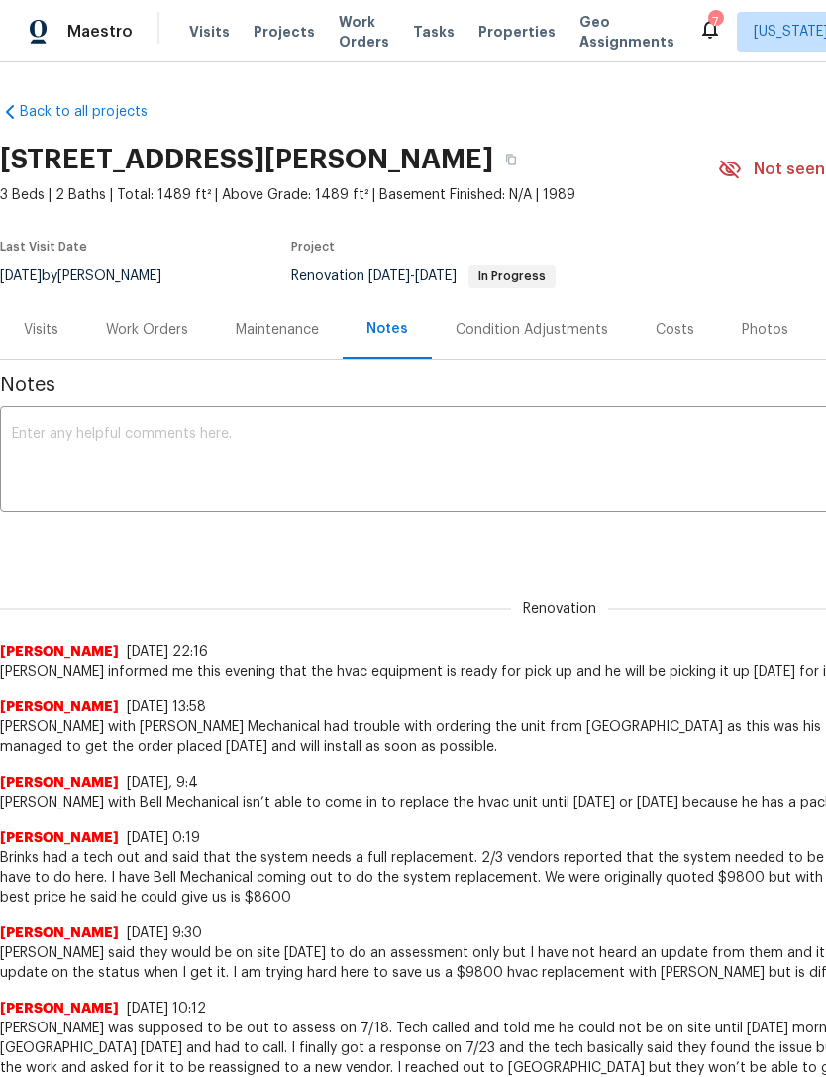
scroll to position [0, 0]
click at [502, 36] on span "Properties" at bounding box center [517, 32] width 77 height 20
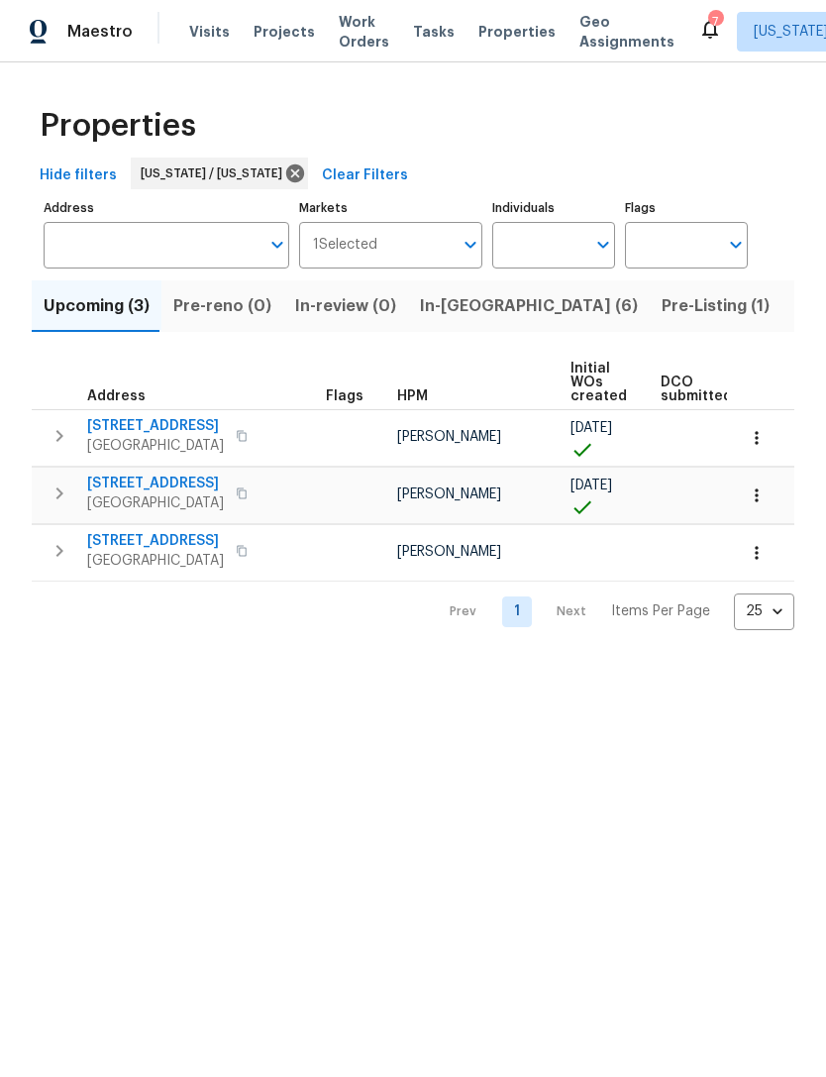
click at [471, 311] on span "In-[GEOGRAPHIC_DATA] (6)" at bounding box center [529, 306] width 218 height 28
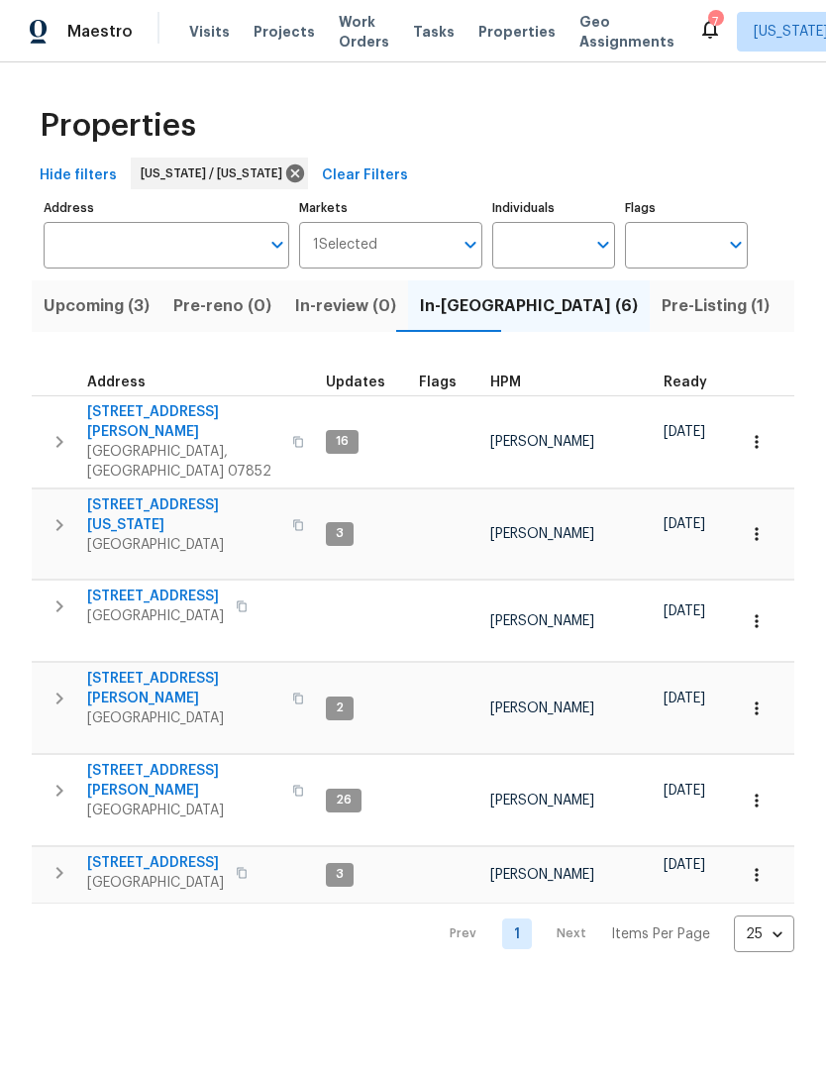
click at [127, 587] on span "[STREET_ADDRESS]" at bounding box center [155, 597] width 137 height 20
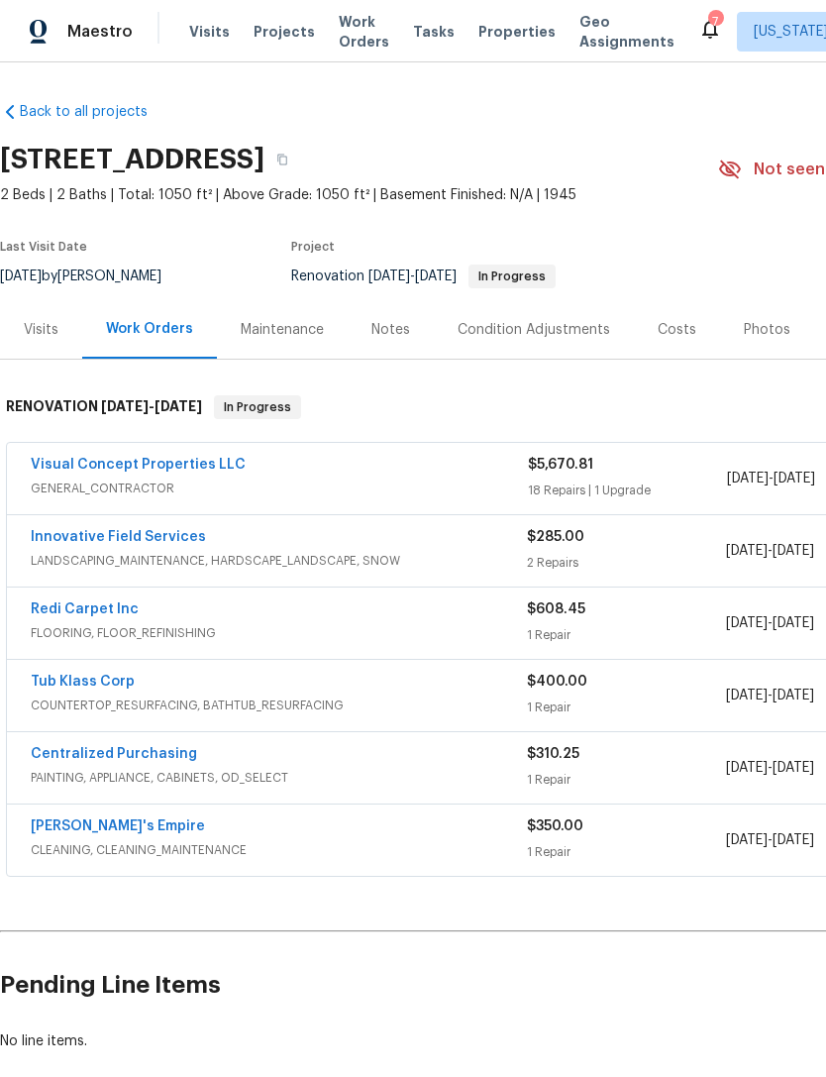
click at [385, 338] on div "Notes" at bounding box center [391, 330] width 39 height 20
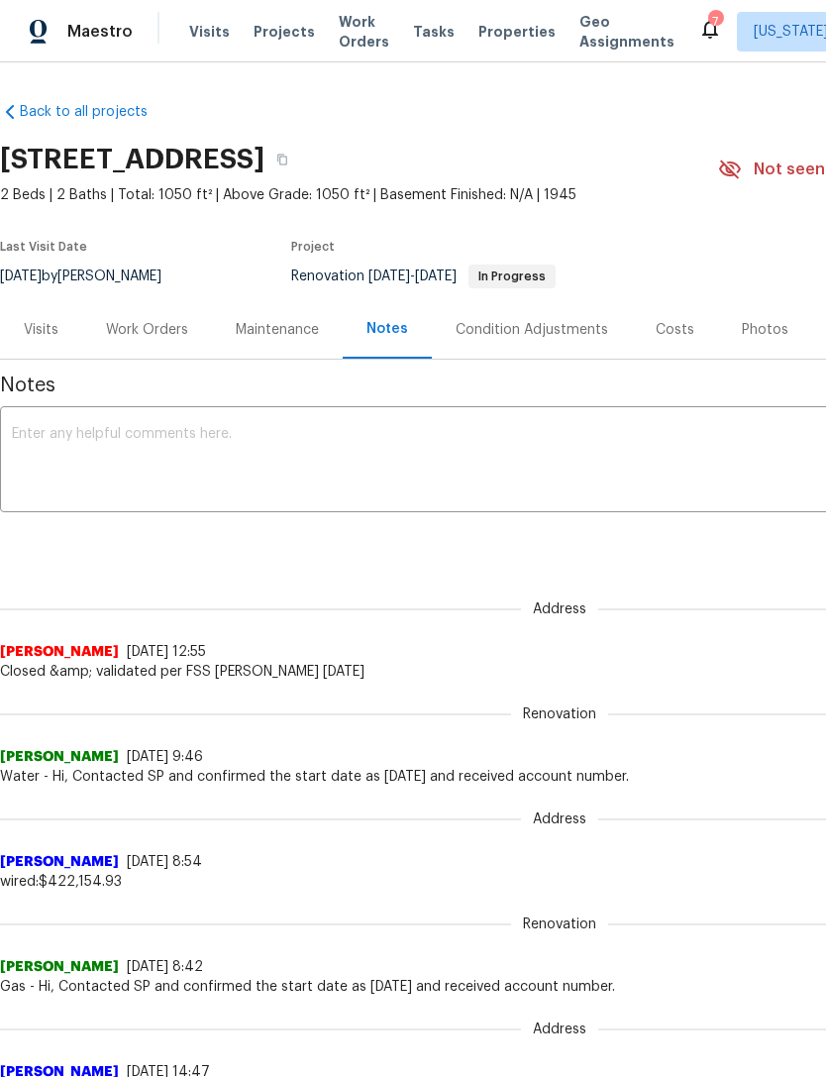
click at [526, 448] on textarea at bounding box center [560, 461] width 1096 height 69
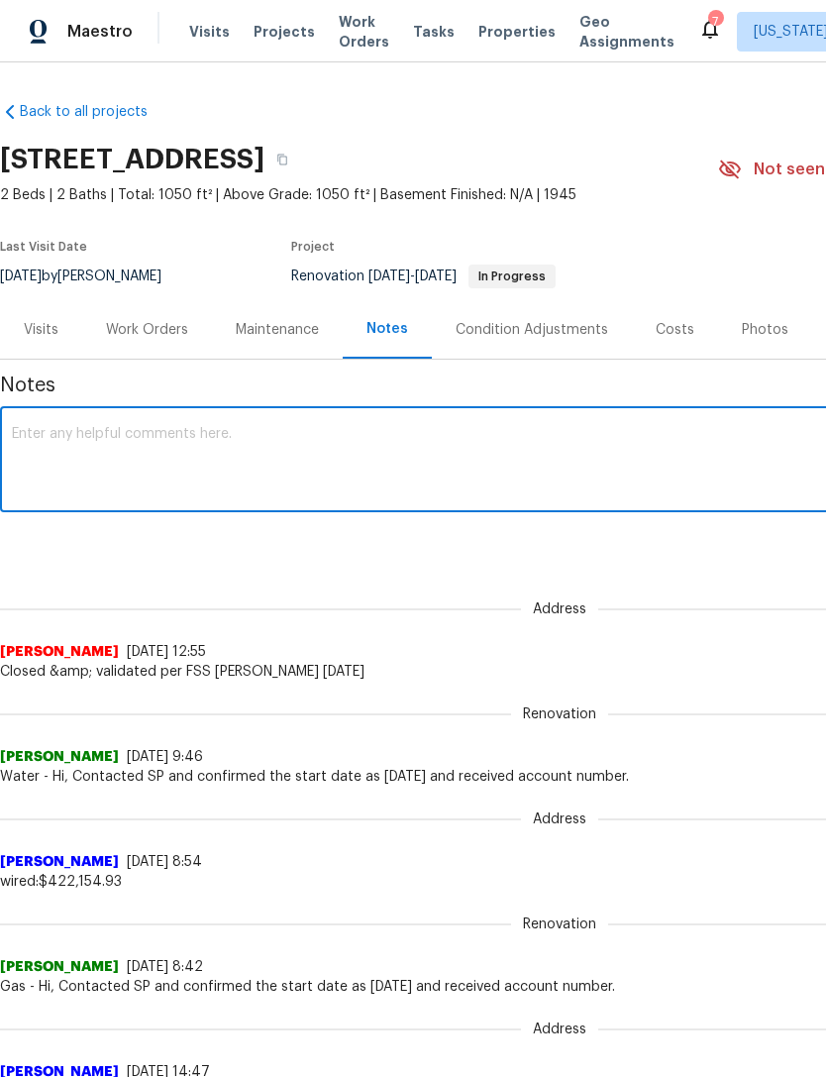
click at [555, 434] on textarea at bounding box center [560, 461] width 1096 height 69
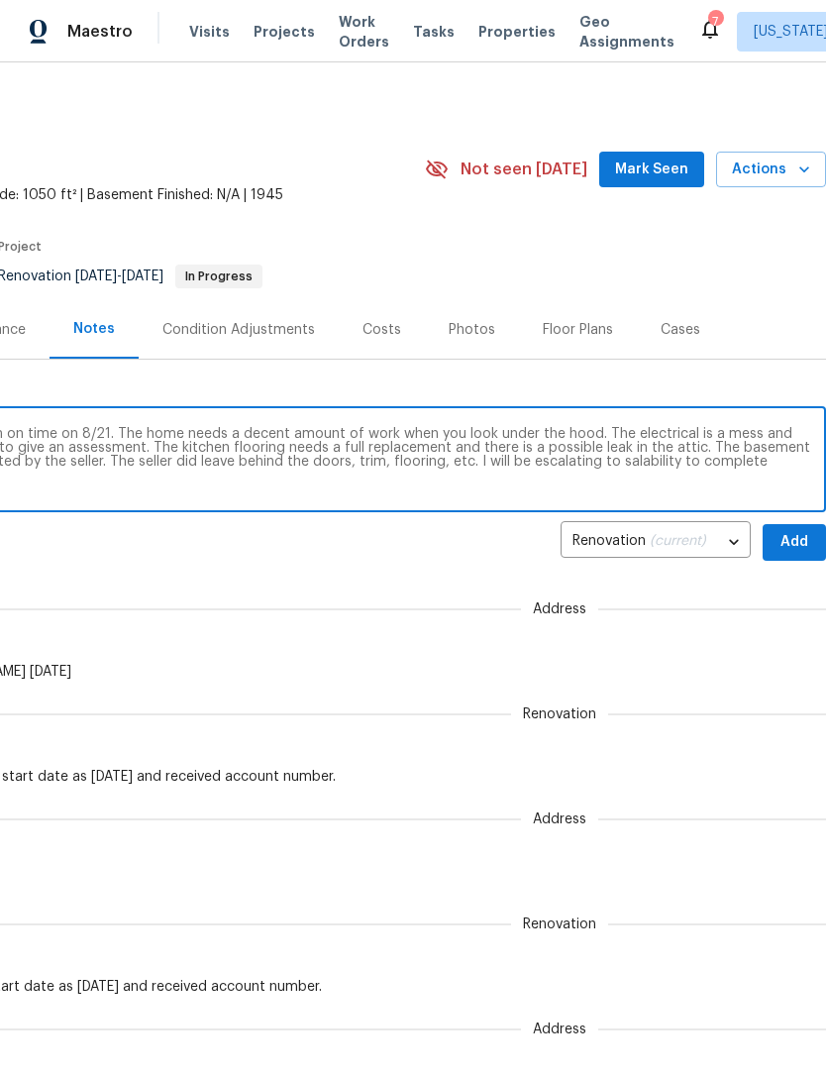
scroll to position [0, 293]
click at [723, 468] on textarea "D0W was completed 8/20 and work began on time on 8/21. The home needs a decent …" at bounding box center [267, 461] width 1096 height 69
click at [669, 494] on textarea "D0W was completed 8/20 and work began on time on 8/21. The home needs a decent …" at bounding box center [267, 461] width 1096 height 69
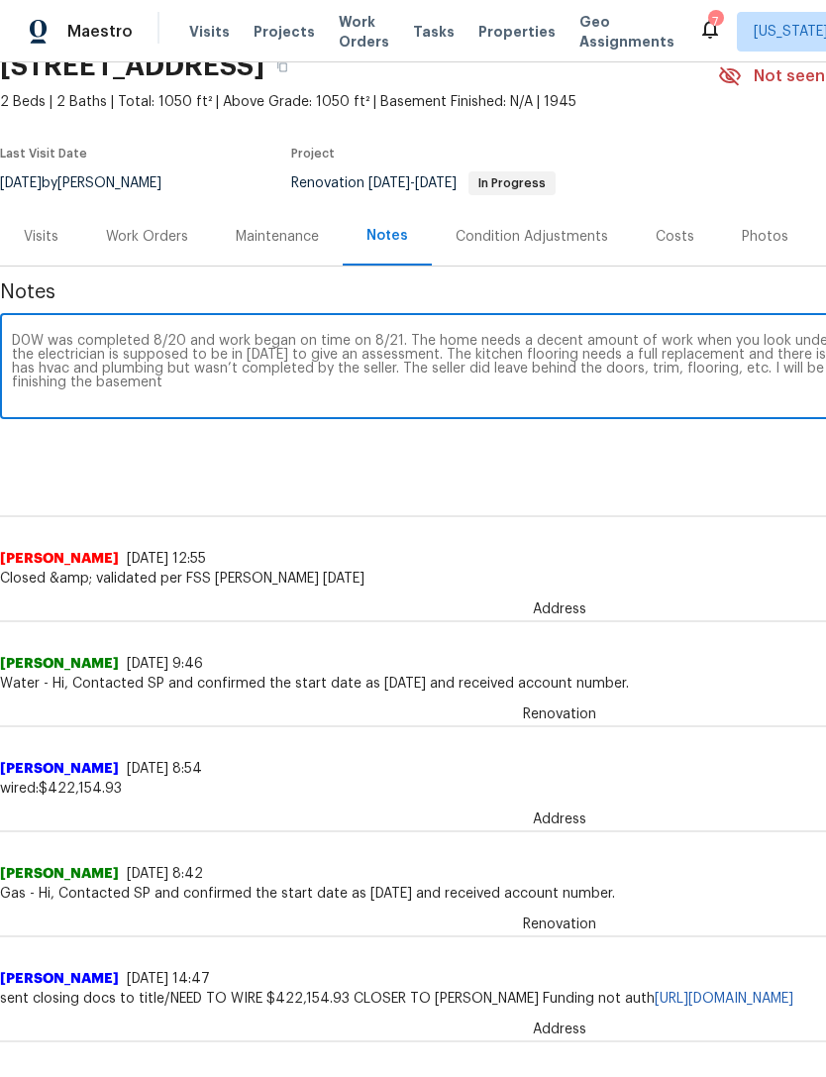
scroll to position [94, 0]
click at [411, 358] on textarea "D0W was completed 8/20 and work began on time on 8/21. The home needs a decent …" at bounding box center [560, 367] width 1096 height 69
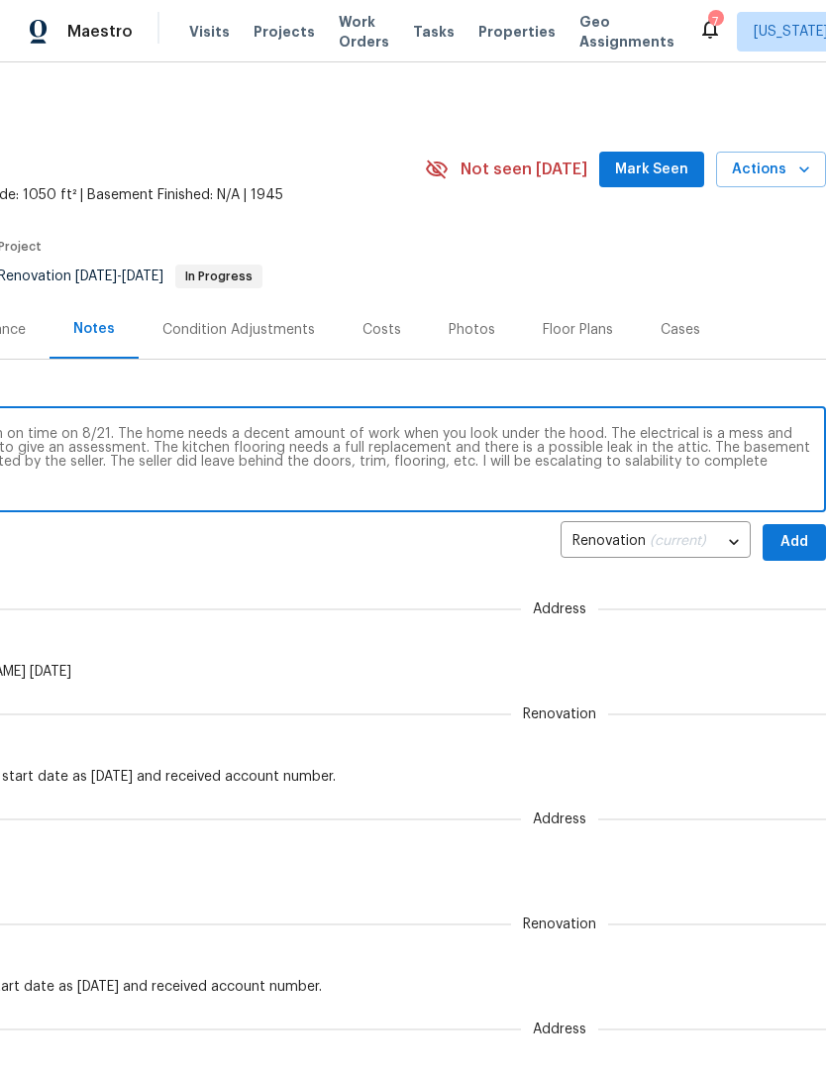
scroll to position [0, 293]
type textarea "D0W was completed 8/20 and work began on time on 8/21. The home needs a decent …"
click at [786, 550] on span "Add" at bounding box center [795, 542] width 32 height 25
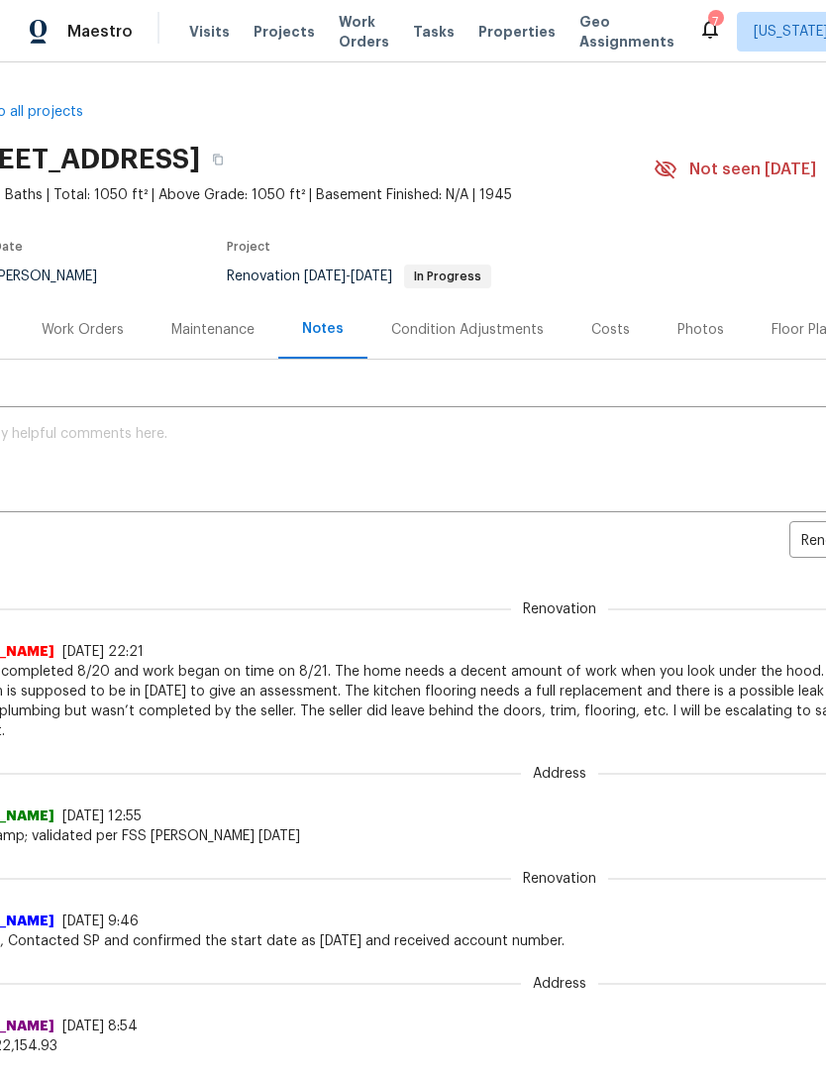
scroll to position [0, 65]
click at [509, 39] on span "Properties" at bounding box center [517, 32] width 77 height 20
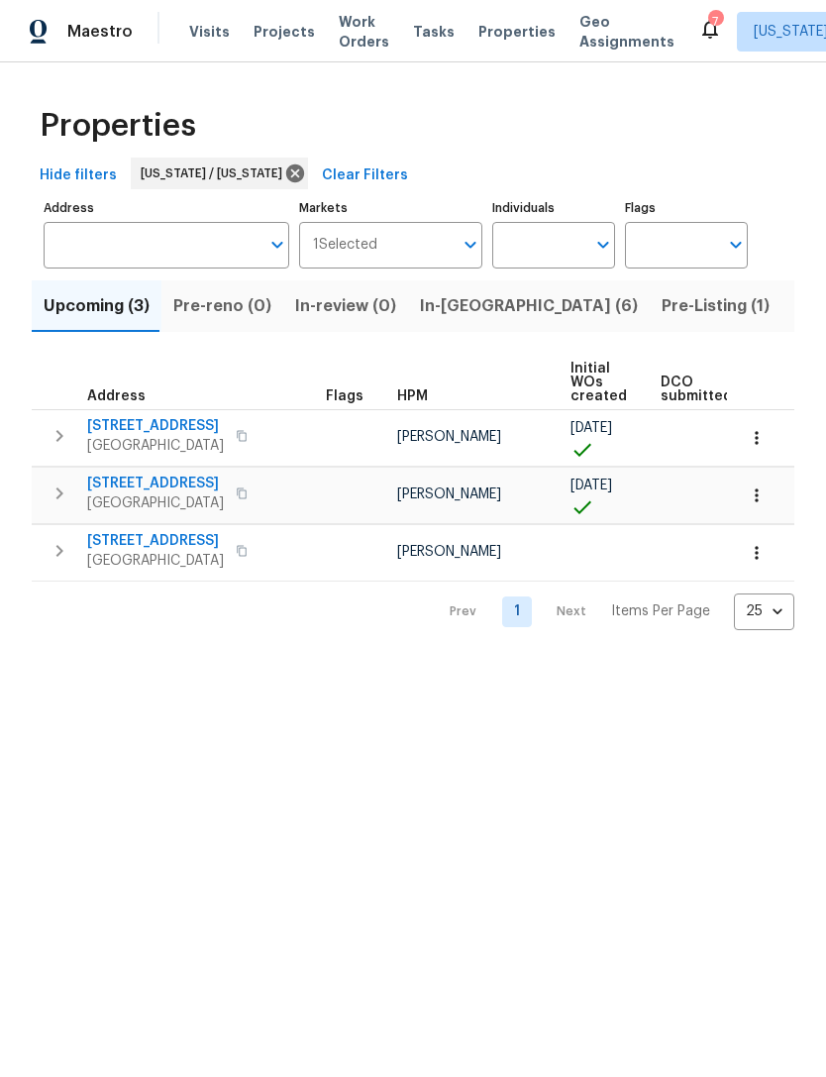
click at [444, 308] on span "In-[GEOGRAPHIC_DATA] (6)" at bounding box center [529, 306] width 218 height 28
